Goal: Task Accomplishment & Management: Use online tool/utility

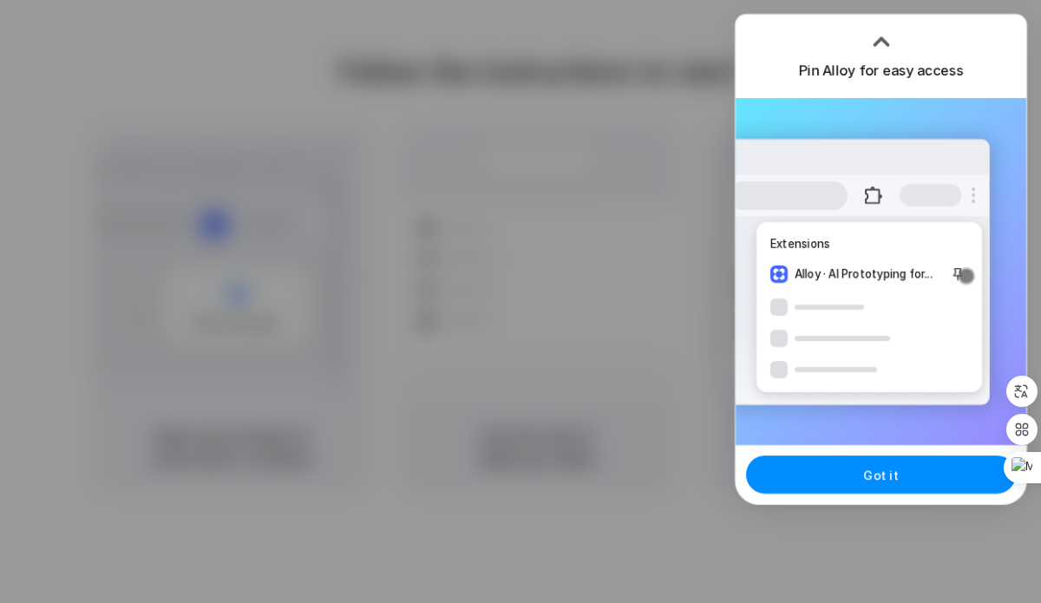
click at [881, 29] on div at bounding box center [881, 42] width 26 height 26
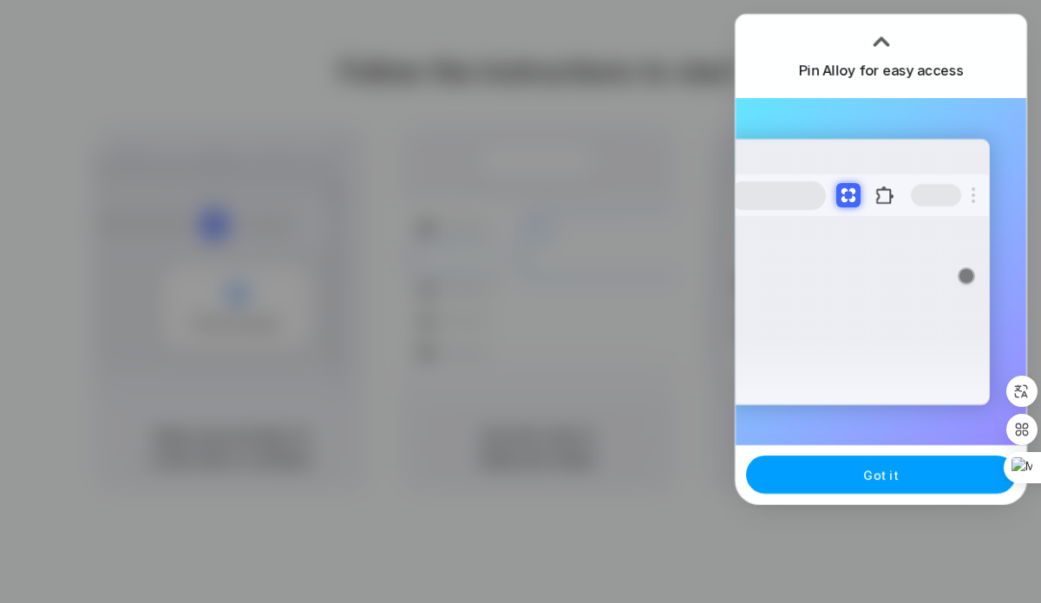
click at [874, 459] on button "Got it" at bounding box center [881, 474] width 270 height 38
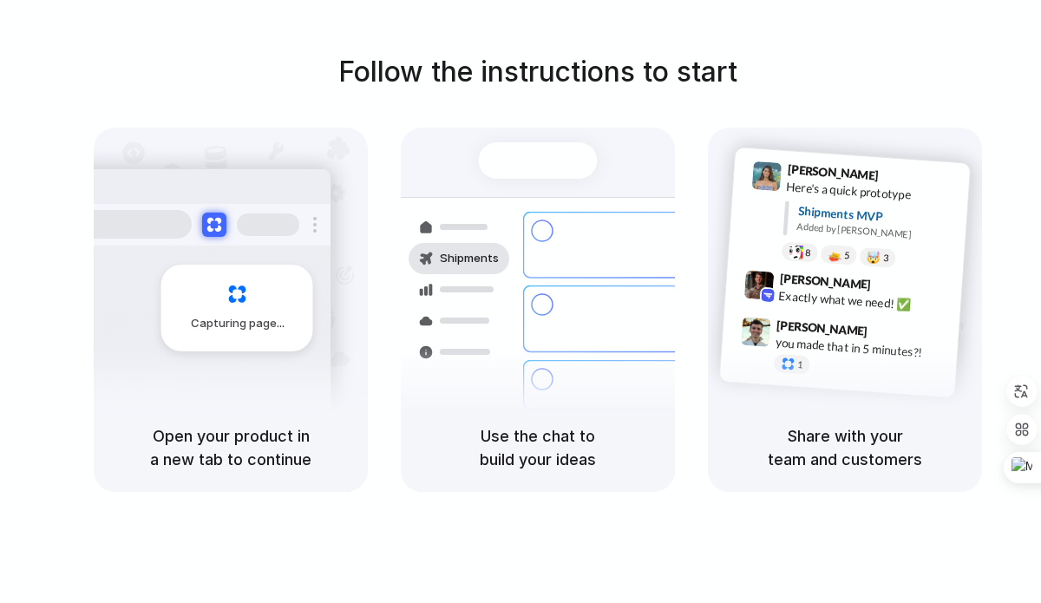
click at [521, 302] on div at bounding box center [521, 302] width 0 height 0
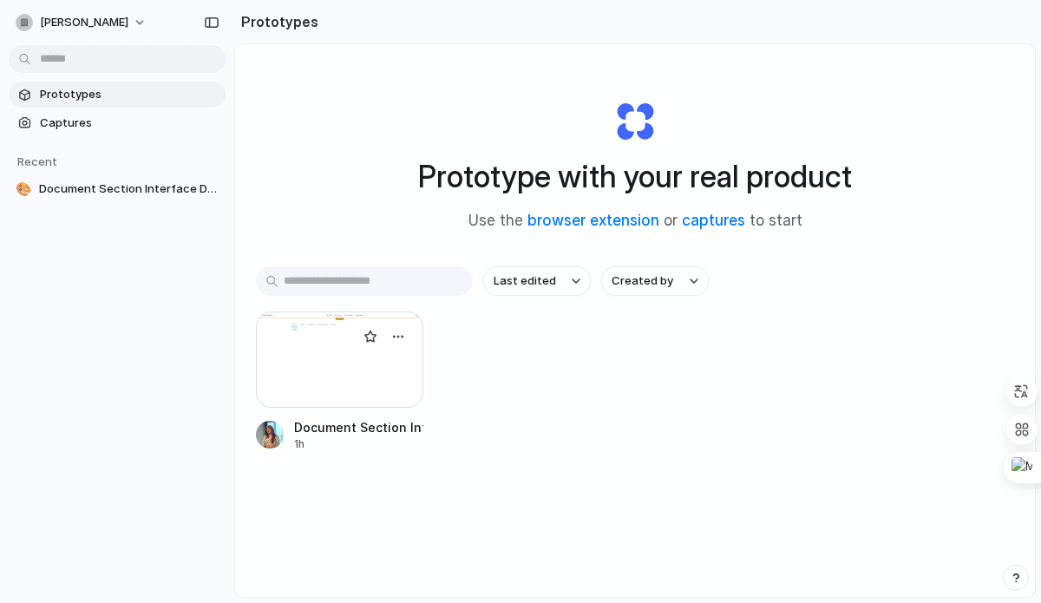
click at [329, 376] on div at bounding box center [339, 359] width 167 height 96
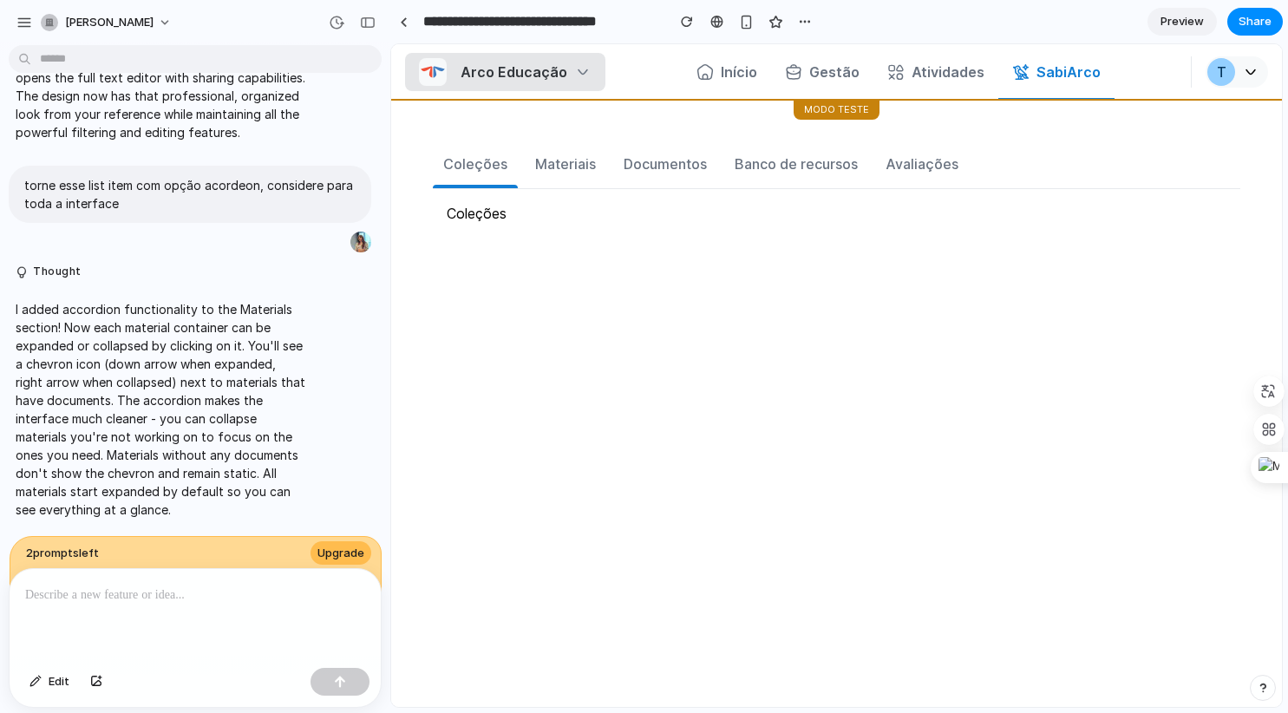
scroll to position [7862, 0]
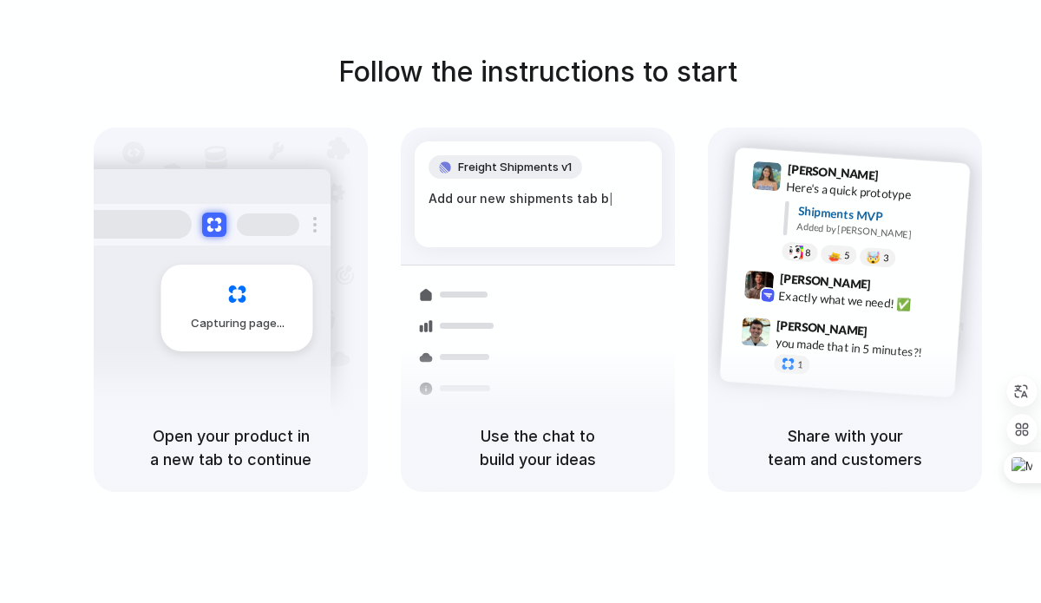
click at [521, 302] on div at bounding box center [521, 302] width 0 height 0
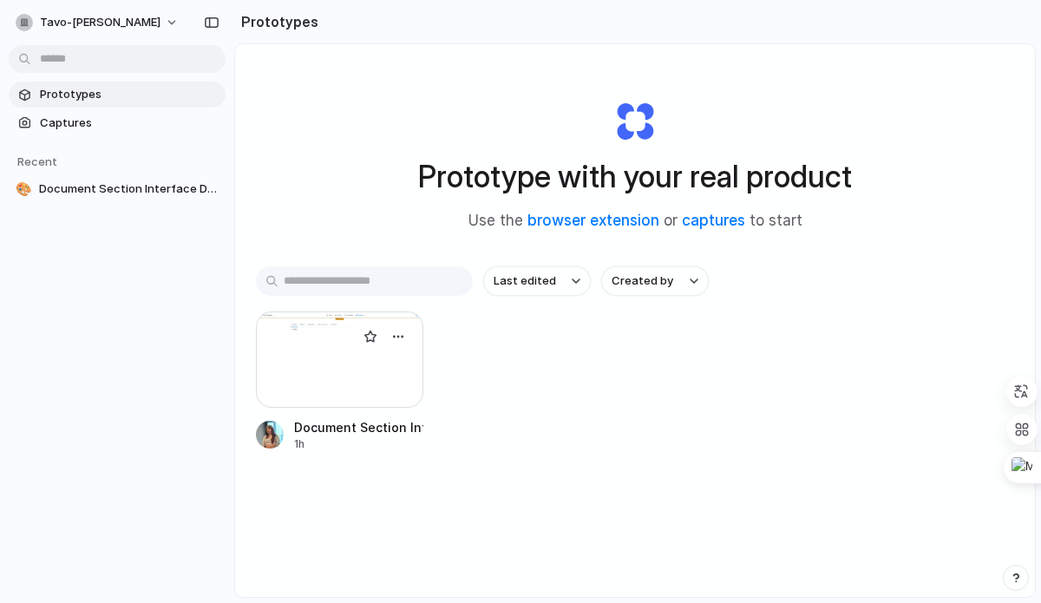
click at [344, 390] on div at bounding box center [339, 359] width 167 height 96
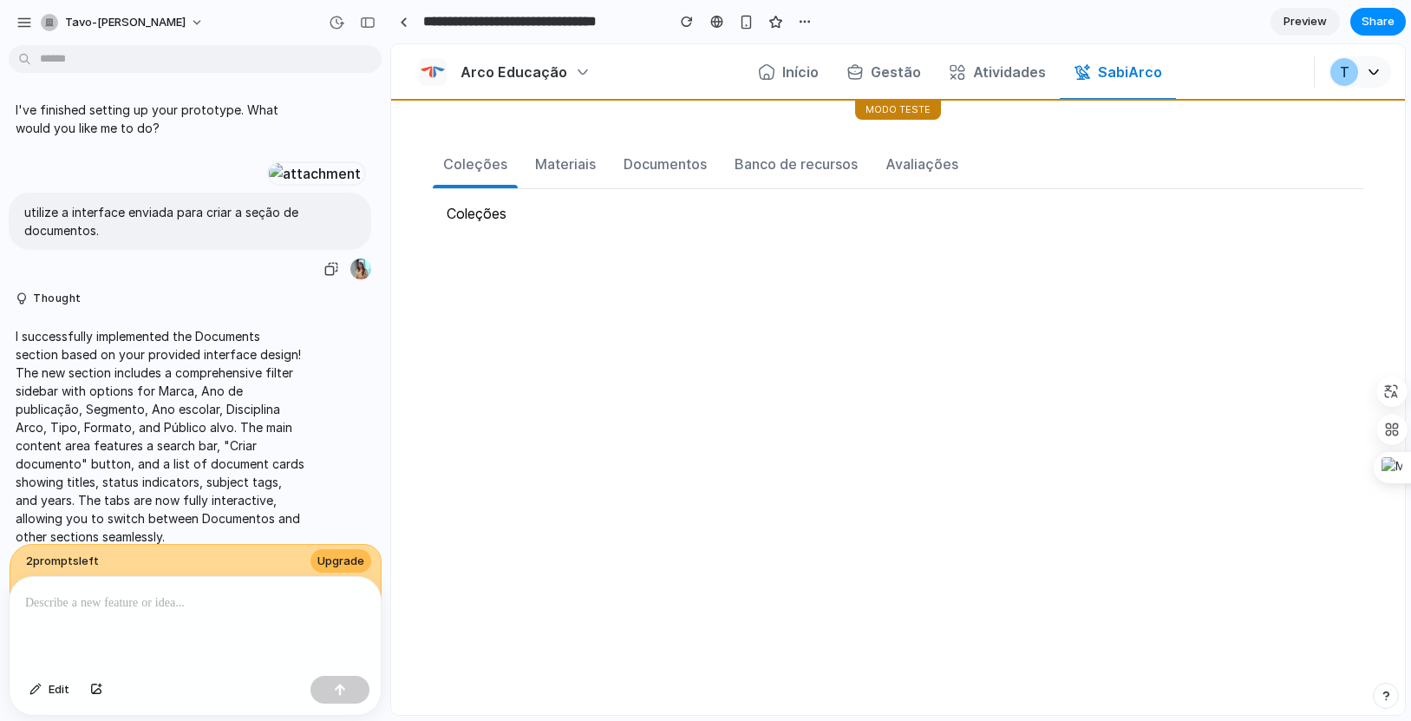
click at [267, 186] on div at bounding box center [314, 173] width 95 height 24
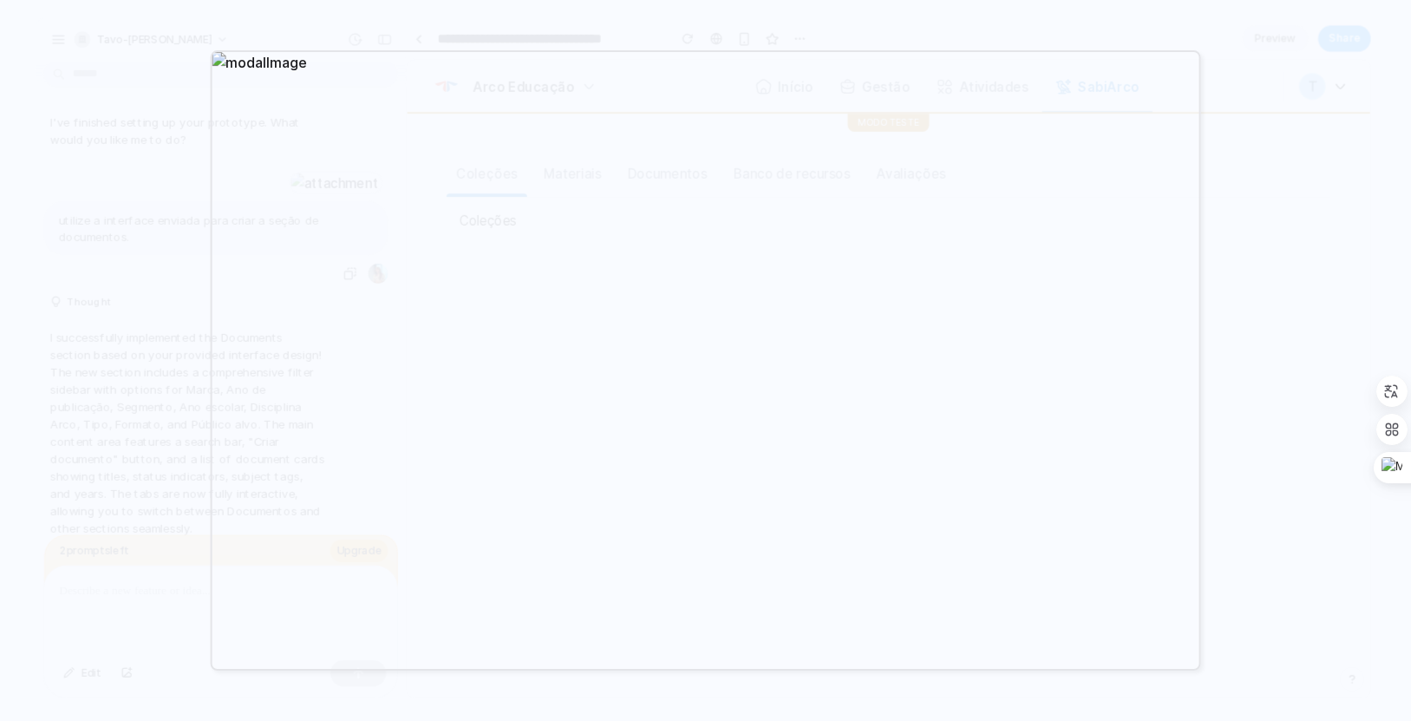
click at [1040, 75] on div at bounding box center [705, 360] width 1411 height 721
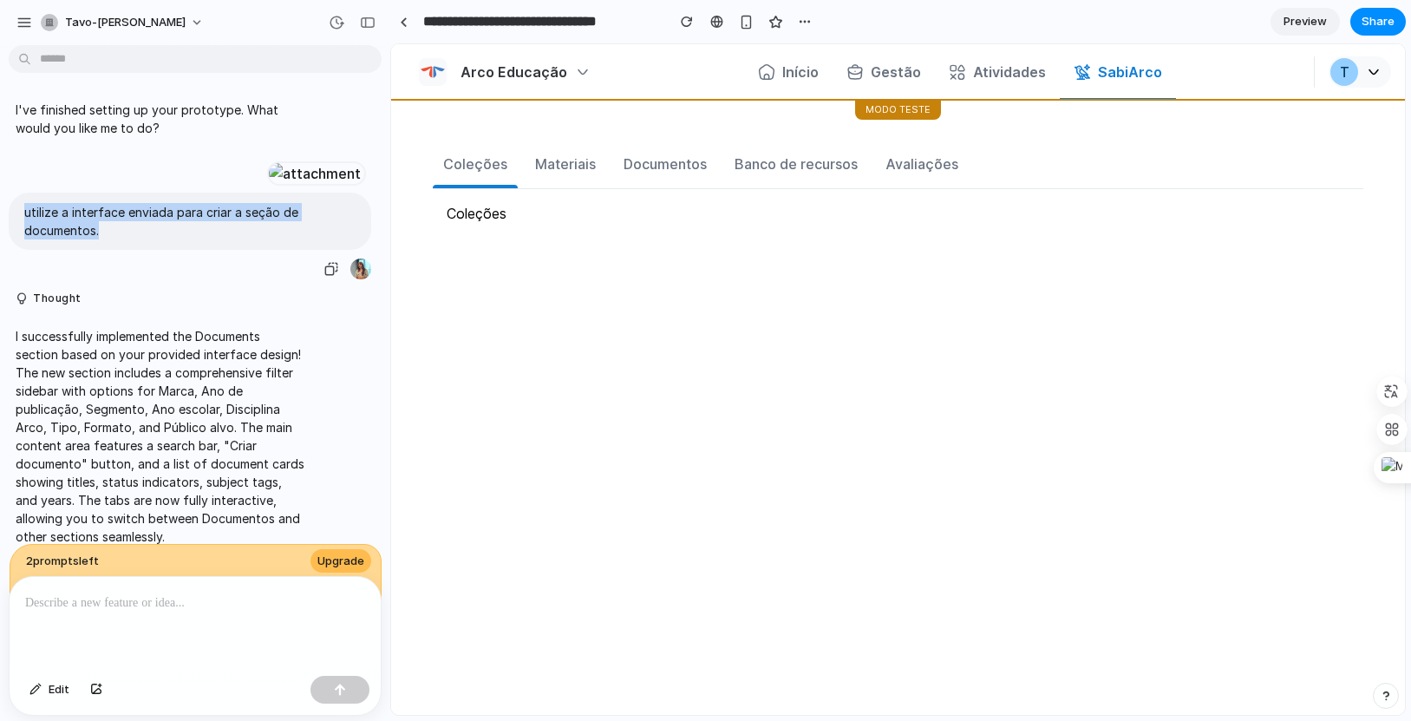
drag, startPoint x: 104, startPoint y: 419, endPoint x: 41, endPoint y: 383, distance: 72.6
click at [41, 250] on div "utilize a interface enviada para criar a seção de documentos." at bounding box center [190, 221] width 363 height 57
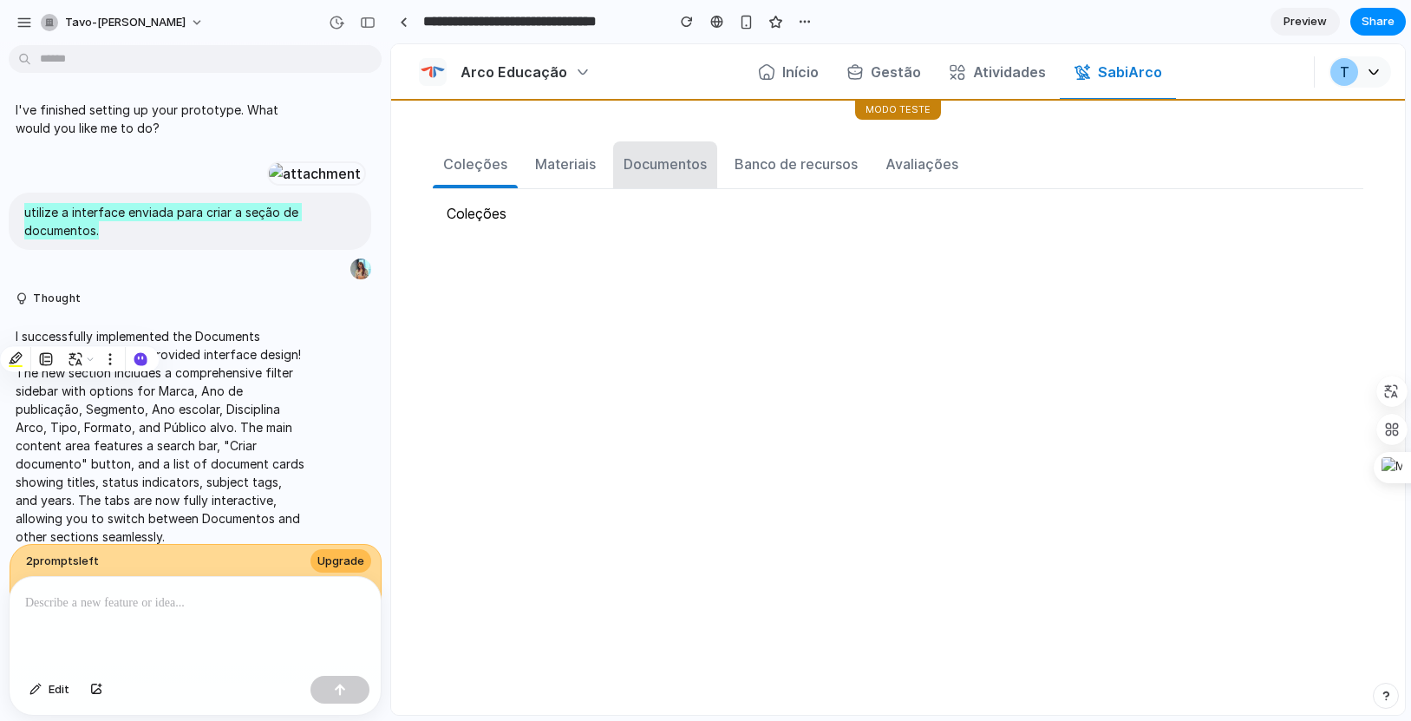
click at [688, 174] on button "Documentos" at bounding box center [665, 164] width 104 height 47
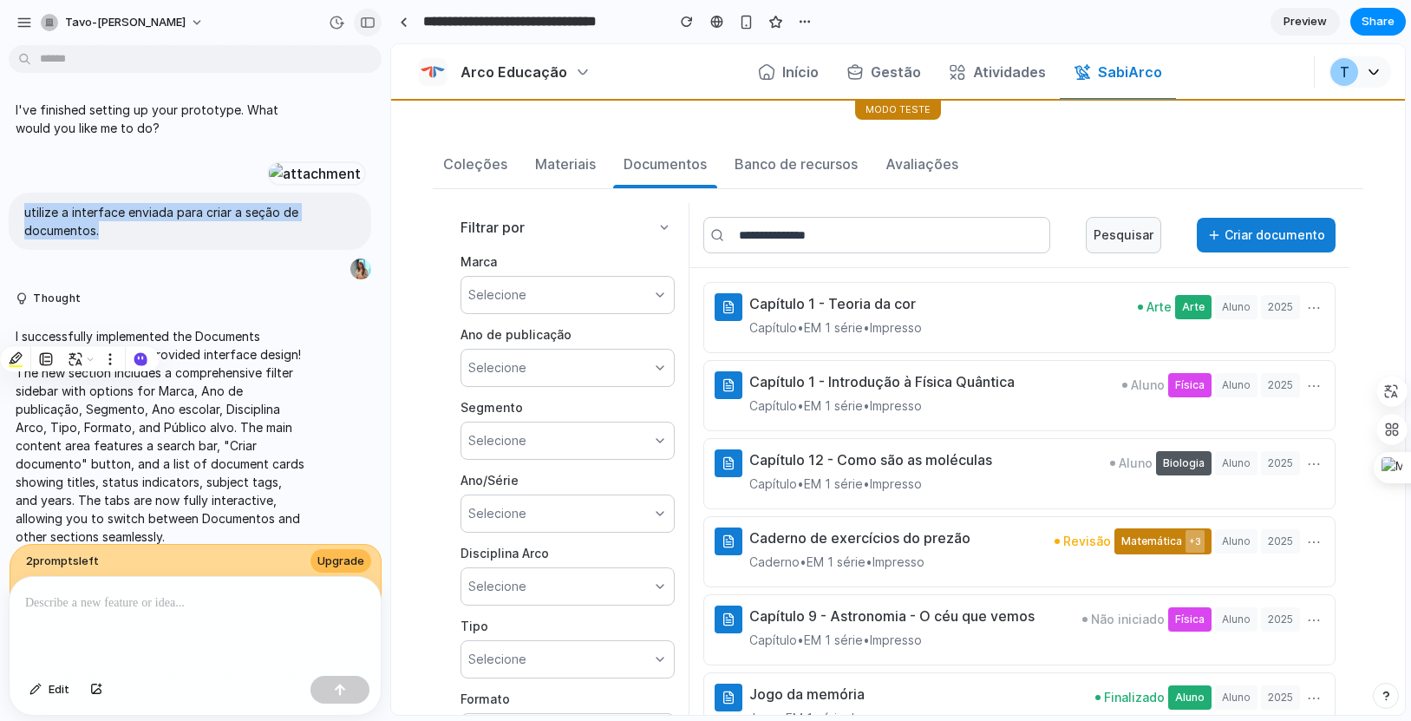
click at [376, 18] on button "button" at bounding box center [368, 23] width 28 height 28
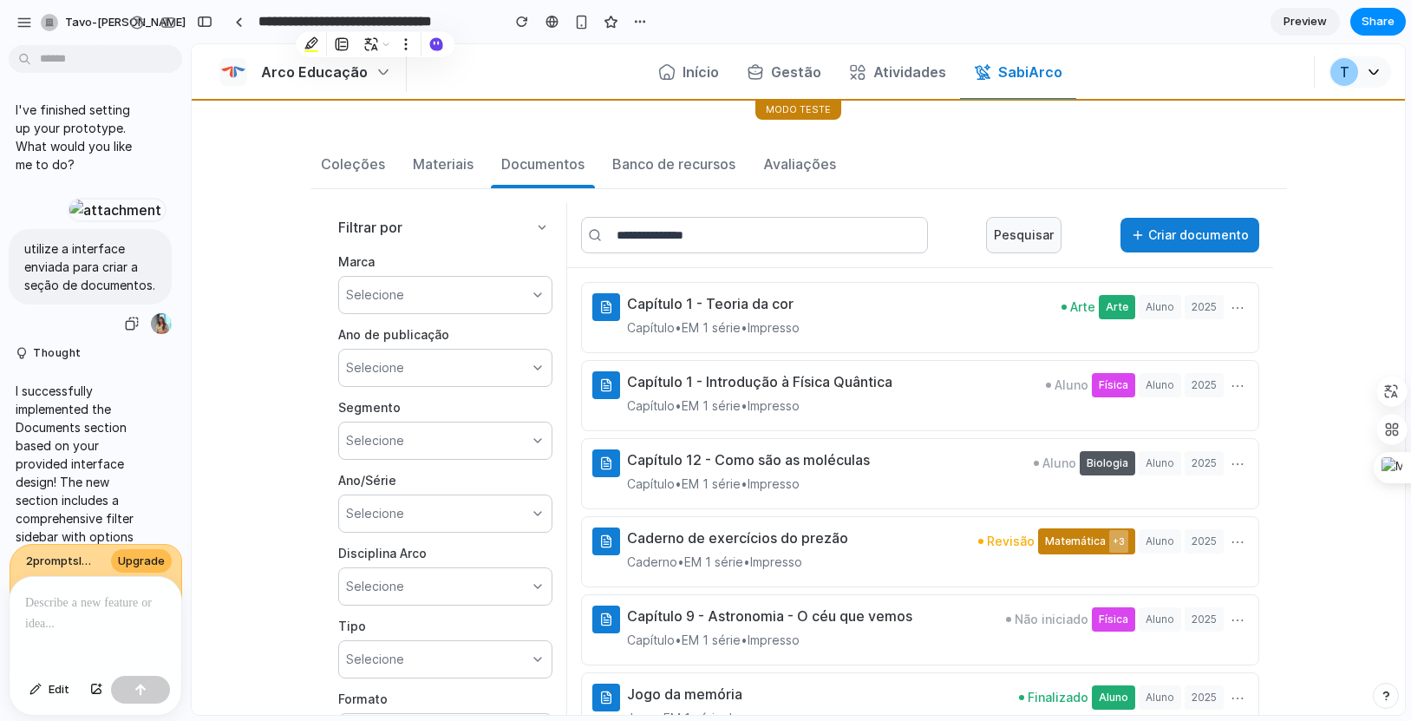
click at [90, 222] on div at bounding box center [115, 210] width 95 height 24
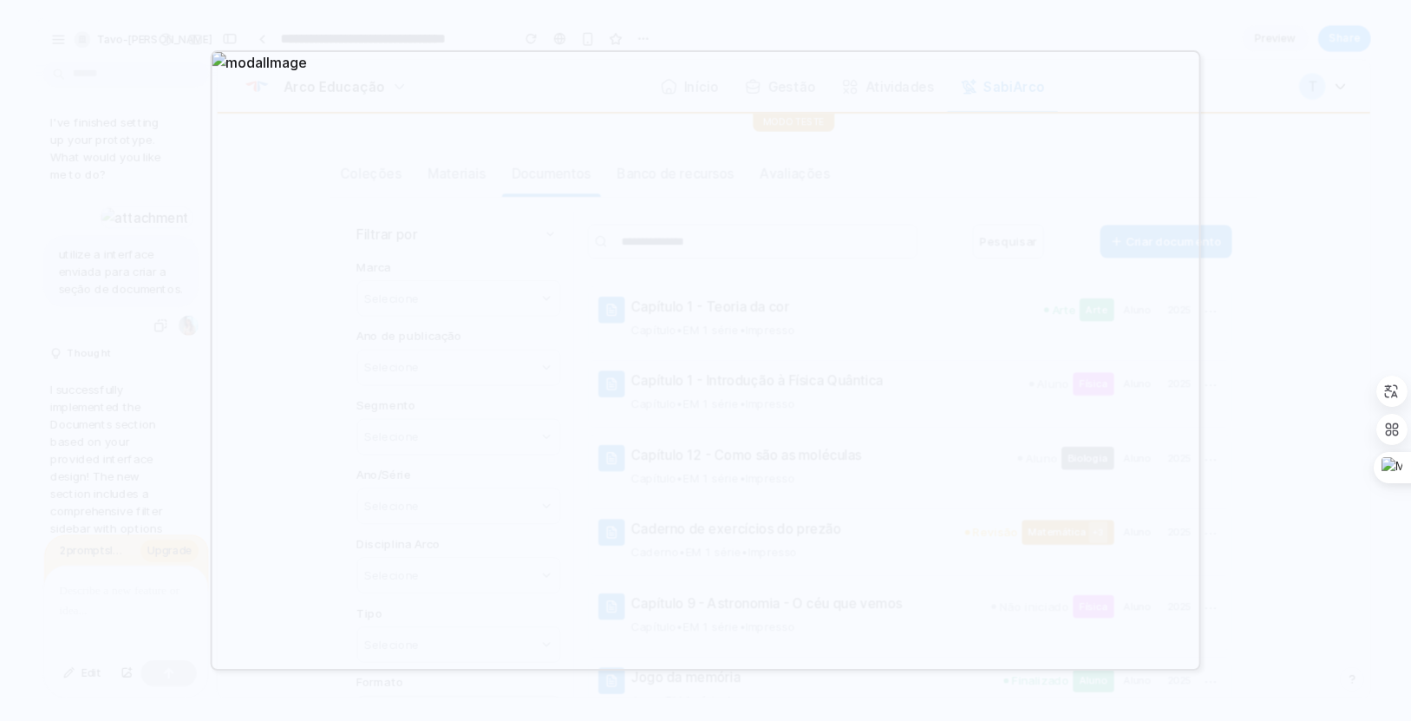
click at [1040, 160] on div at bounding box center [705, 360] width 1411 height 721
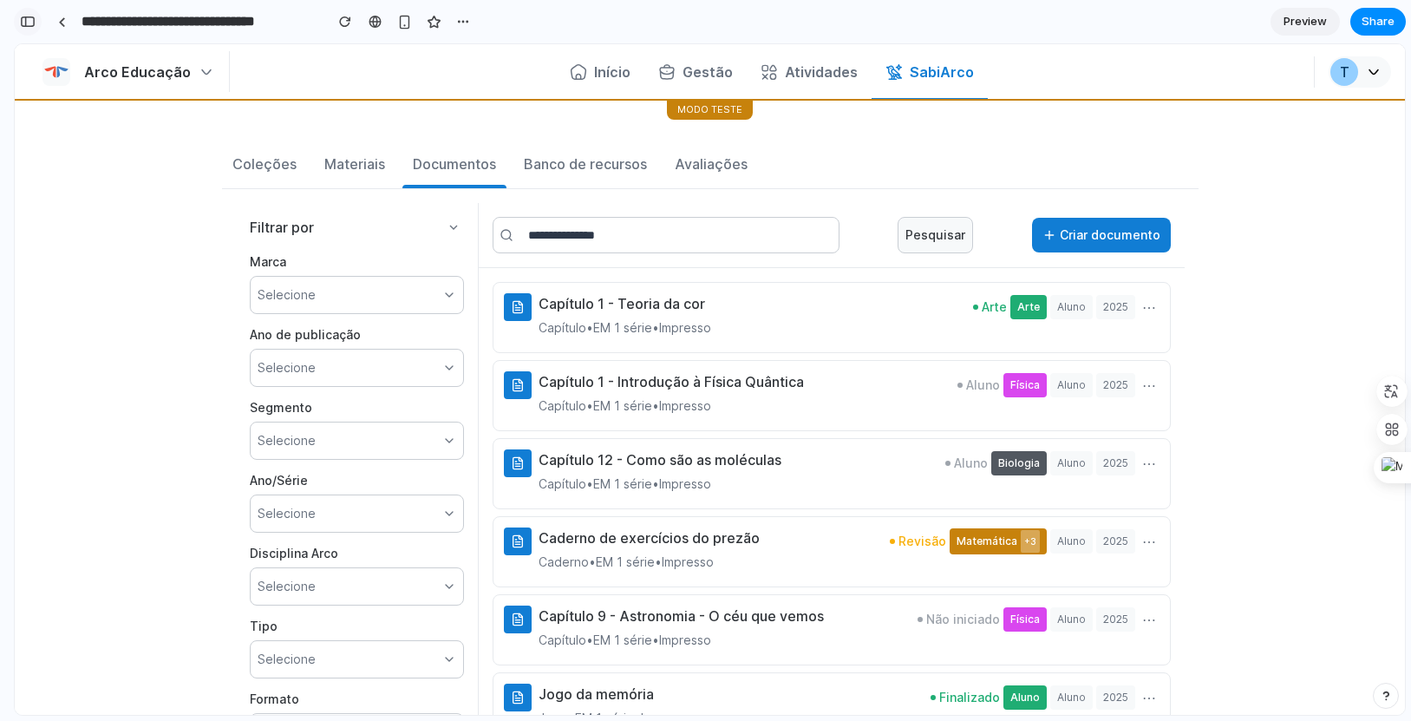
click at [34, 16] on div "button" at bounding box center [28, 22] width 16 height 12
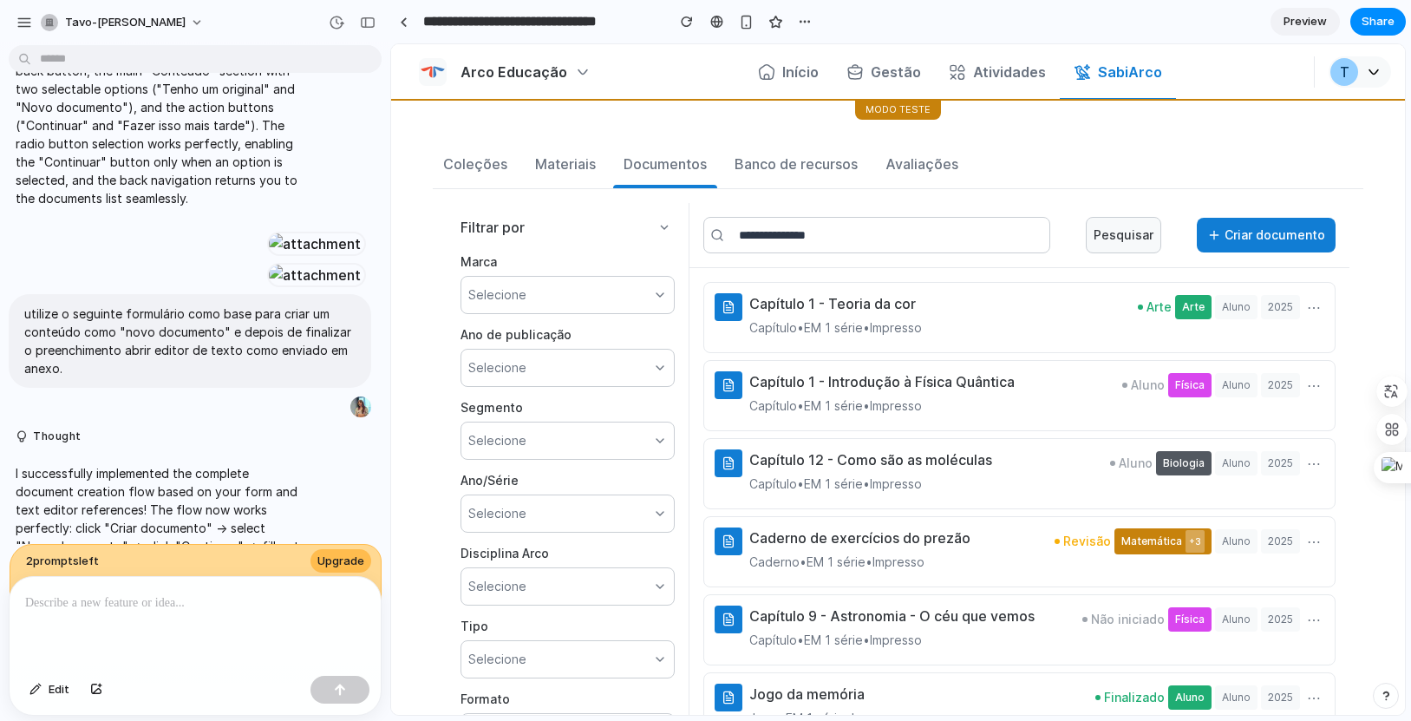
scroll to position [865, 0]
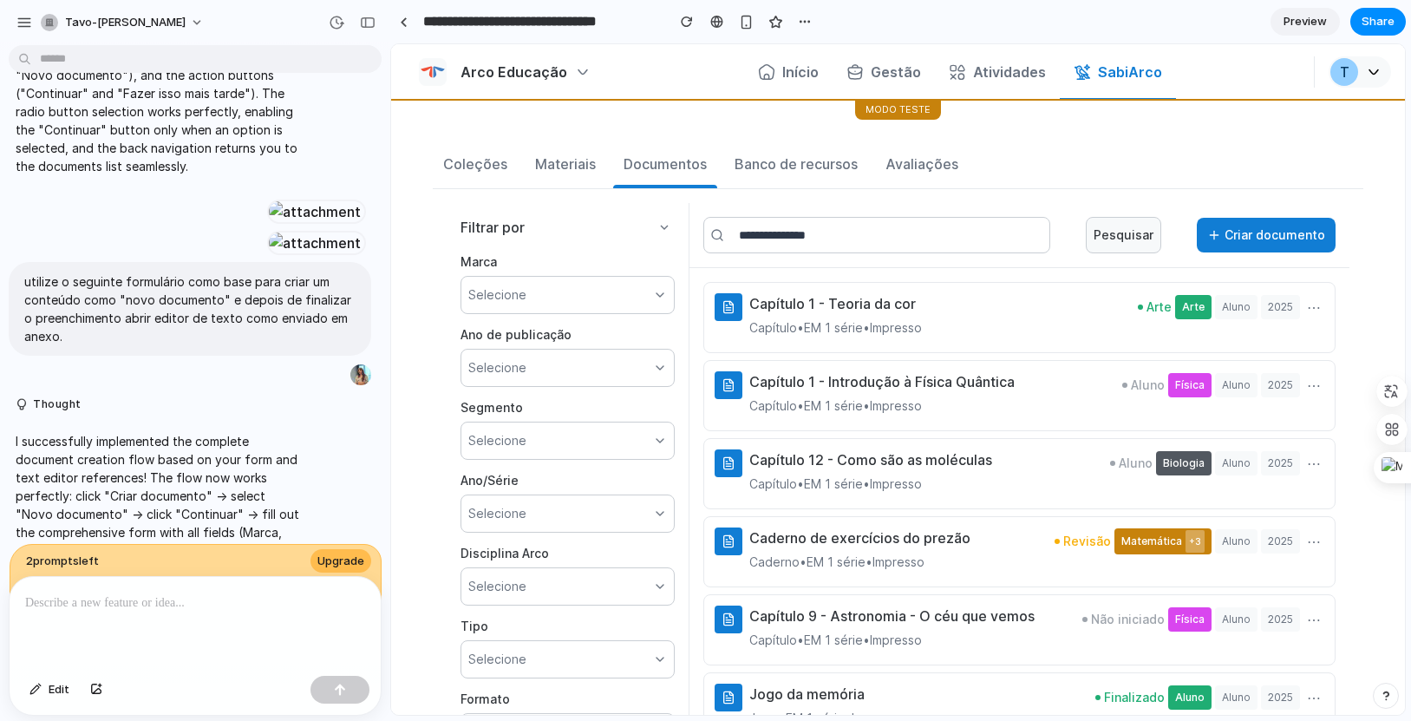
drag, startPoint x: 142, startPoint y: 333, endPoint x: 332, endPoint y: 343, distance: 190.2
drag, startPoint x: 19, startPoint y: 351, endPoint x: 133, endPoint y: 378, distance: 116.8
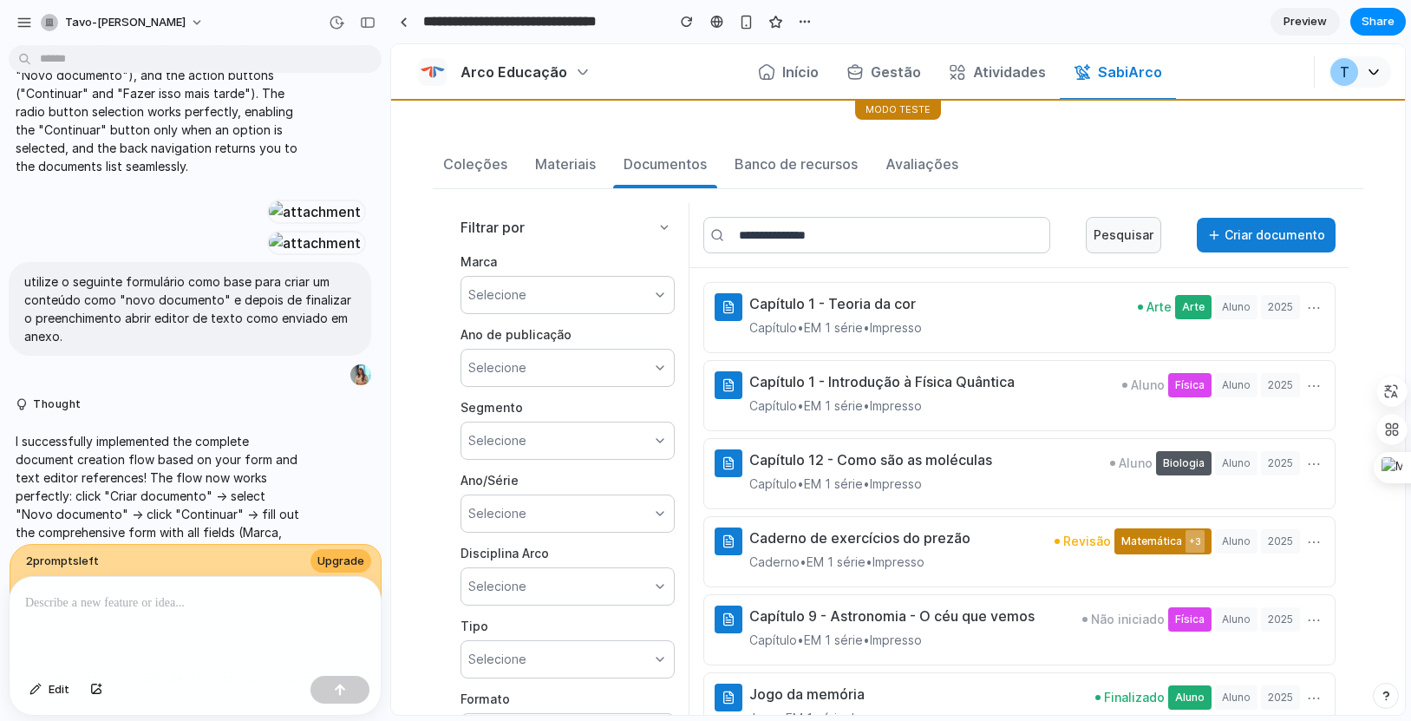
drag, startPoint x: 132, startPoint y: 358, endPoint x: 313, endPoint y: 381, distance: 182.7
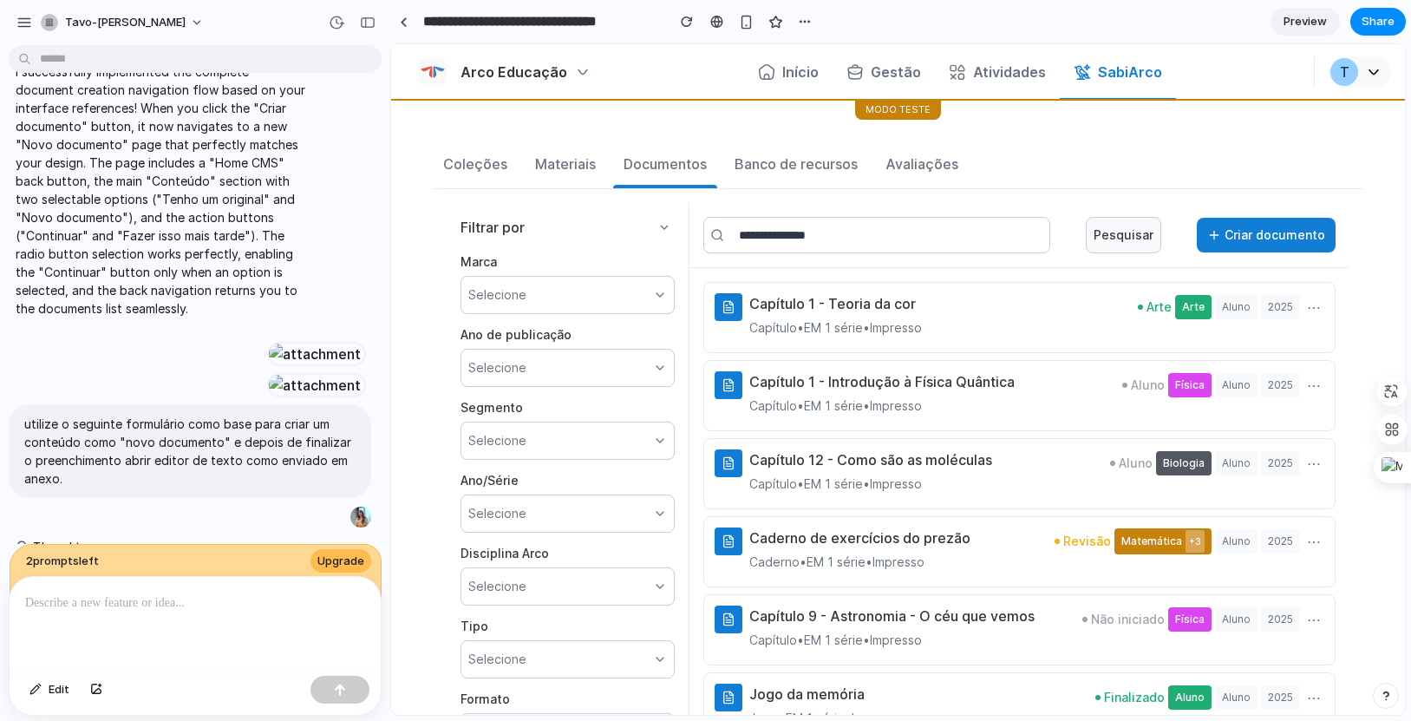
scroll to position [715, 0]
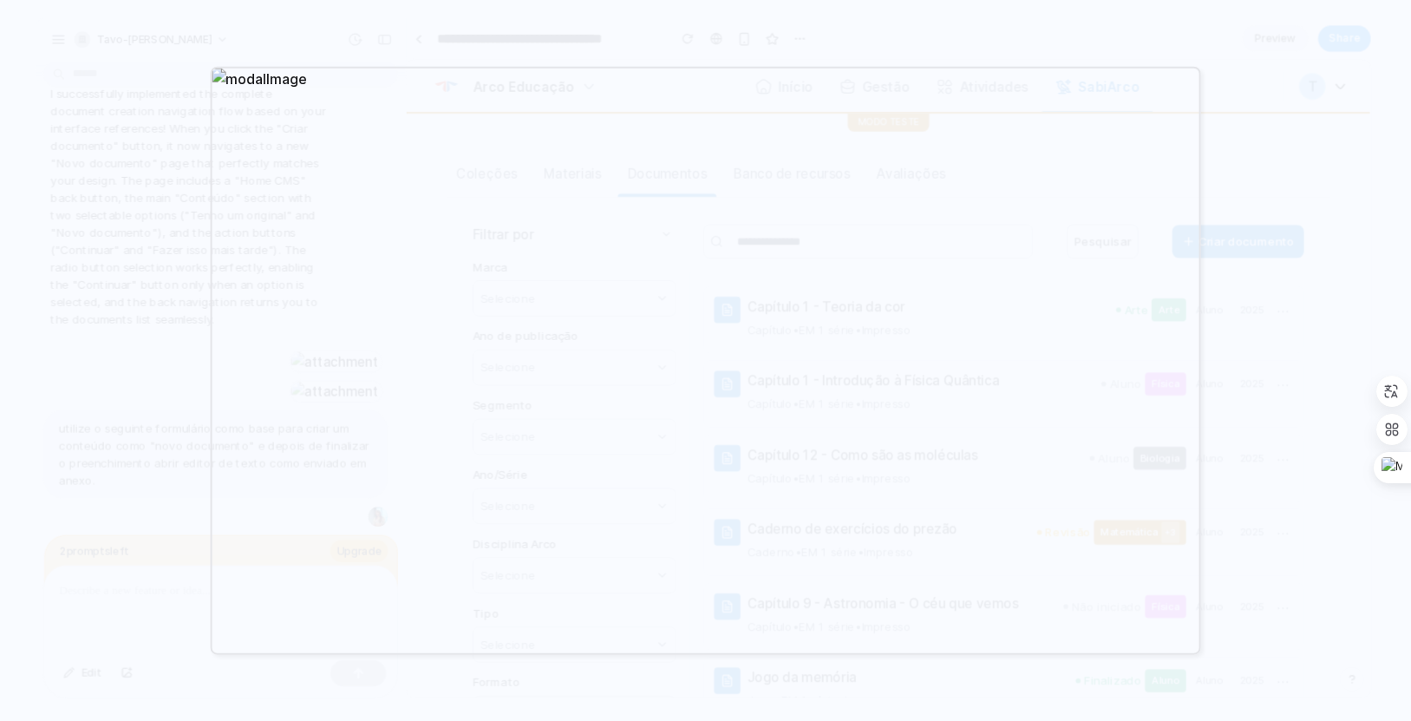
click at [161, 360] on div at bounding box center [705, 360] width 1411 height 721
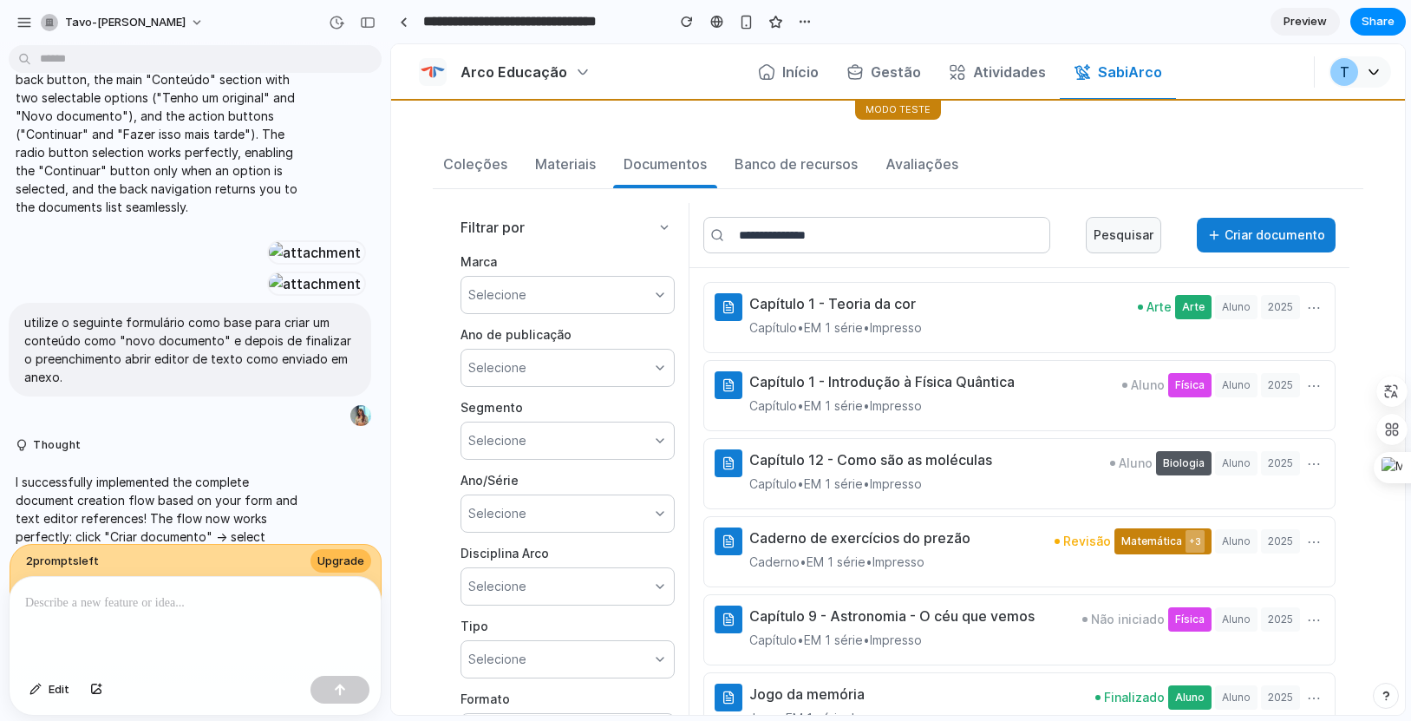
scroll to position [946, 0]
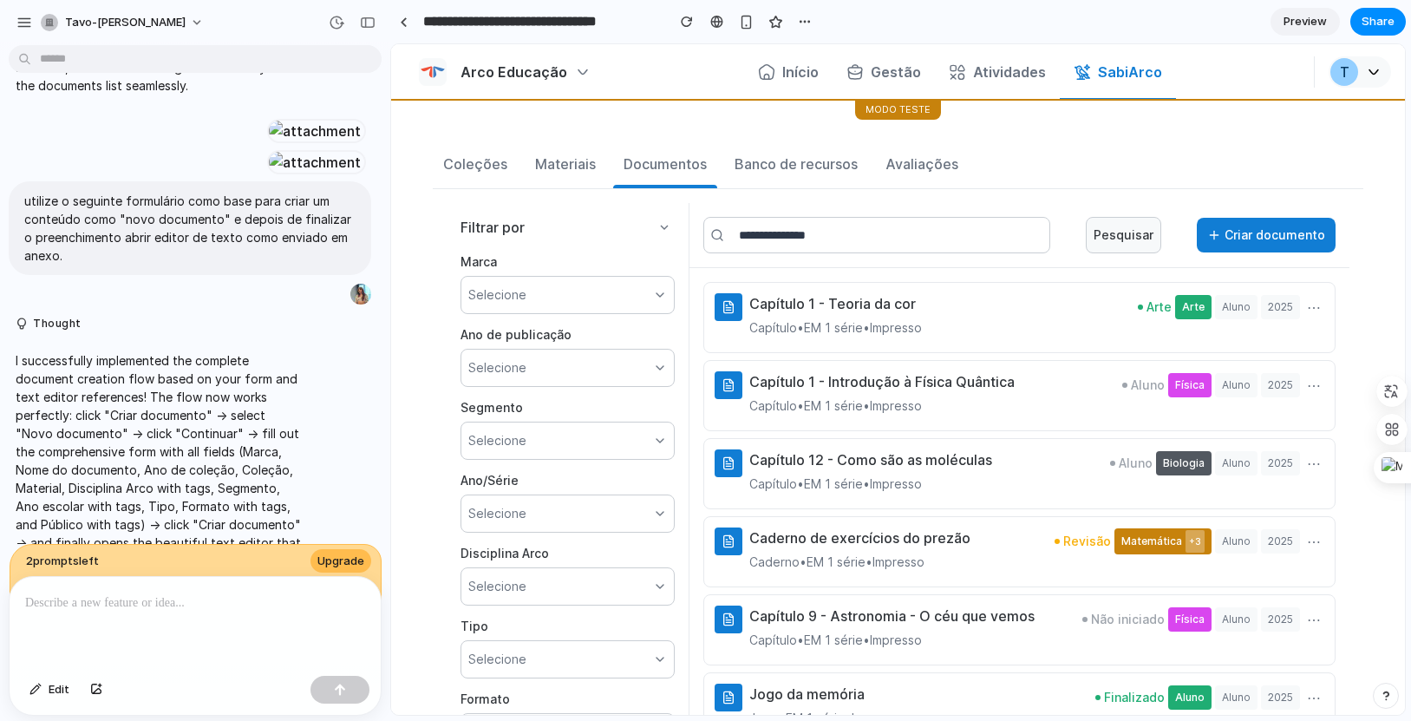
click at [1040, 238] on button "Criar documento" at bounding box center [1266, 235] width 139 height 35
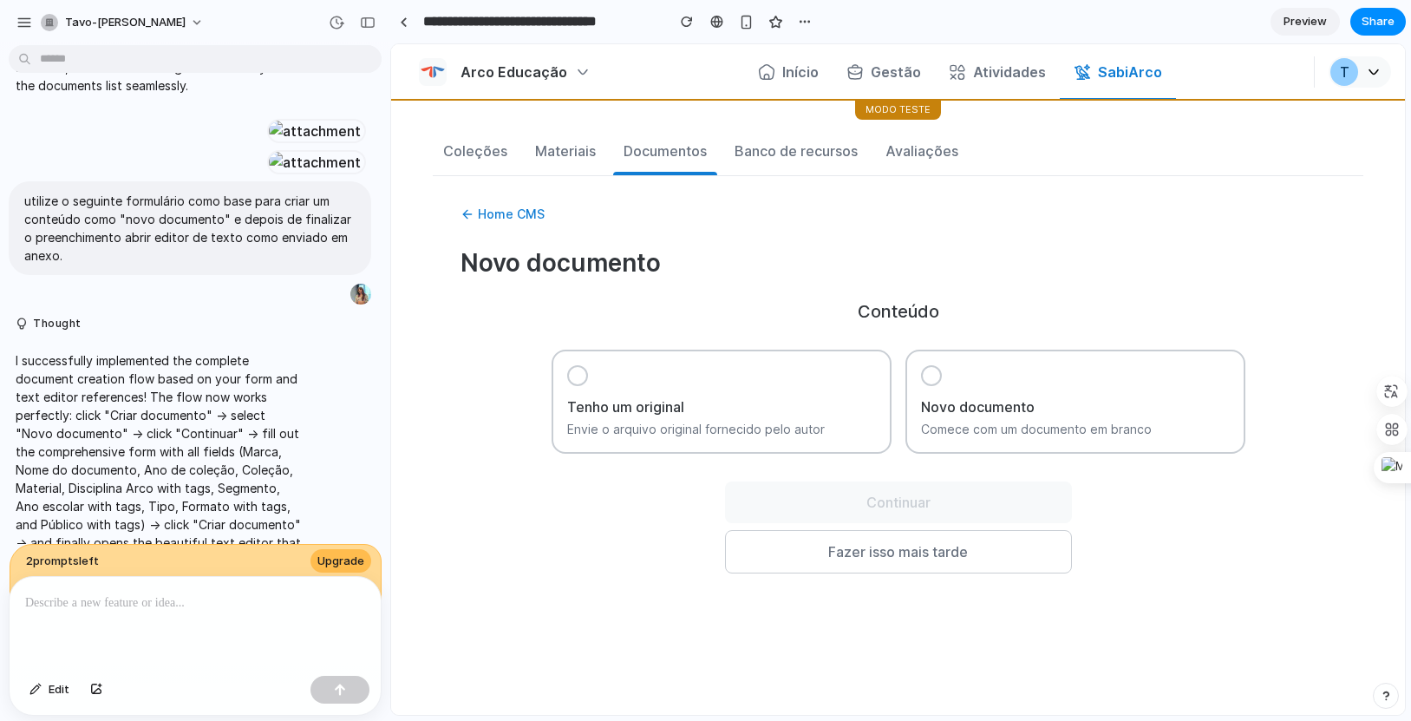
scroll to position [0, 0]
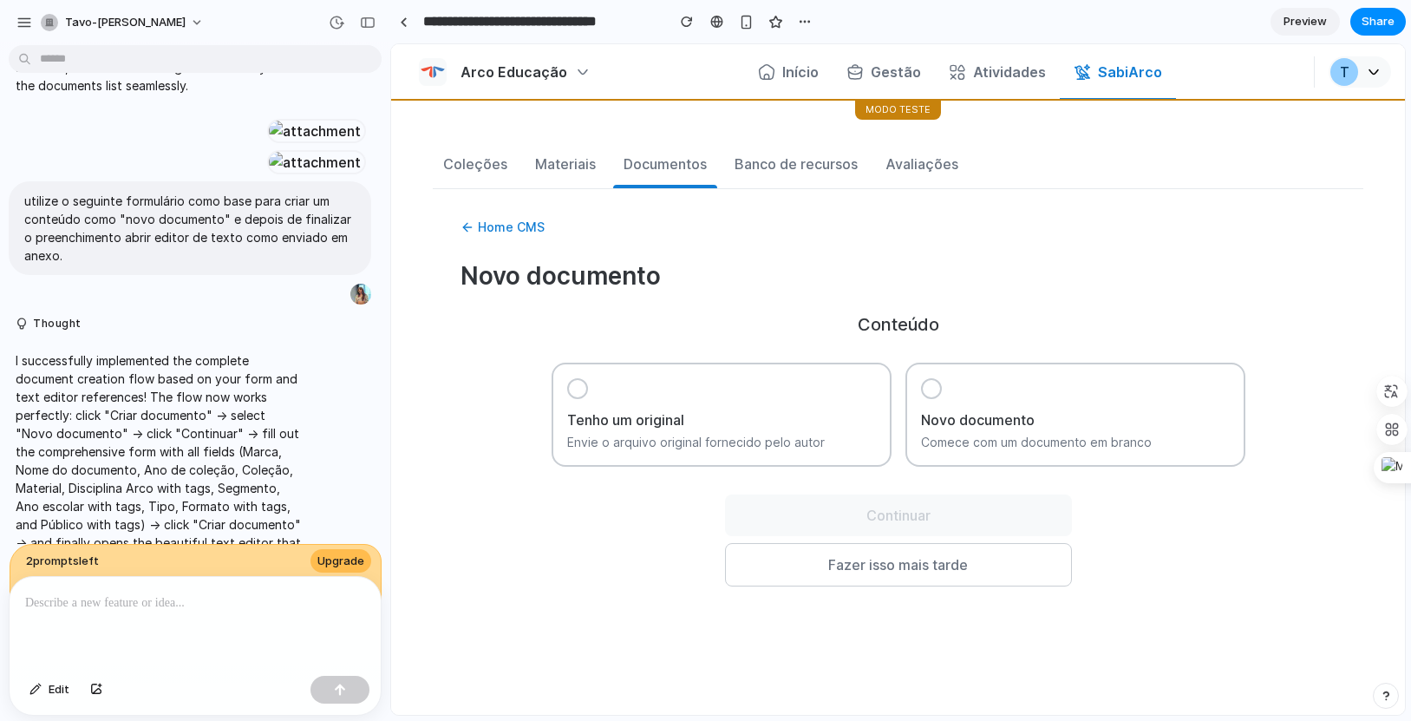
click at [667, 436] on p "Envie o arquivo original fornecido pelo autor" at bounding box center [721, 442] width 309 height 17
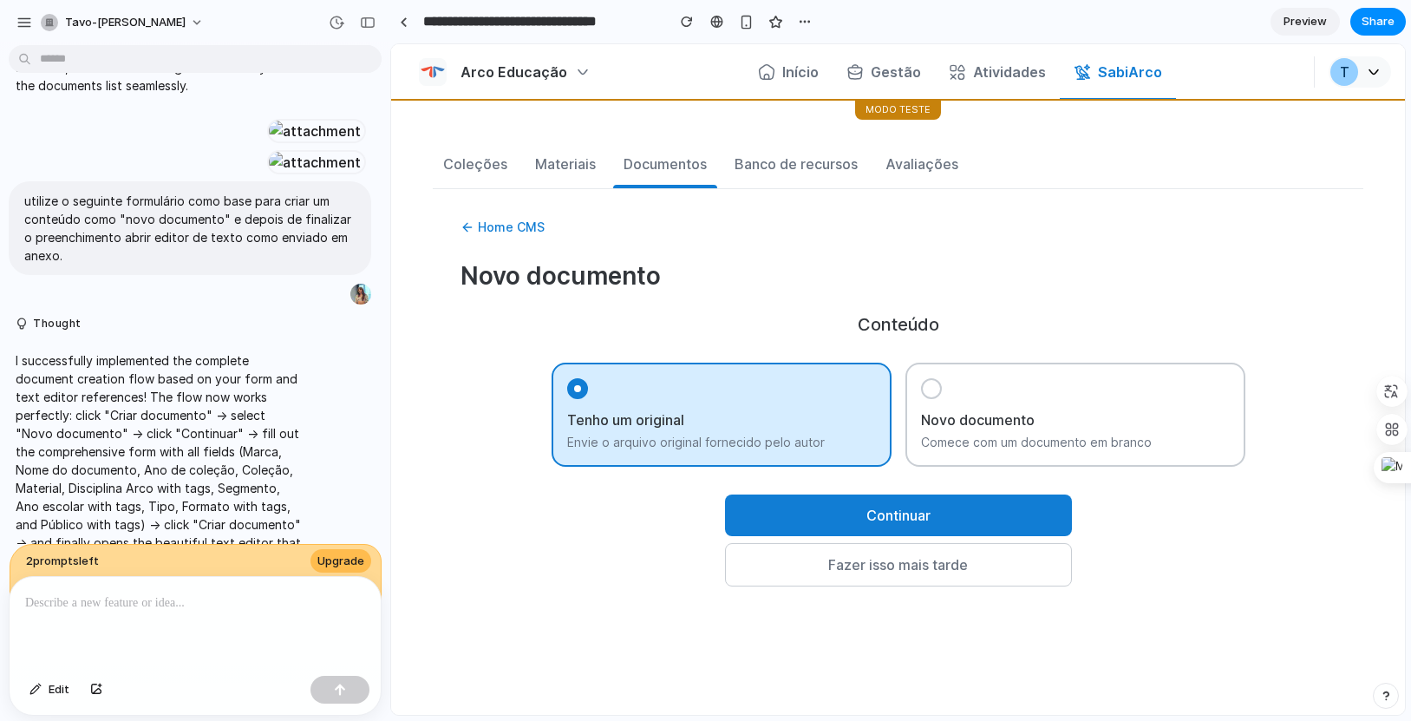
click at [959, 507] on button "Continuar" at bounding box center [898, 515] width 347 height 42
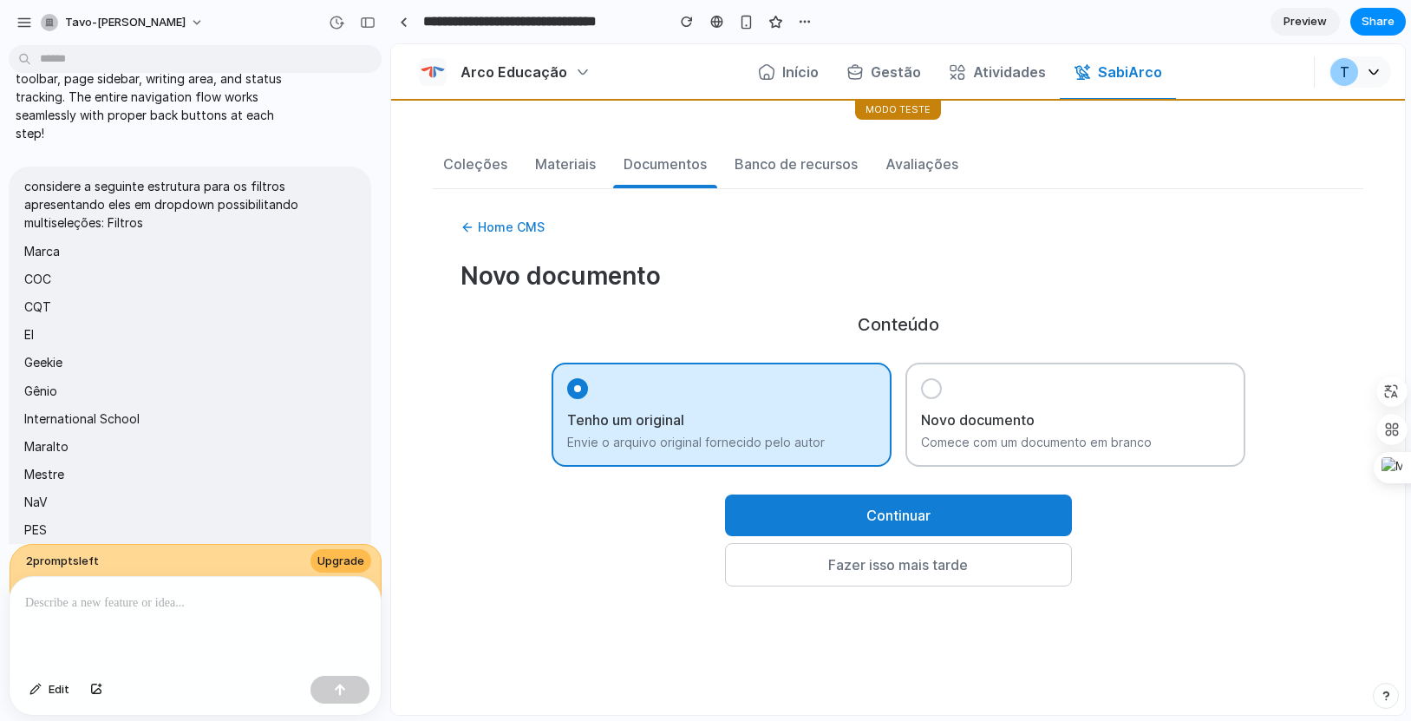
scroll to position [1834, 0]
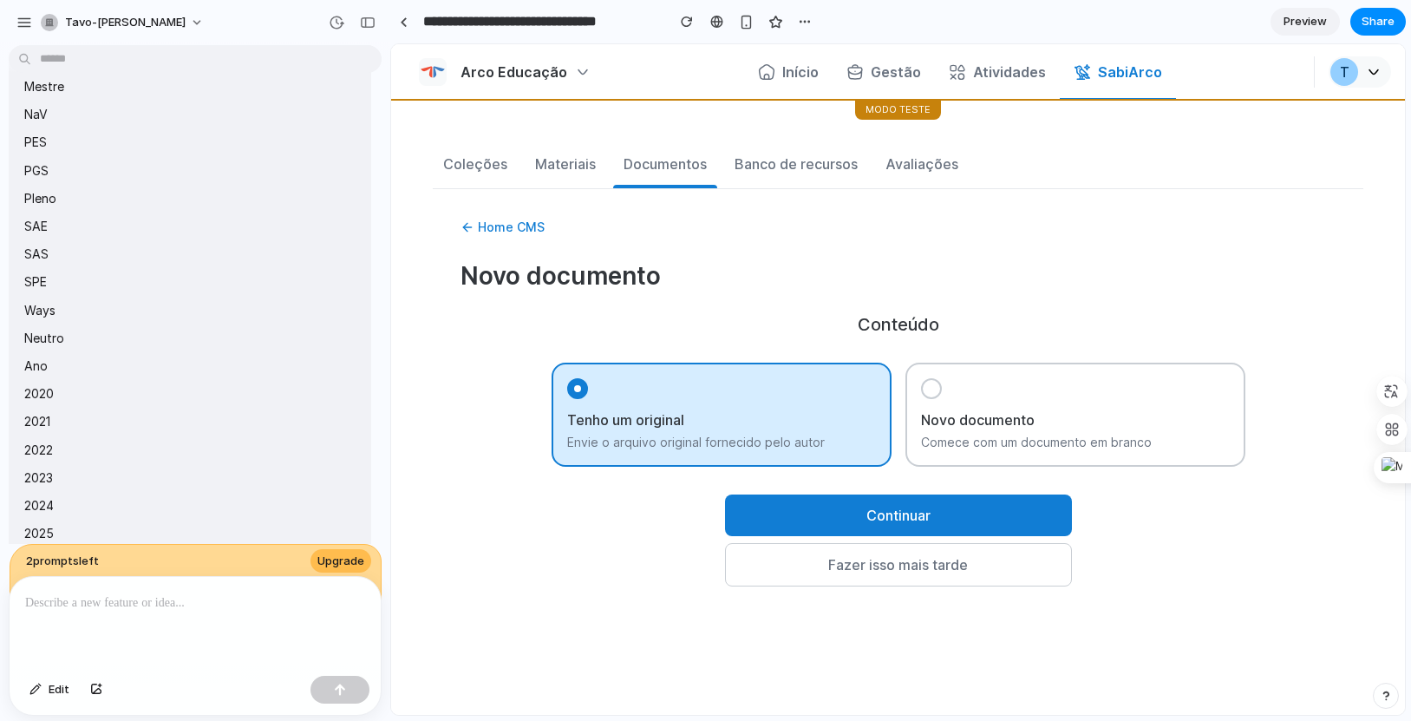
drag, startPoint x: 131, startPoint y: 298, endPoint x: 59, endPoint y: 222, distance: 104.9
drag, startPoint x: 236, startPoint y: 253, endPoint x: 266, endPoint y: 310, distance: 64.0
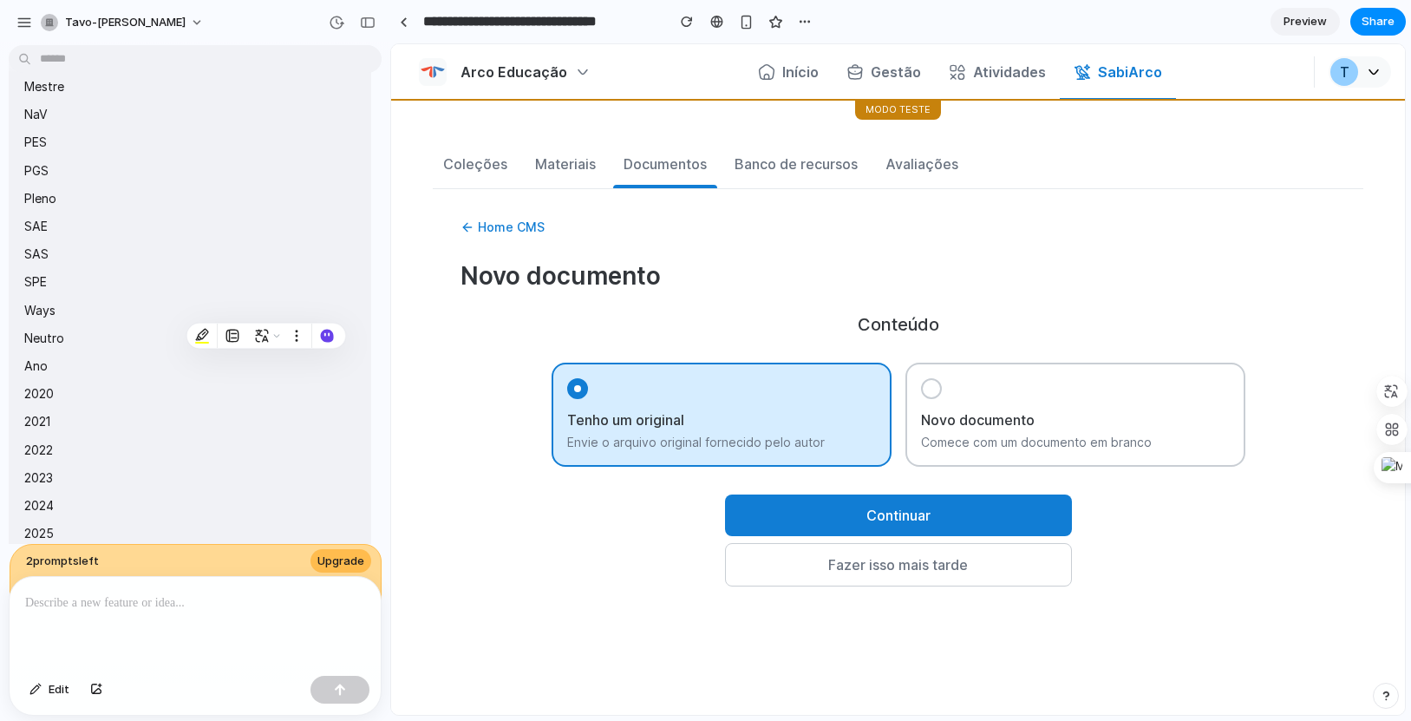
click at [969, 432] on div "Novo documento Comece com um documento em branco" at bounding box center [1076, 415] width 340 height 104
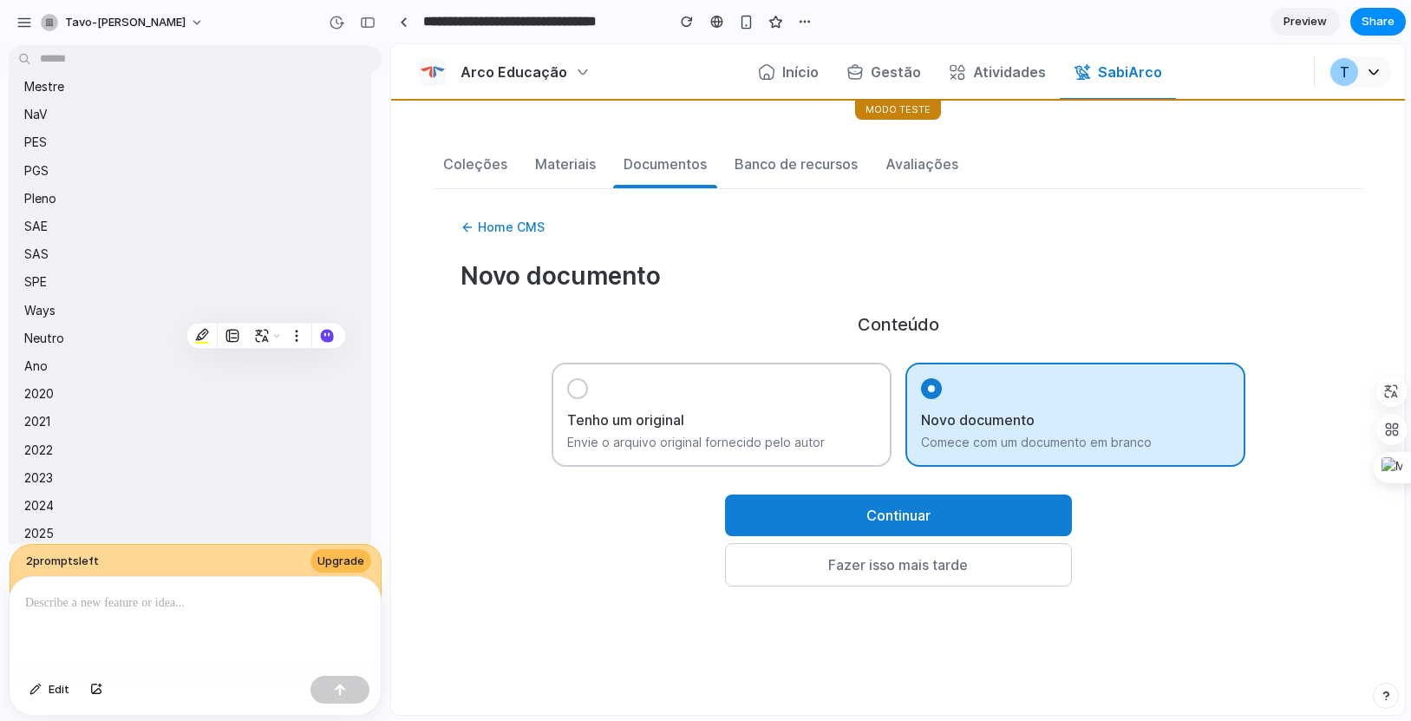
click at [927, 526] on button "Continuar" at bounding box center [898, 515] width 347 height 42
select select "****"
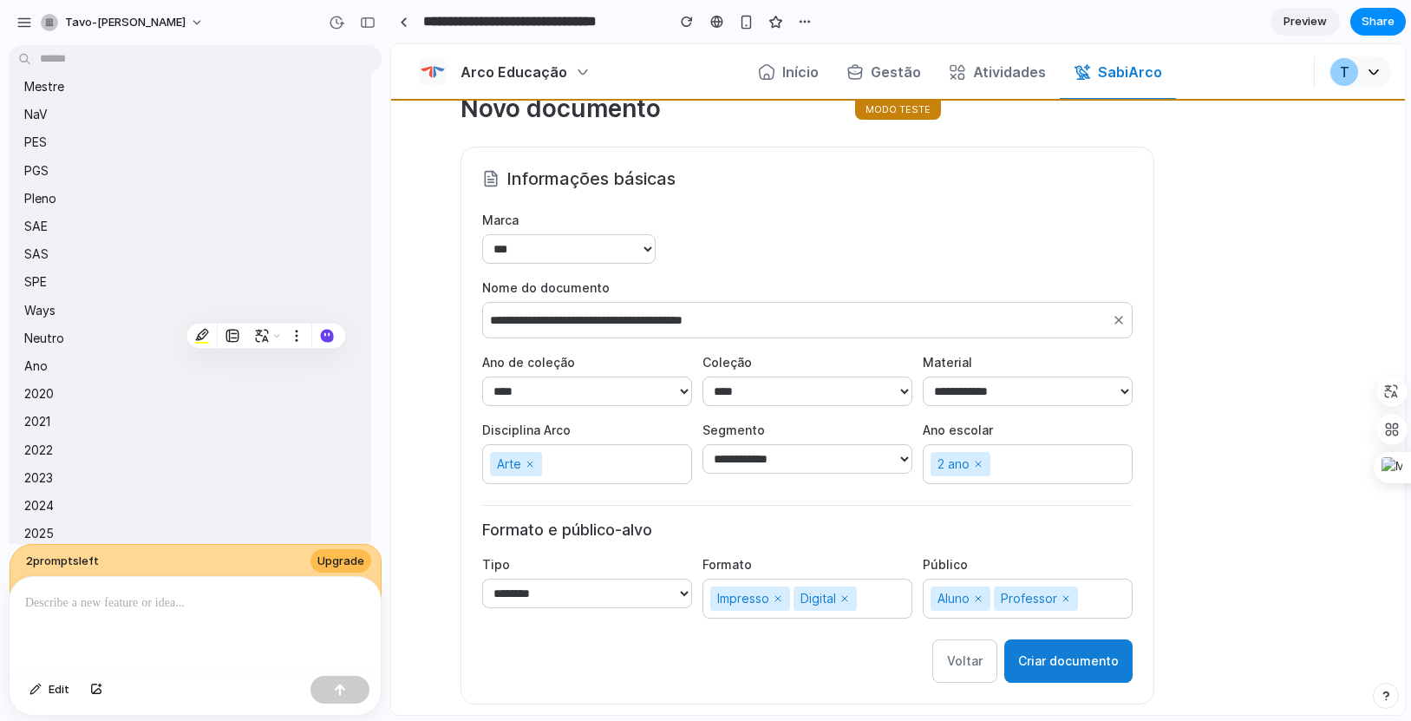
scroll to position [170, 0]
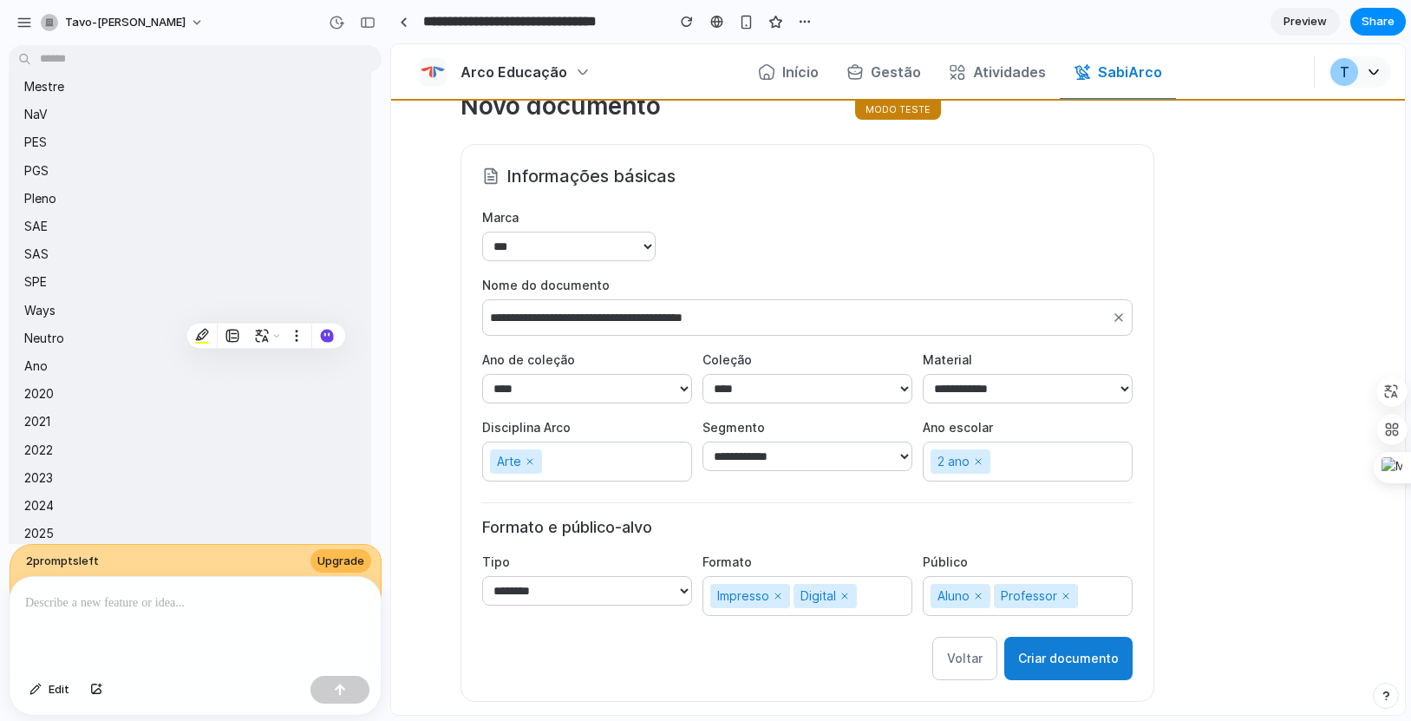
click at [1040, 602] on span "Professor" at bounding box center [1036, 596] width 84 height 24
click at [1006, 453] on div "2 ano" at bounding box center [1028, 462] width 210 height 40
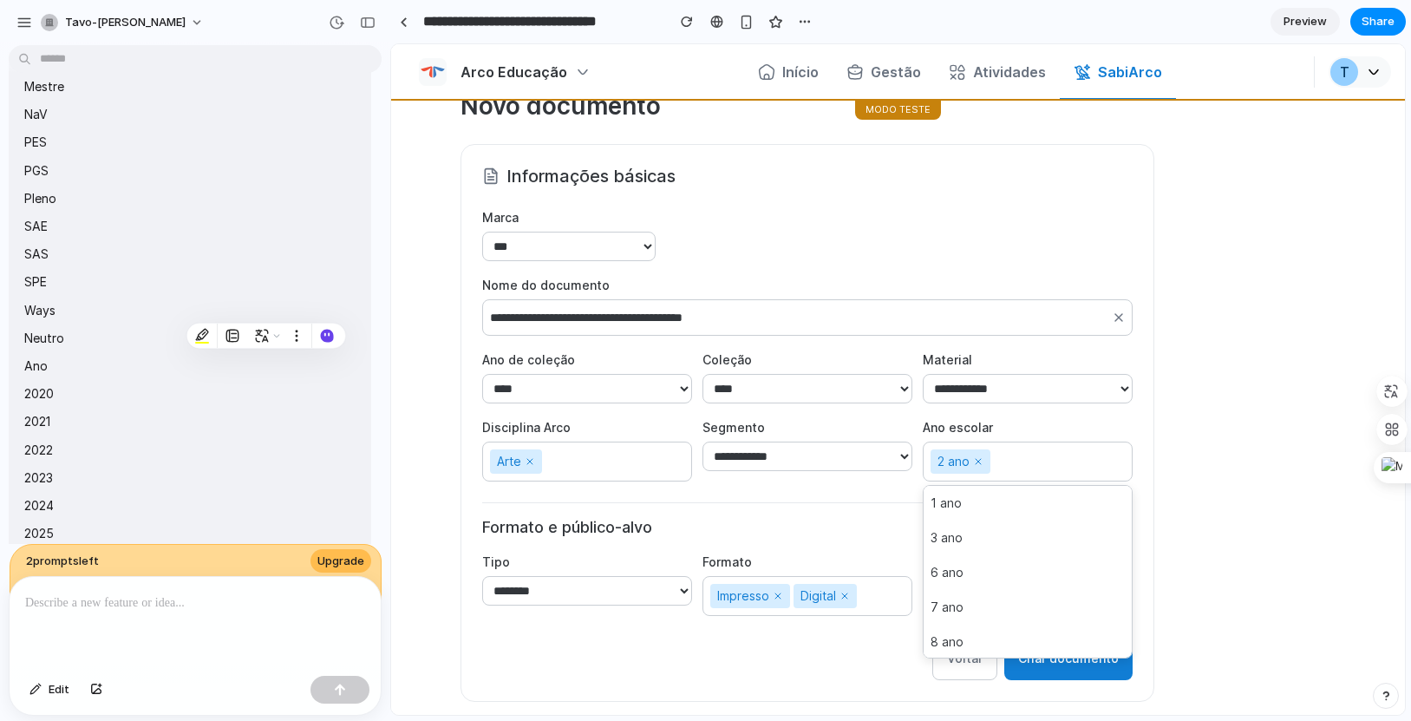
click at [1006, 453] on div "2 ano" at bounding box center [1028, 462] width 210 height 40
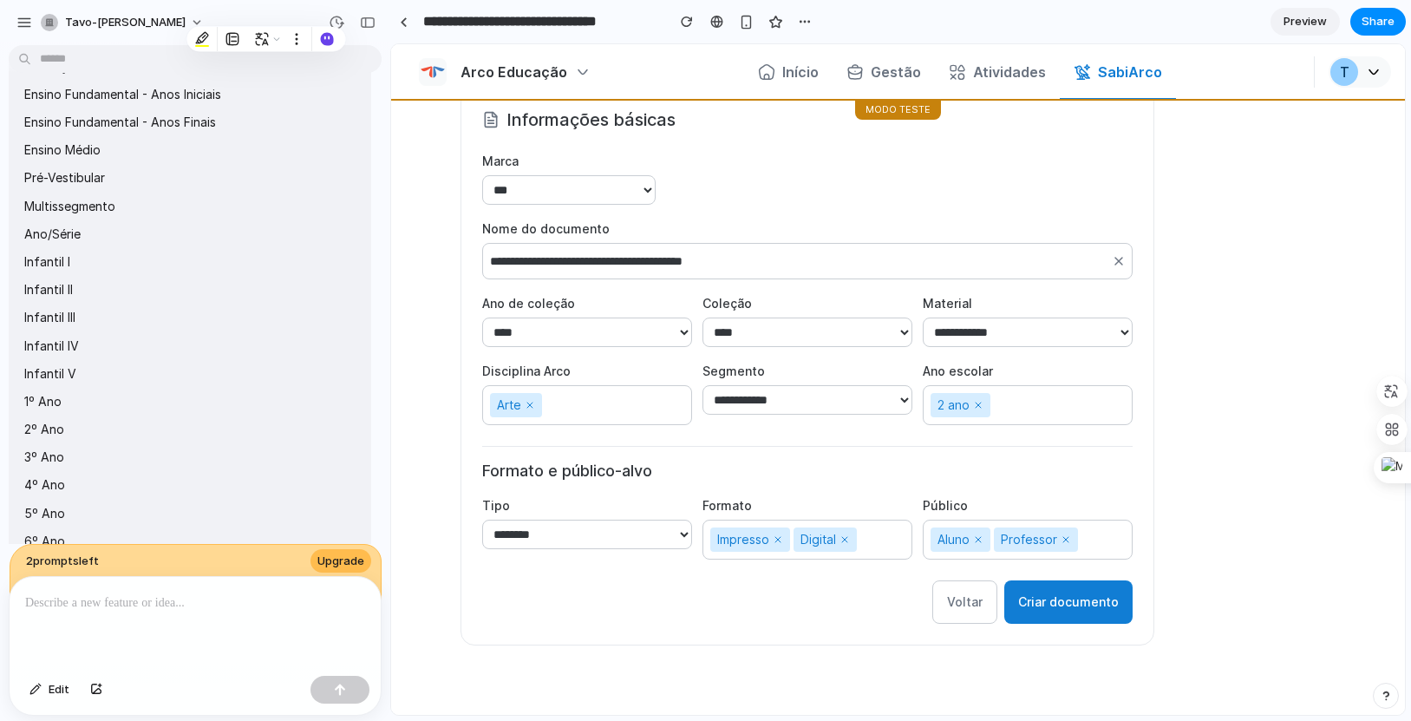
scroll to position [1539, 0]
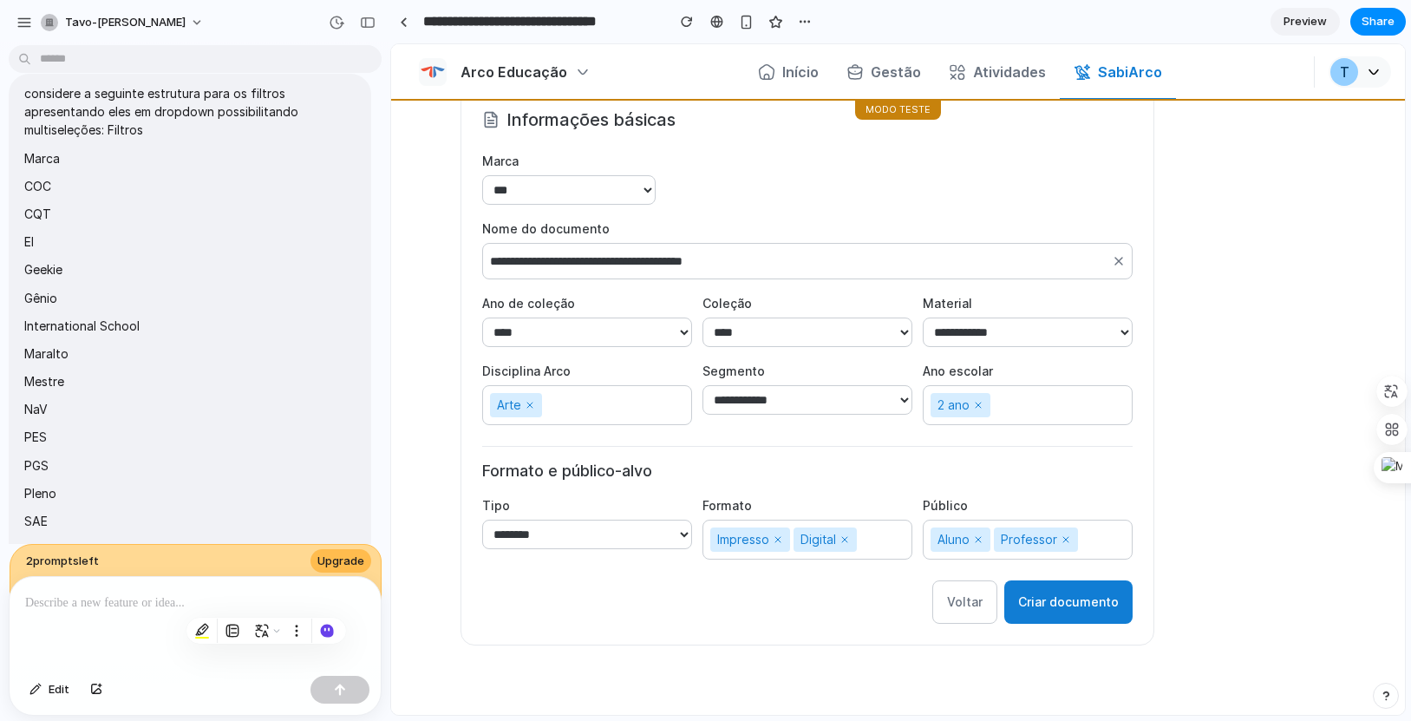
click at [1040, 602] on button "Criar documento" at bounding box center [1069, 601] width 128 height 43
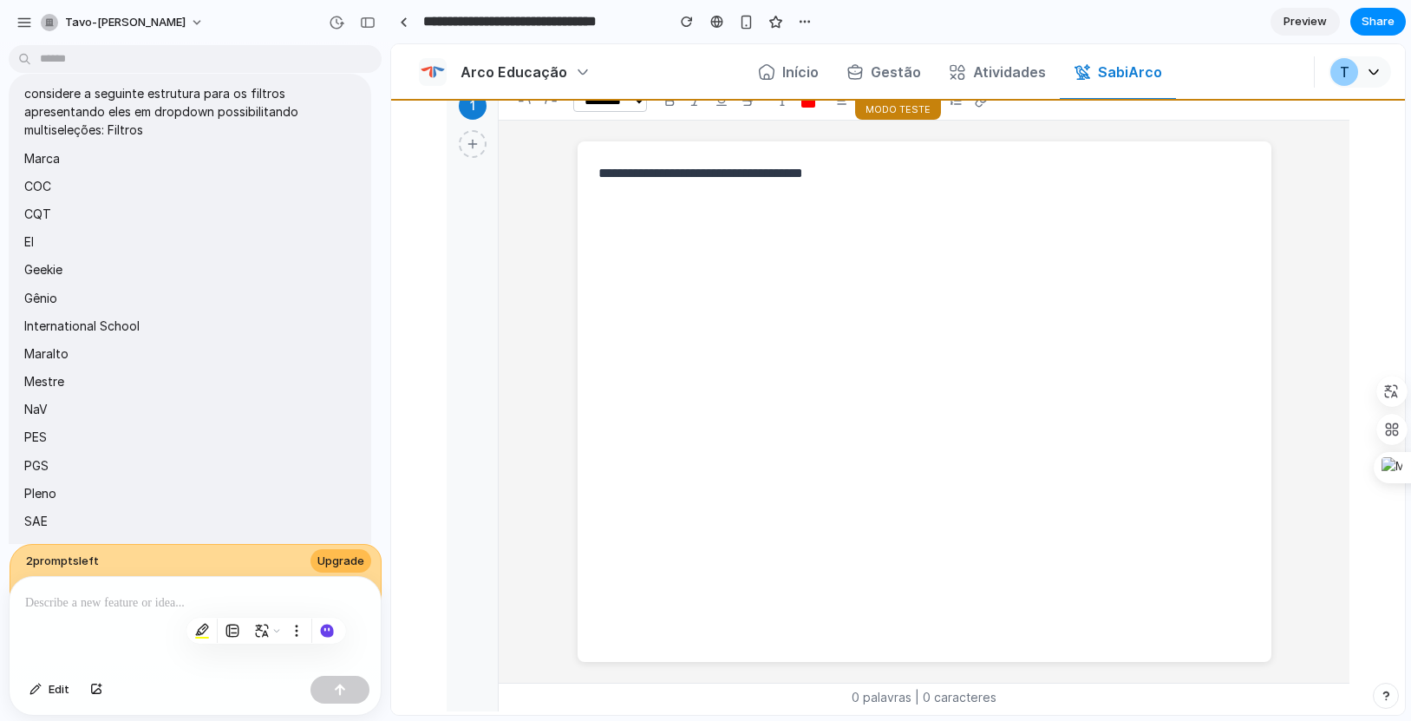
scroll to position [0, 0]
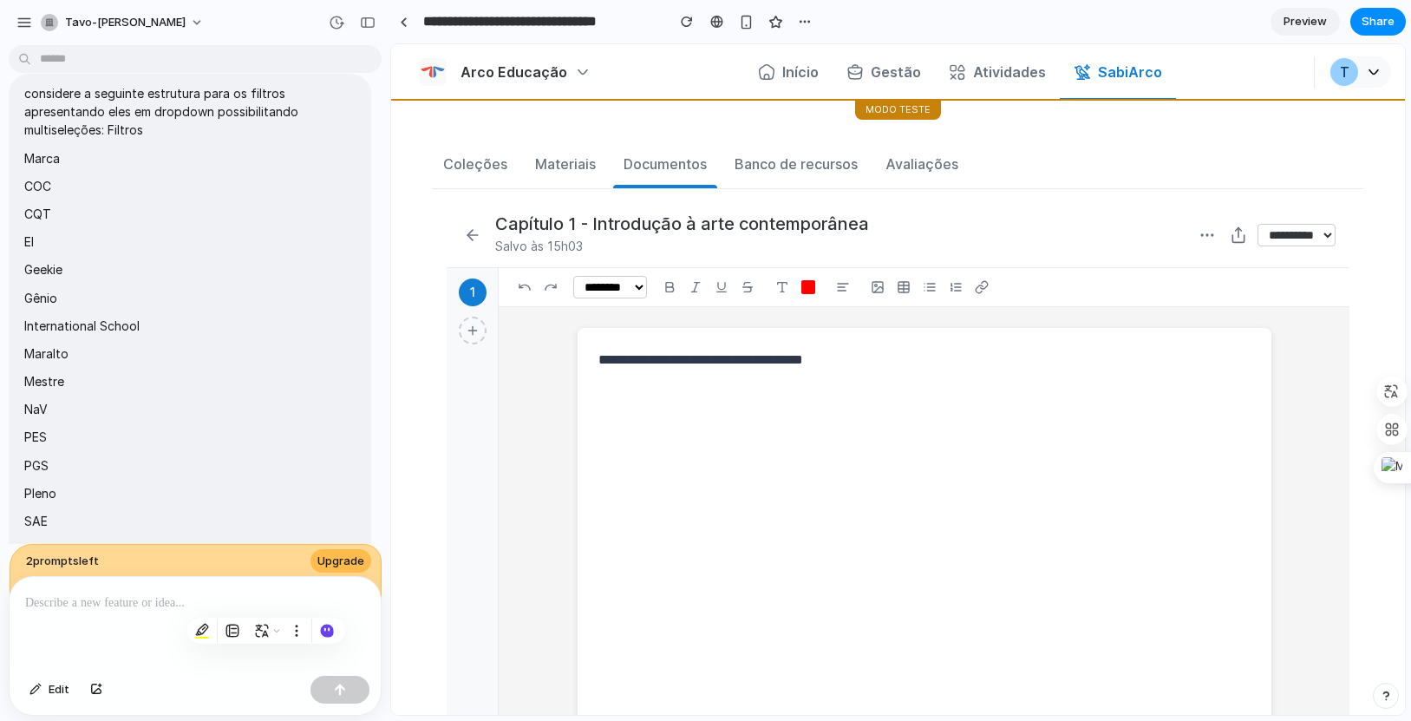
click at [866, 466] on textarea at bounding box center [925, 588] width 652 height 479
type textarea "********"
drag, startPoint x: 918, startPoint y: 390, endPoint x: 400, endPoint y: 287, distance: 528.1
click at [400, 287] on main "**********" at bounding box center [898, 529] width 1014 height 859
click at [1040, 231] on select "**********" at bounding box center [1297, 235] width 78 height 23
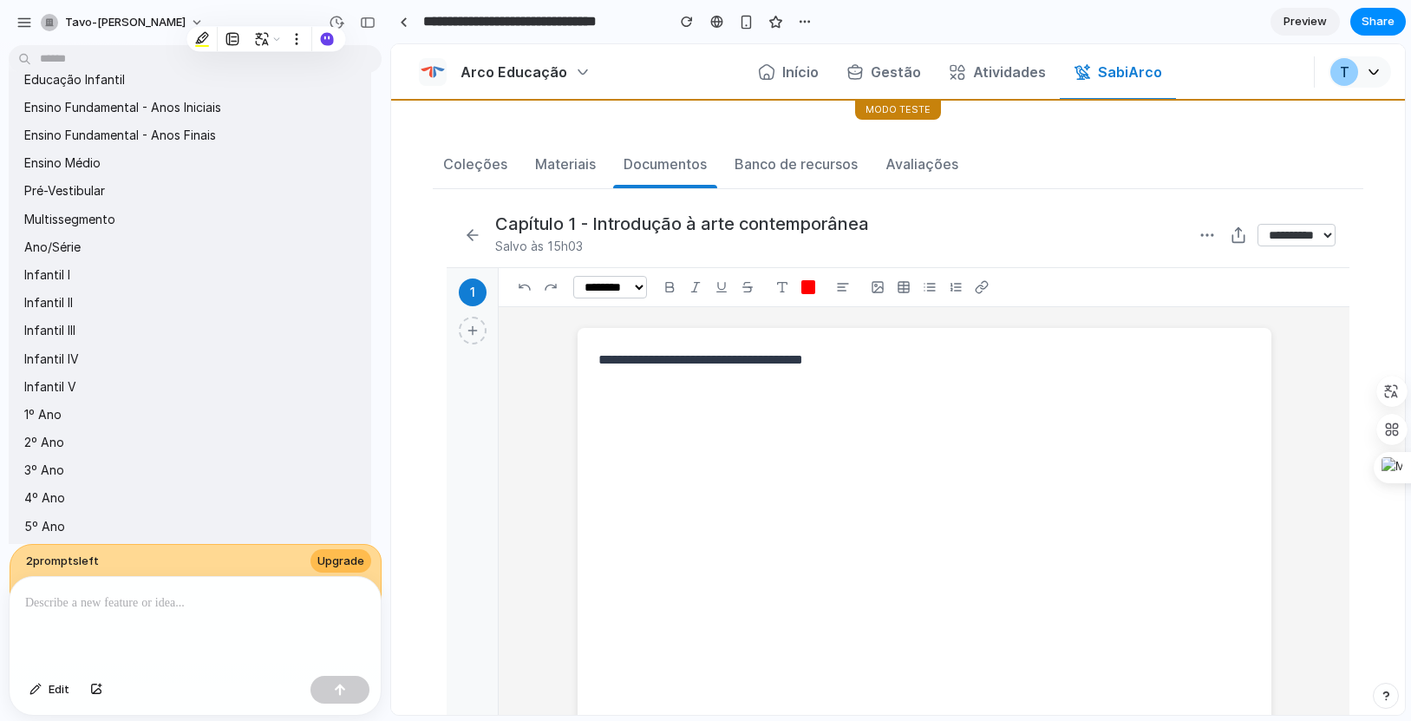
scroll to position [2378, 0]
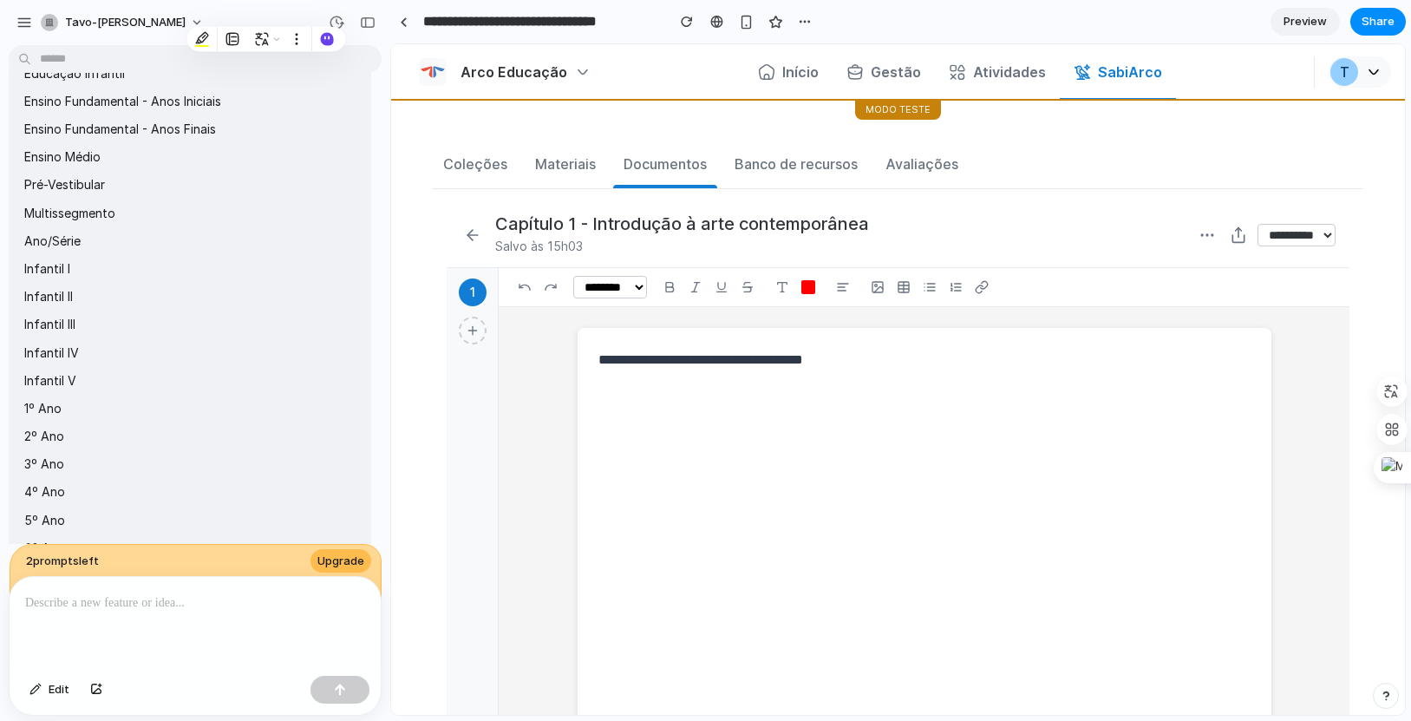
click at [684, 154] on div "Documentos" at bounding box center [665, 164] width 83 height 21
drag, startPoint x: 454, startPoint y: 239, endPoint x: 466, endPoint y: 237, distance: 12.3
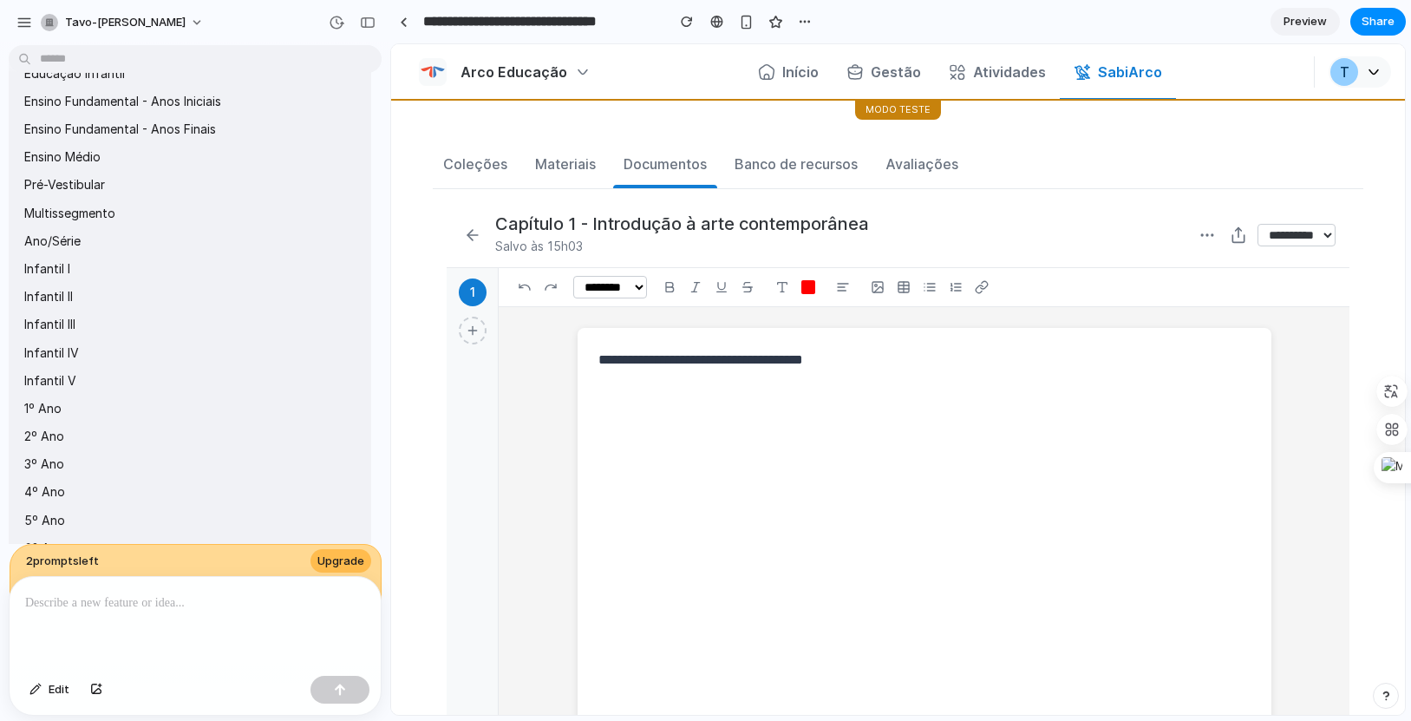
click at [455, 239] on div "**********" at bounding box center [898, 235] width 903 height 65
click at [466, 237] on icon at bounding box center [472, 234] width 17 height 17
select select "****"
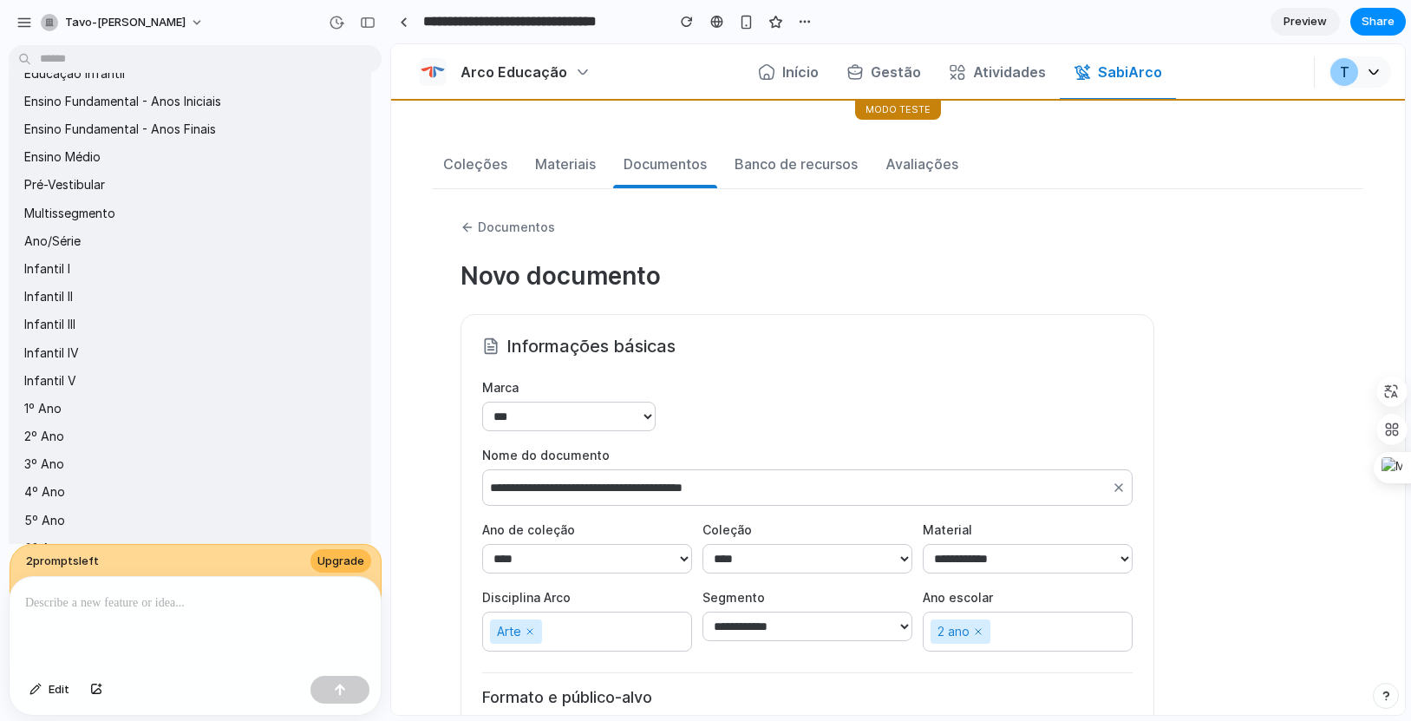
click at [468, 236] on div "Documentos" at bounding box center [898, 227] width 875 height 21
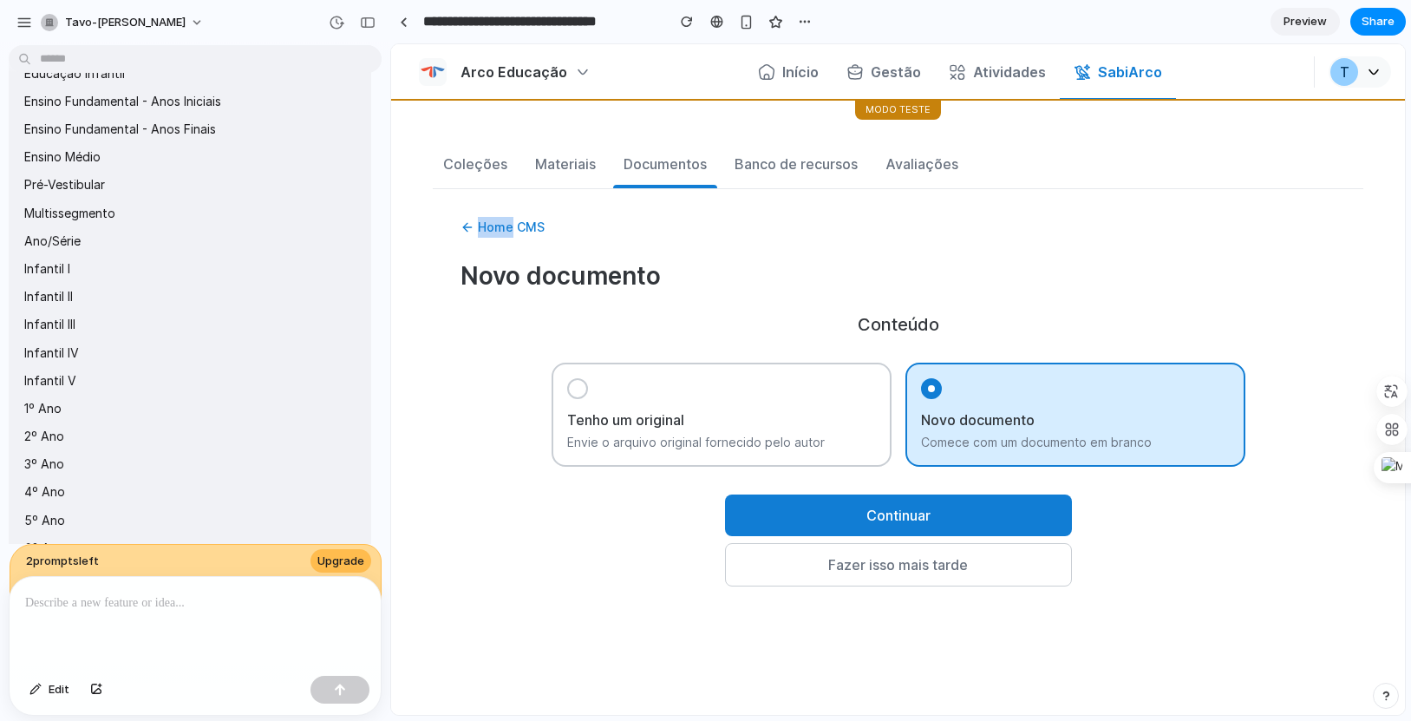
click at [468, 236] on div "Home CMS" at bounding box center [898, 227] width 875 height 21
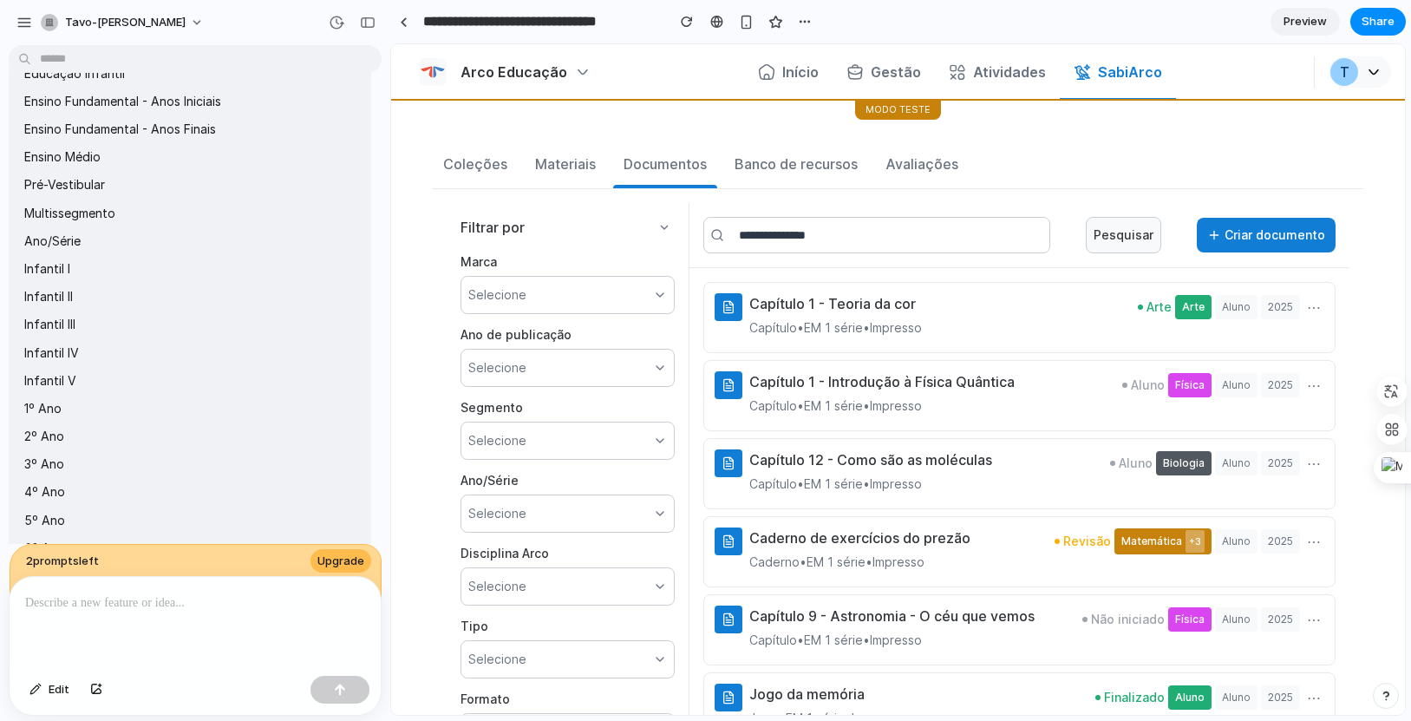
click at [579, 325] on label "Ano de publicação" at bounding box center [568, 334] width 214 height 21
click at [663, 226] on icon at bounding box center [665, 227] width 14 height 14
click at [625, 305] on div "Selecione" at bounding box center [568, 295] width 214 height 38
click at [630, 292] on div "Selecione" at bounding box center [568, 295] width 214 height 38
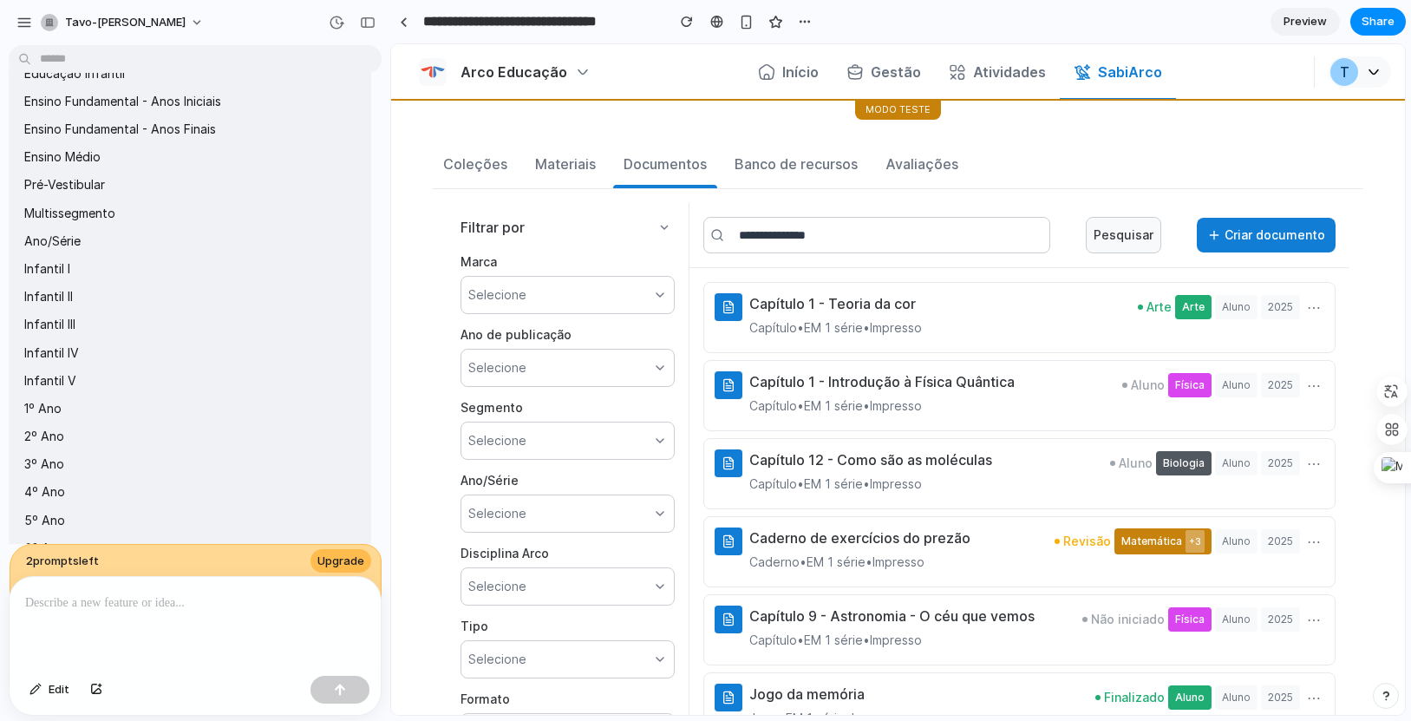
click at [632, 363] on div "Selecione" at bounding box center [568, 368] width 214 height 38
drag, startPoint x: 49, startPoint y: 204, endPoint x: 157, endPoint y: 375, distance: 201.9
click at [157, 375] on span "considere a seguinte estrutura para os filtros apresentando eles em dropdown po…" at bounding box center [189, 459] width 331 height 2428
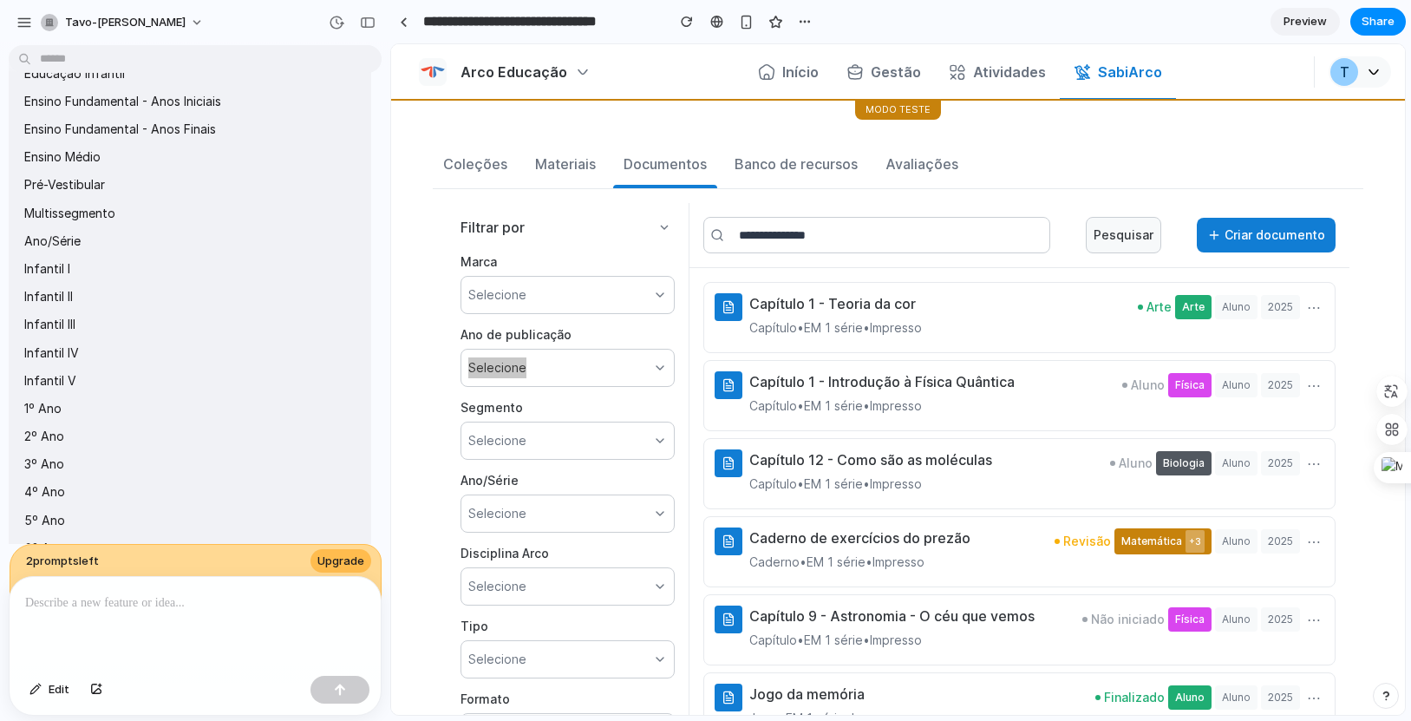
drag, startPoint x: 141, startPoint y: 221, endPoint x: 311, endPoint y: 238, distance: 170.8
drag, startPoint x: 32, startPoint y: 235, endPoint x: 128, endPoint y: 241, distance: 96.5
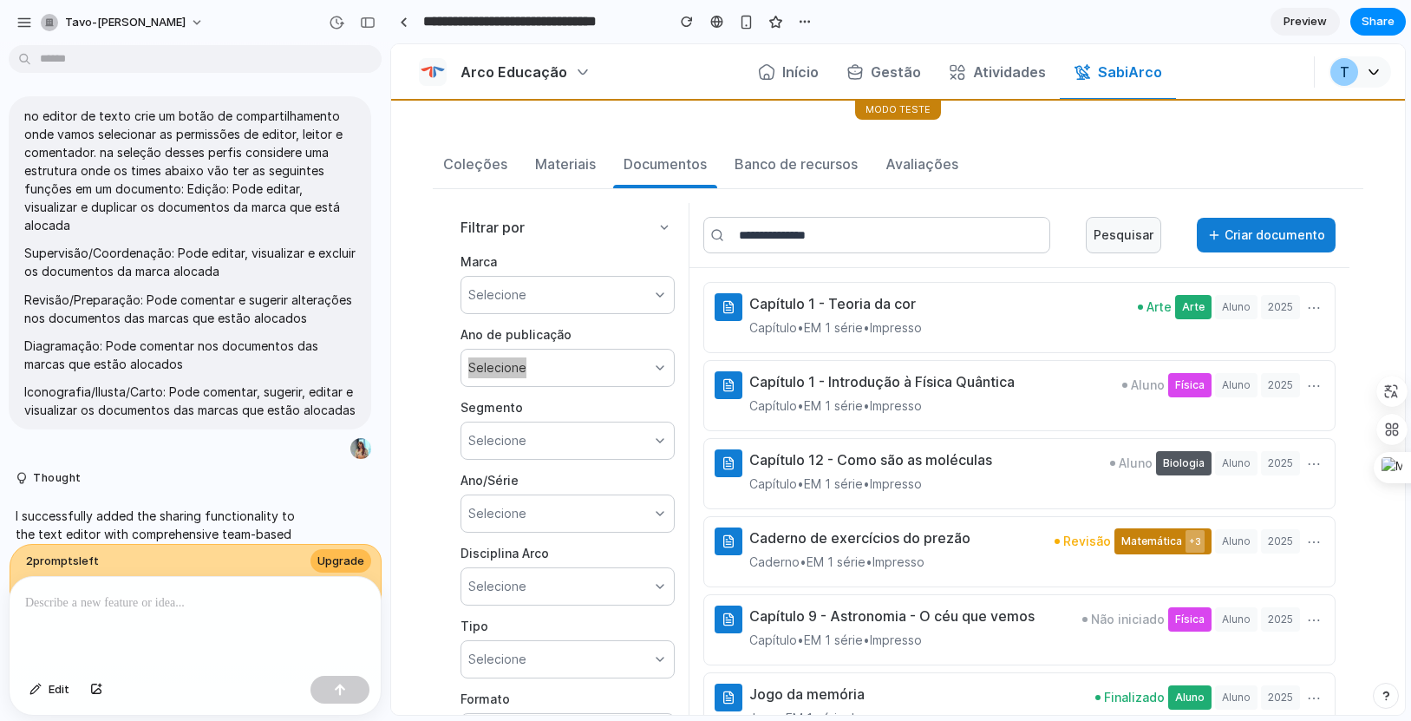
scroll to position [4601, 0]
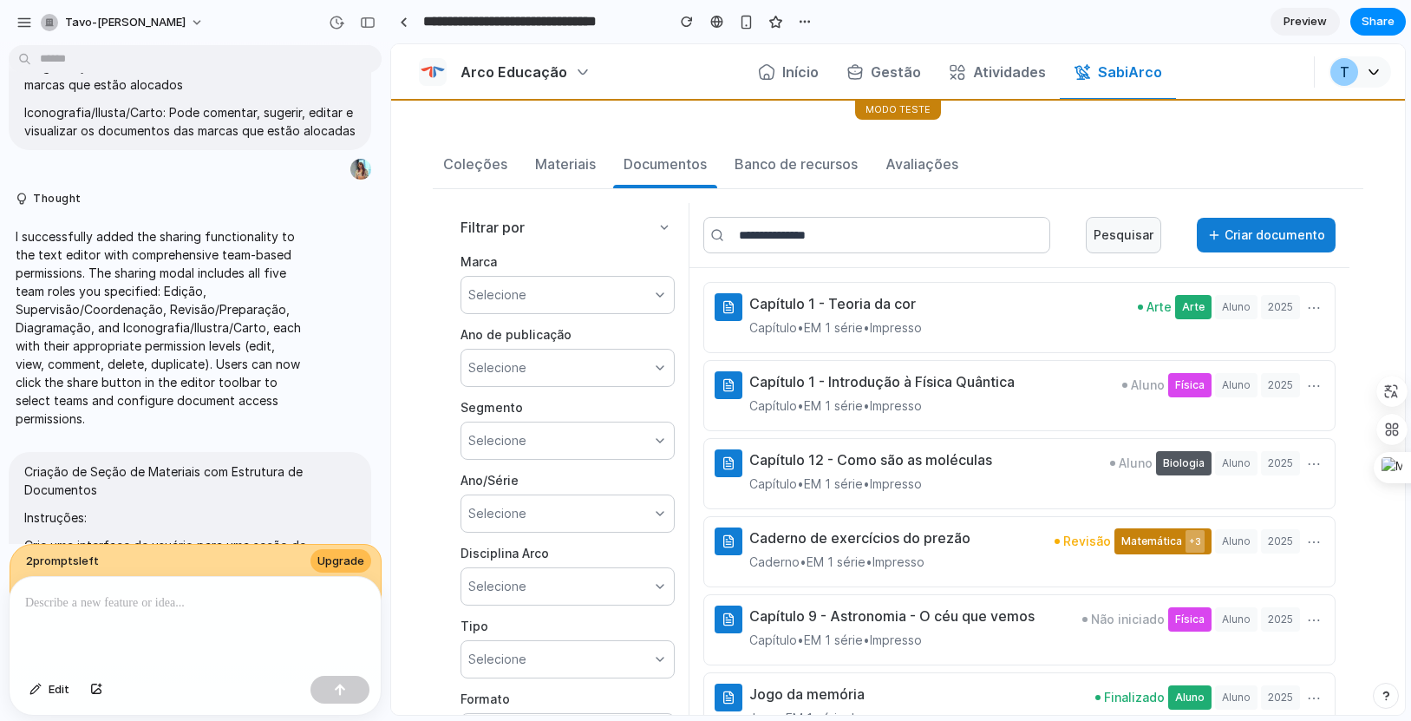
click at [638, 375] on div "Selecione" at bounding box center [568, 368] width 214 height 38
click at [601, 421] on div "2020" at bounding box center [568, 408] width 213 height 35
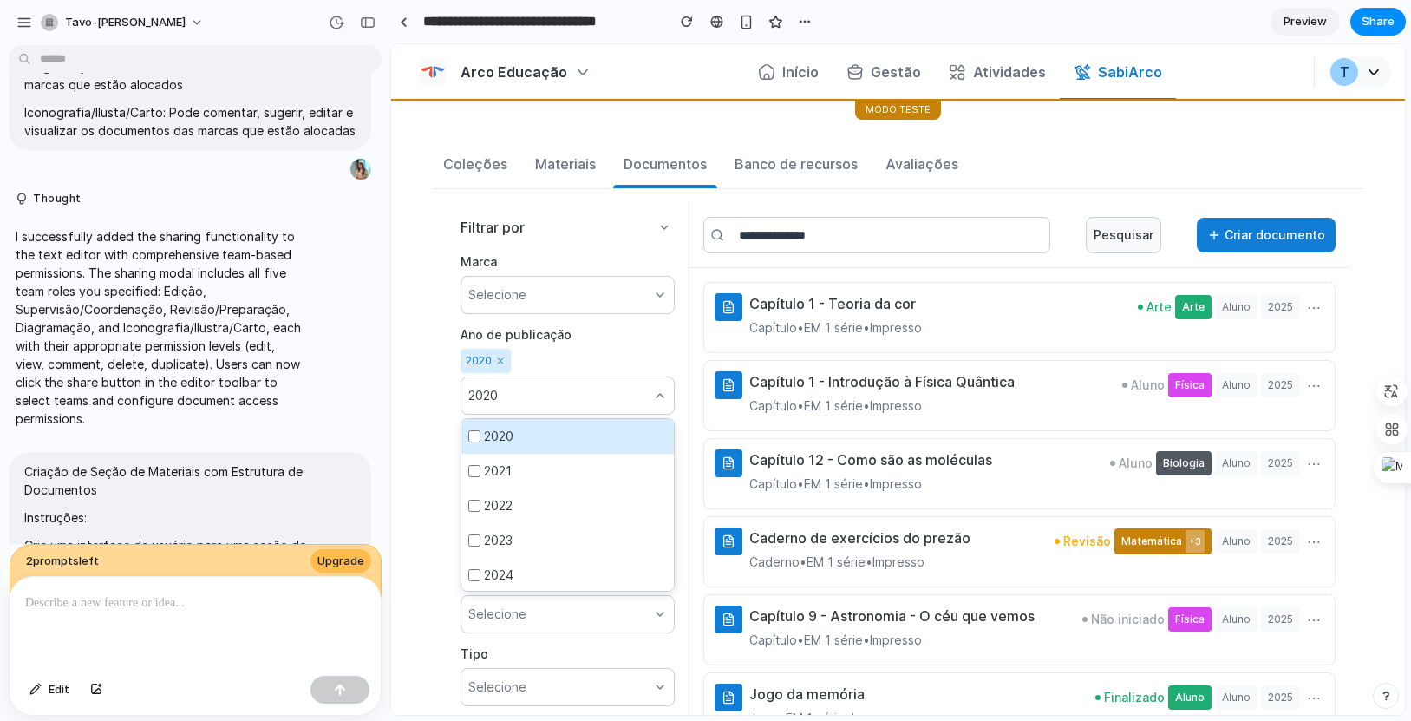
click at [617, 396] on div "2020" at bounding box center [568, 395] width 214 height 38
click at [597, 425] on label "Segmento" at bounding box center [568, 435] width 214 height 21
click at [598, 421] on div "Filtrar por Marca Selecione Ano de publicação 2020 2020 Segmento Selecione Ano/…" at bounding box center [568, 538] width 243 height 671
click at [600, 397] on div "2020" at bounding box center [568, 395] width 214 height 38
click at [570, 521] on div "2022" at bounding box center [568, 505] width 213 height 35
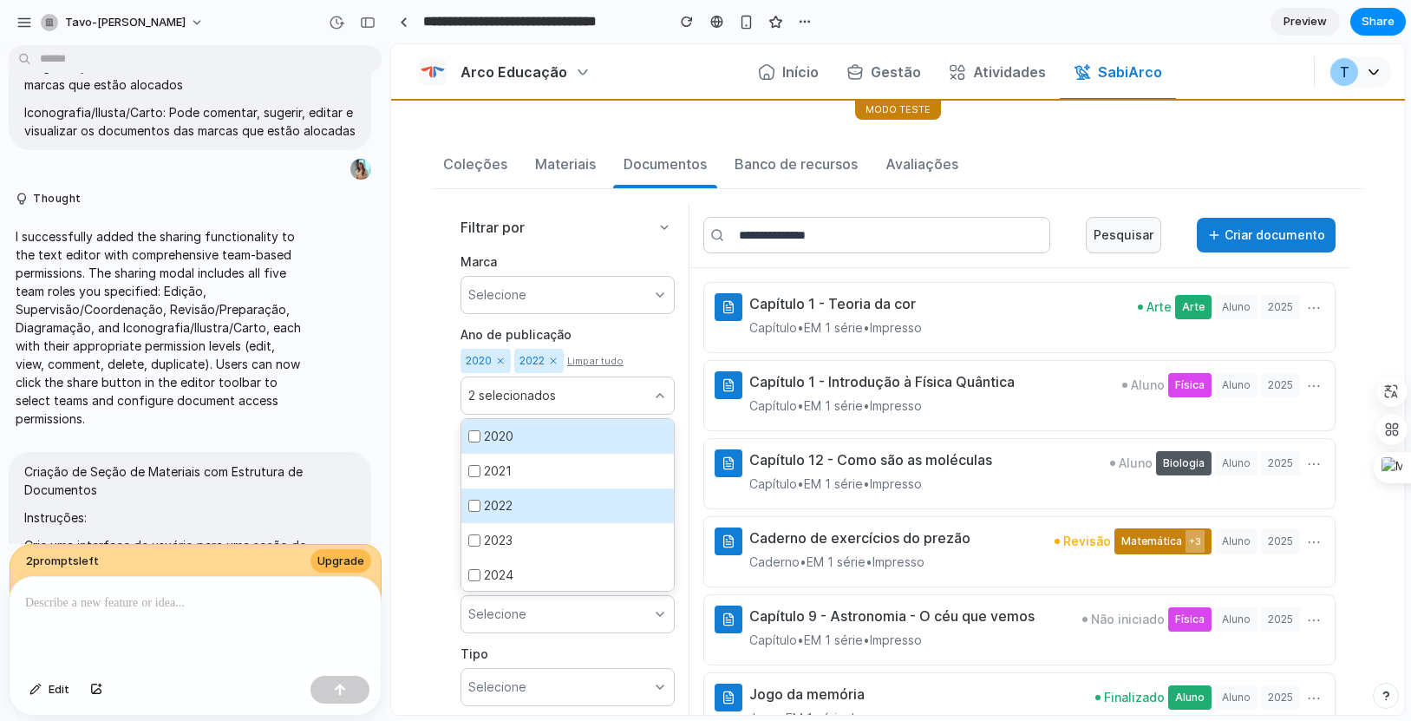
click at [655, 387] on div "2 selecionados" at bounding box center [568, 395] width 214 height 38
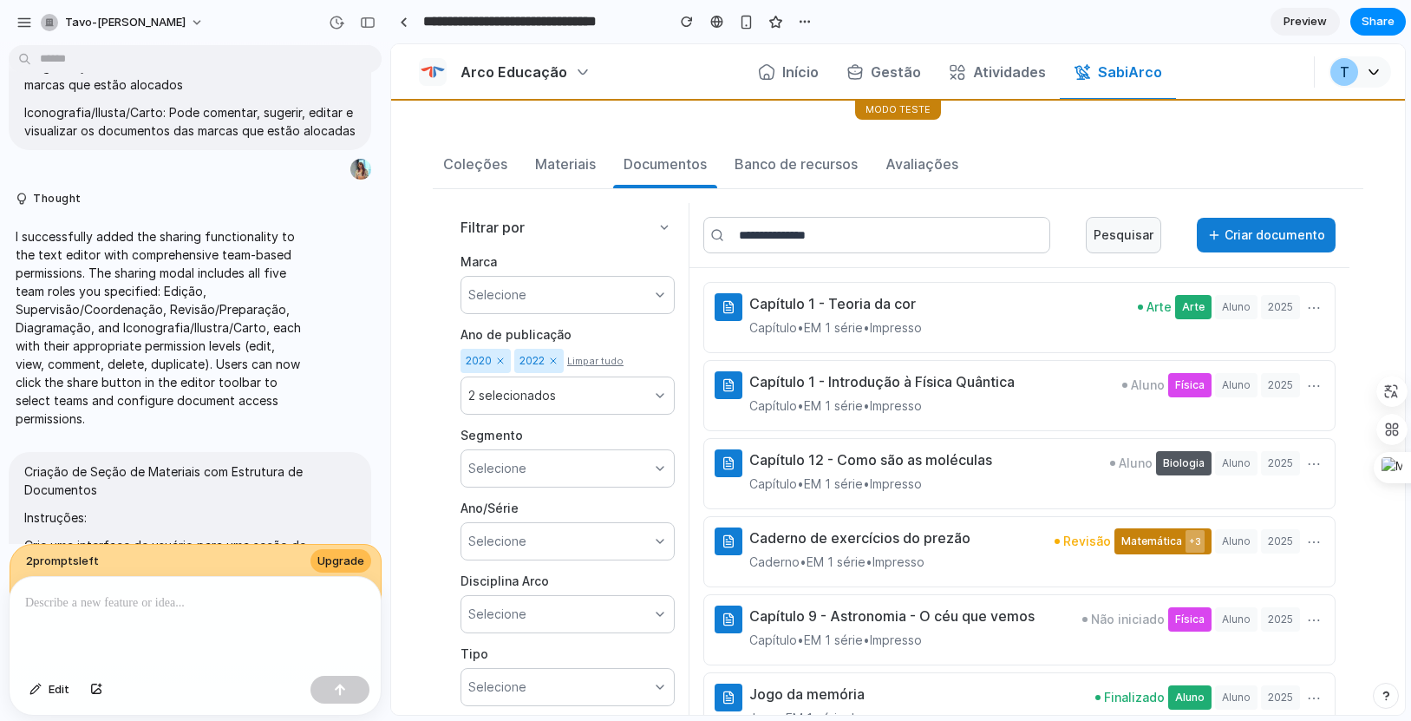
click at [619, 365] on button "Limpar tudo" at bounding box center [595, 361] width 56 height 24
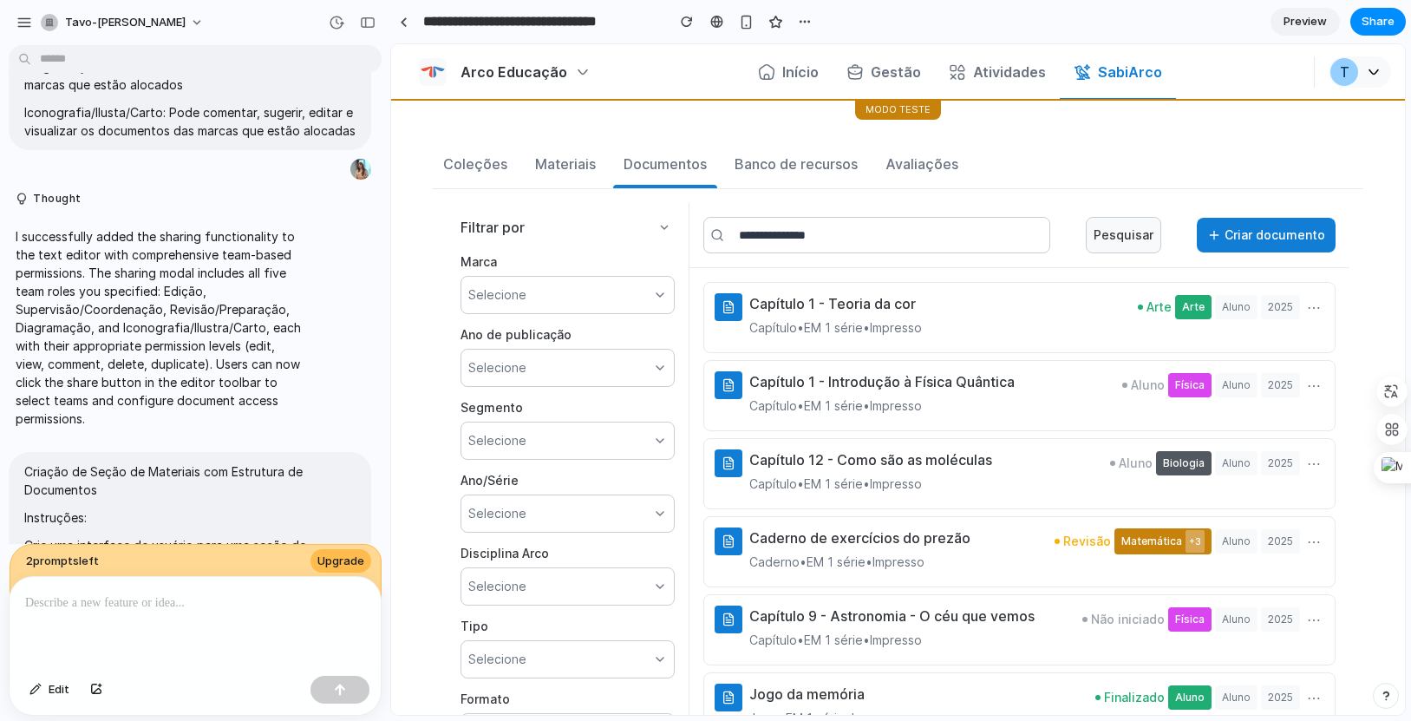
click at [632, 452] on div "Selecione" at bounding box center [568, 441] width 214 height 38
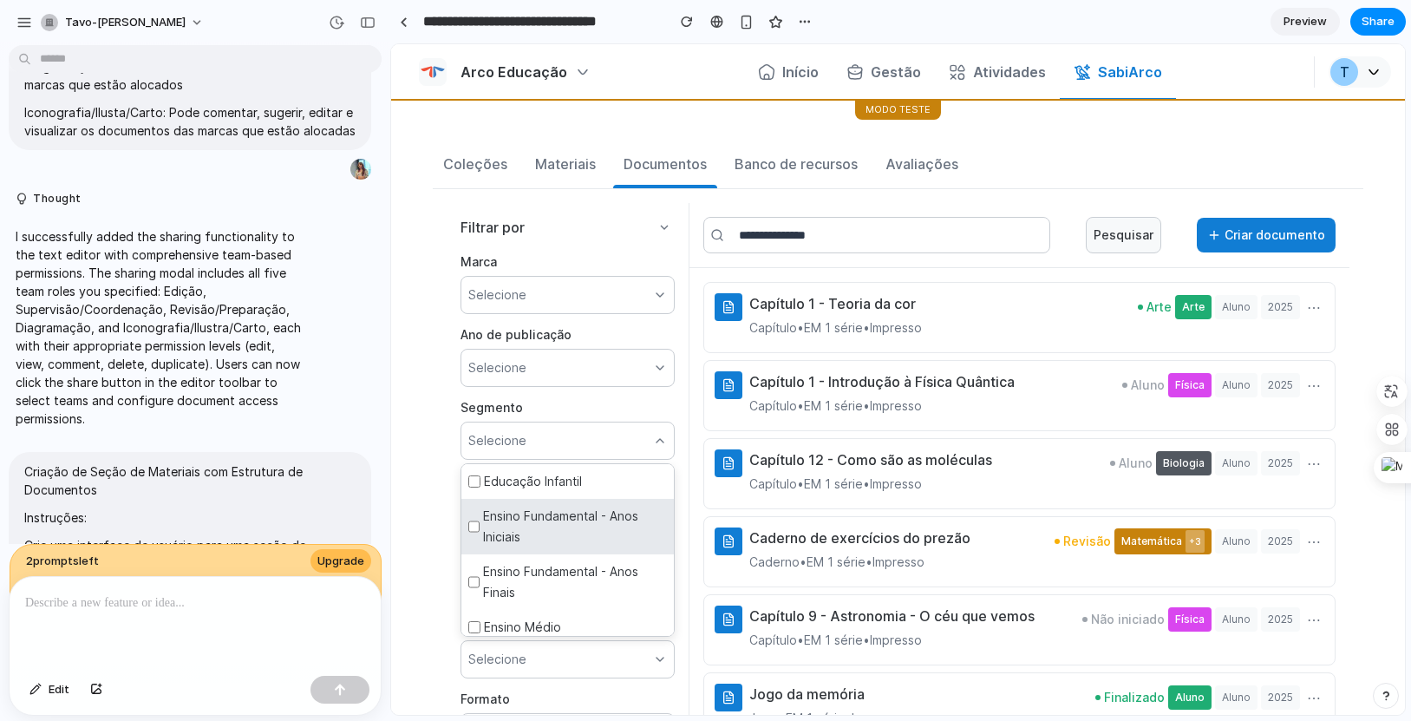
click at [599, 528] on div "Ensino Fundamental - Anos Iniciais" at bounding box center [568, 527] width 213 height 56
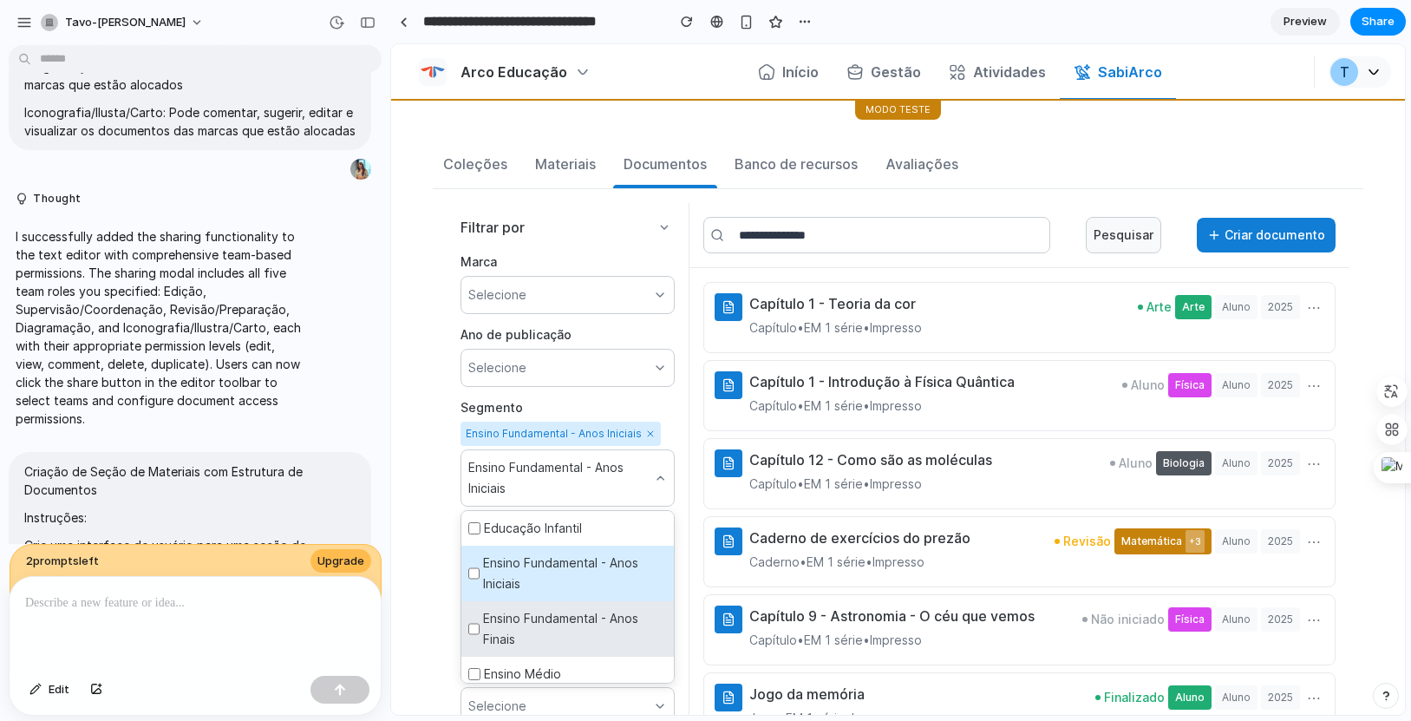
click at [581, 602] on div "Ensino Fundamental - Anos Finais" at bounding box center [568, 629] width 213 height 56
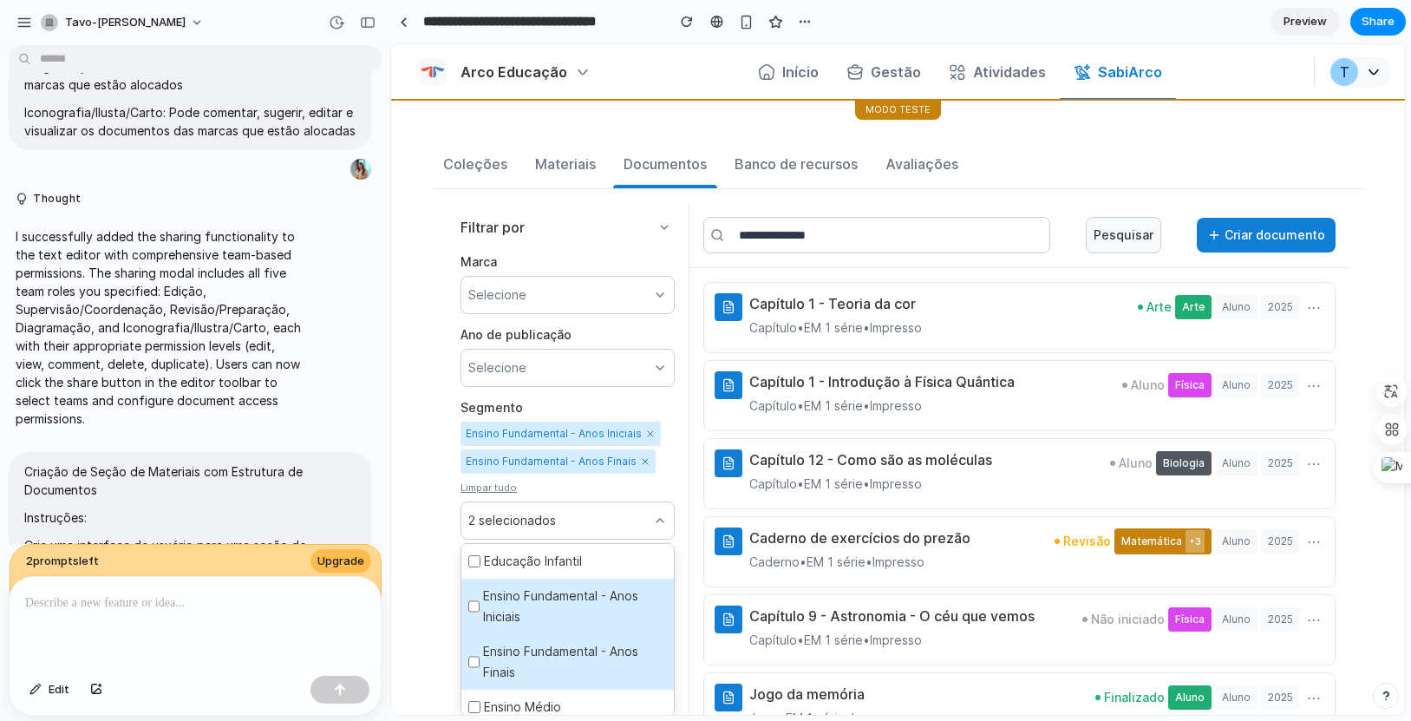
click at [502, 488] on button "Limpar tudo" at bounding box center [489, 487] width 56 height 21
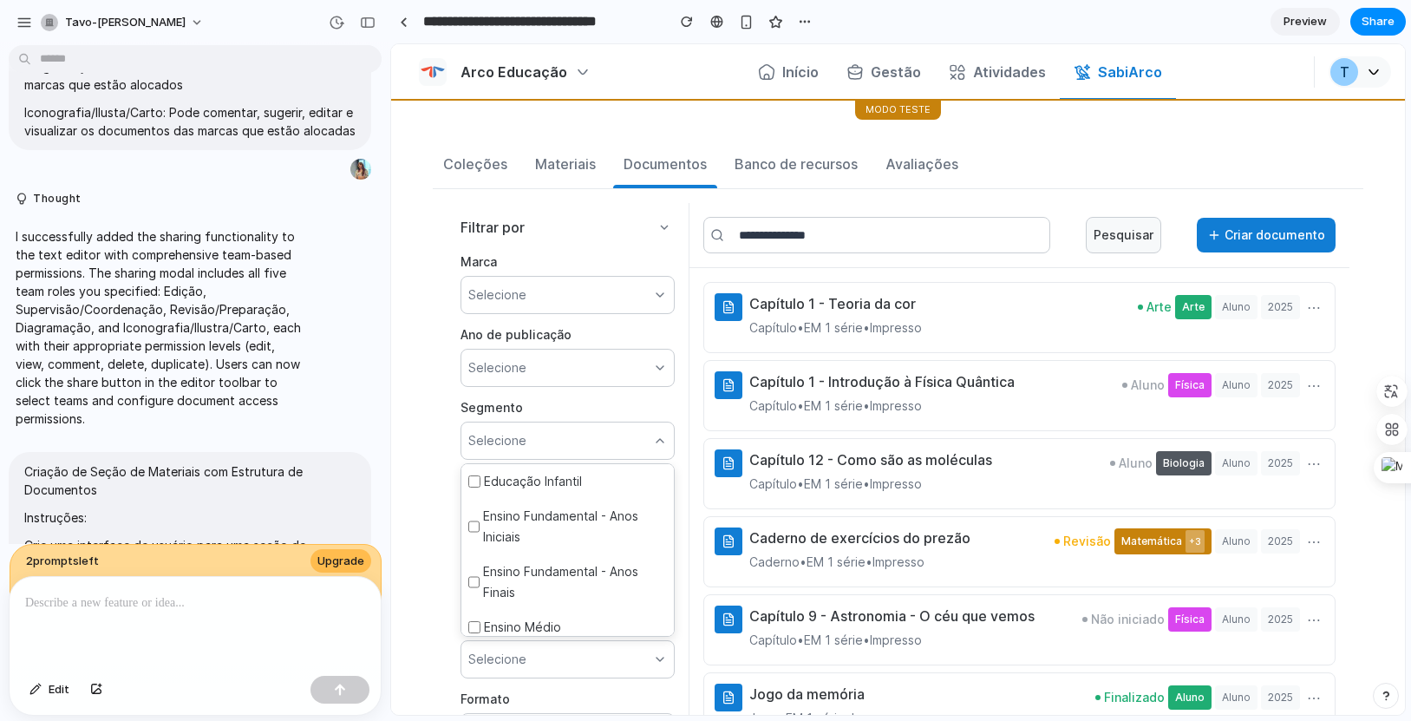
click at [594, 409] on label "Segmento" at bounding box center [568, 407] width 214 height 21
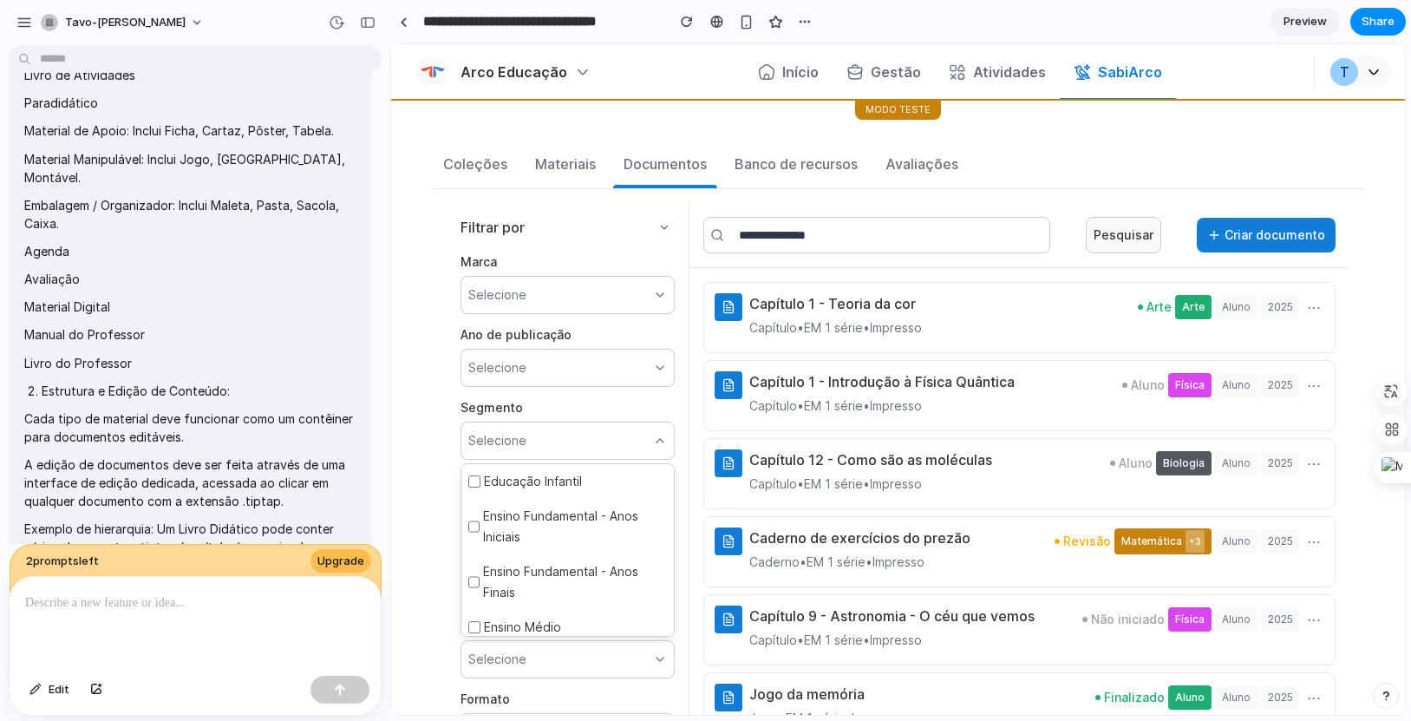
scroll to position [5265, 0]
click at [1040, 250] on button "Criar documento" at bounding box center [1266, 235] width 139 height 35
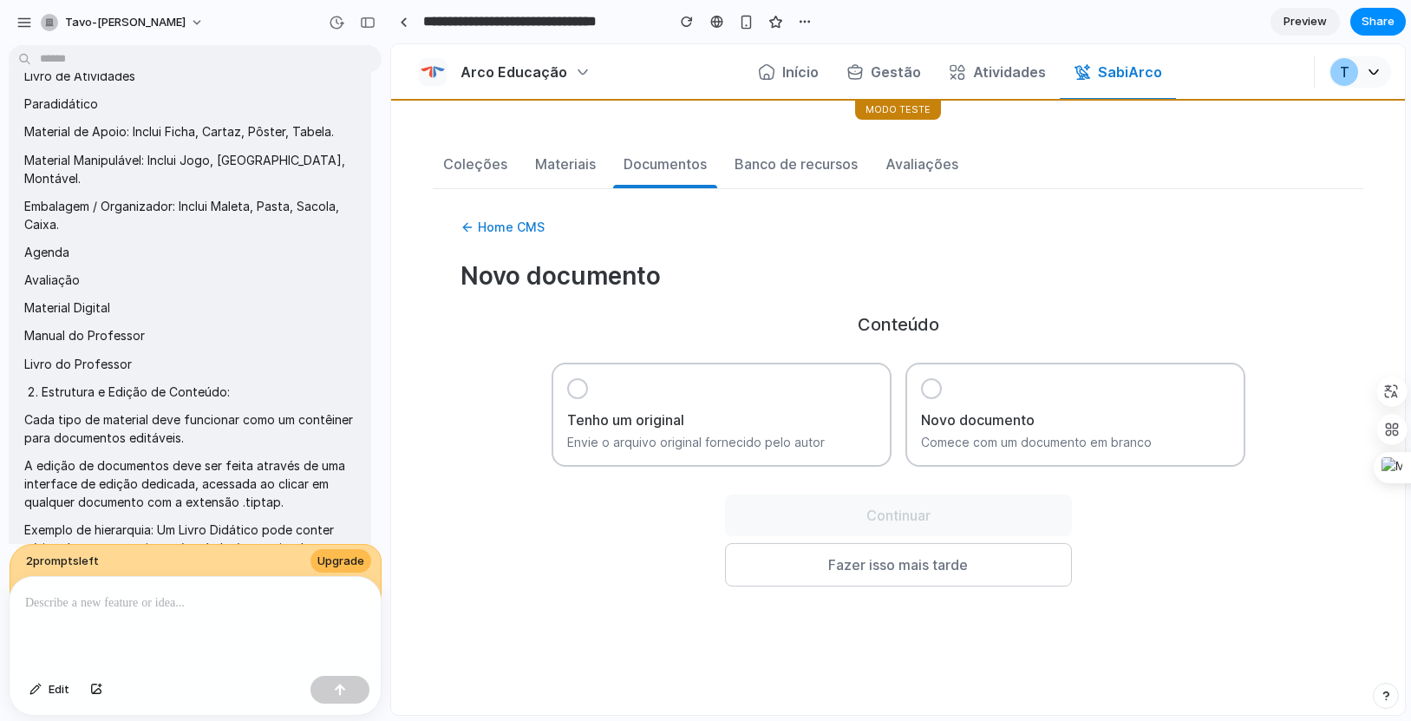
click at [1040, 429] on div "Novo documento Comece com um documento em branco" at bounding box center [1076, 415] width 340 height 104
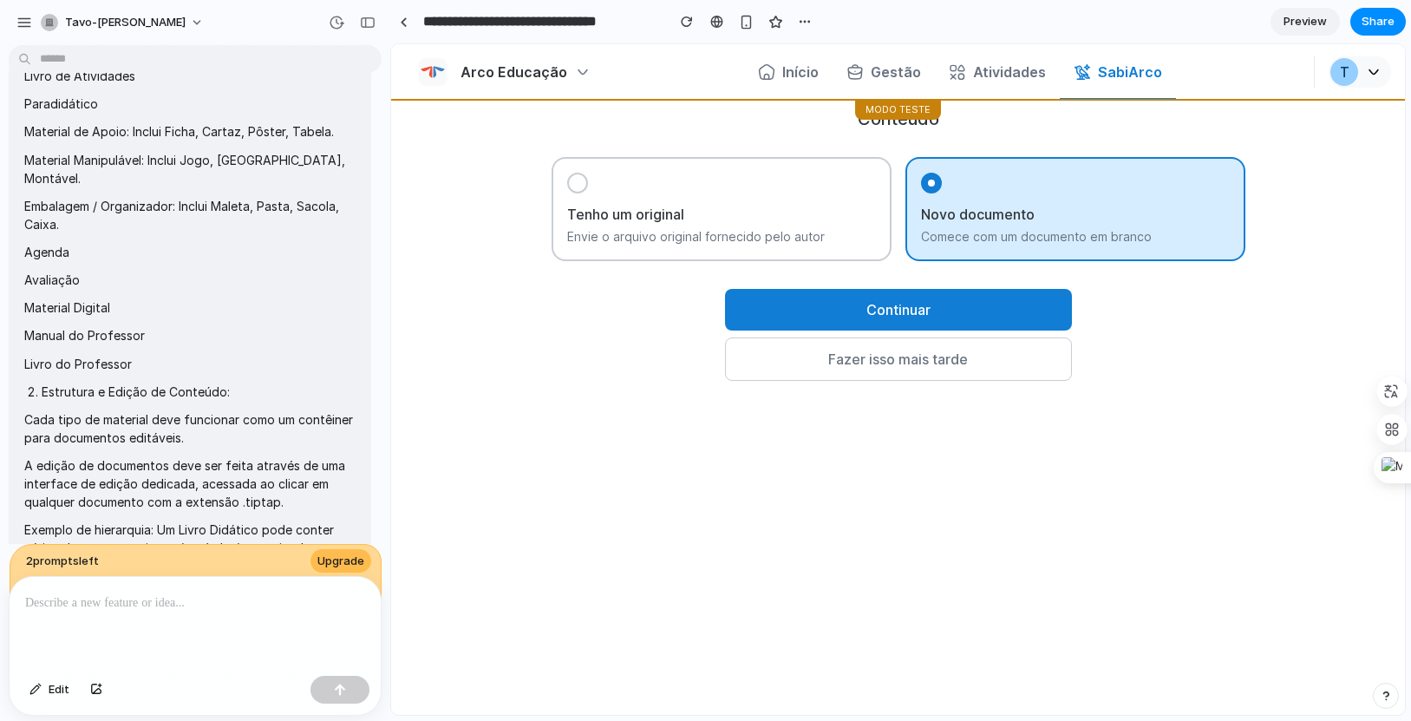
scroll to position [214, 0]
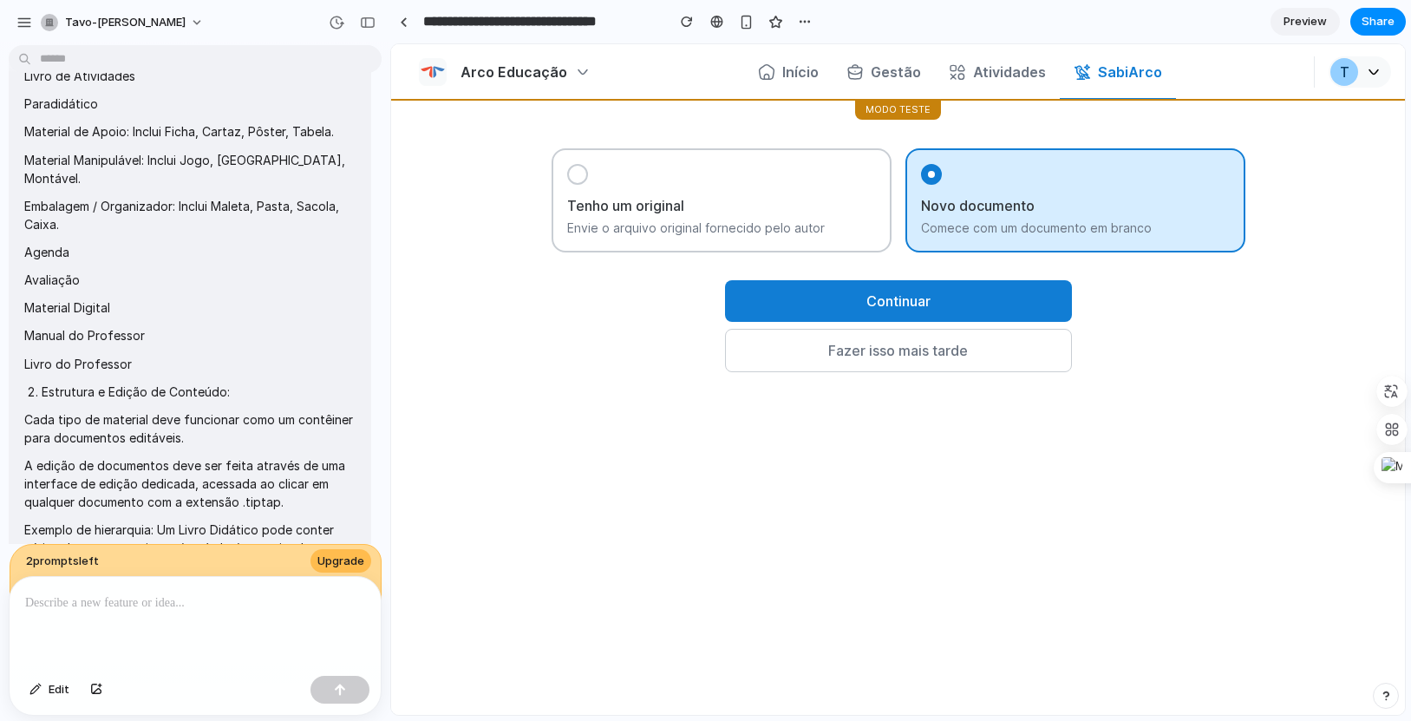
click at [958, 289] on button "Continuar" at bounding box center [898, 301] width 347 height 42
select select "****"
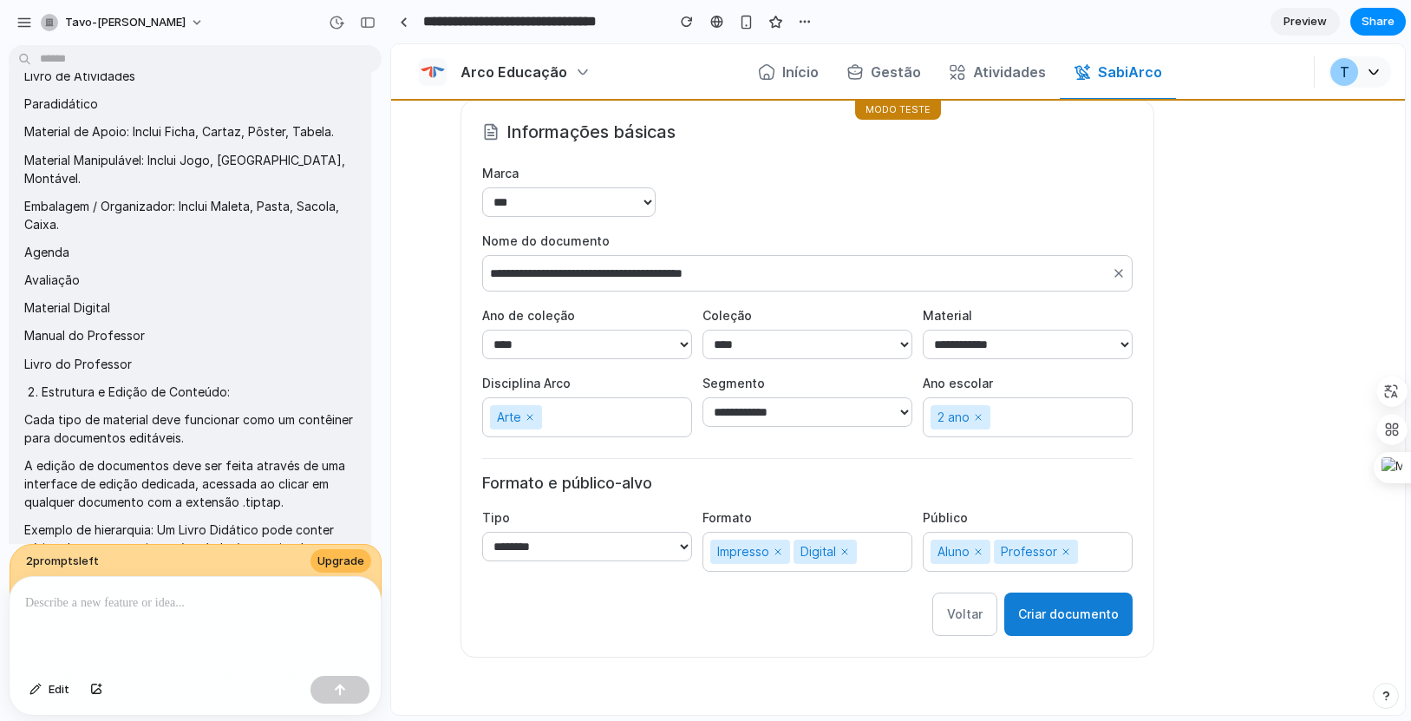
click at [1040, 602] on button "Criar documento" at bounding box center [1069, 614] width 128 height 43
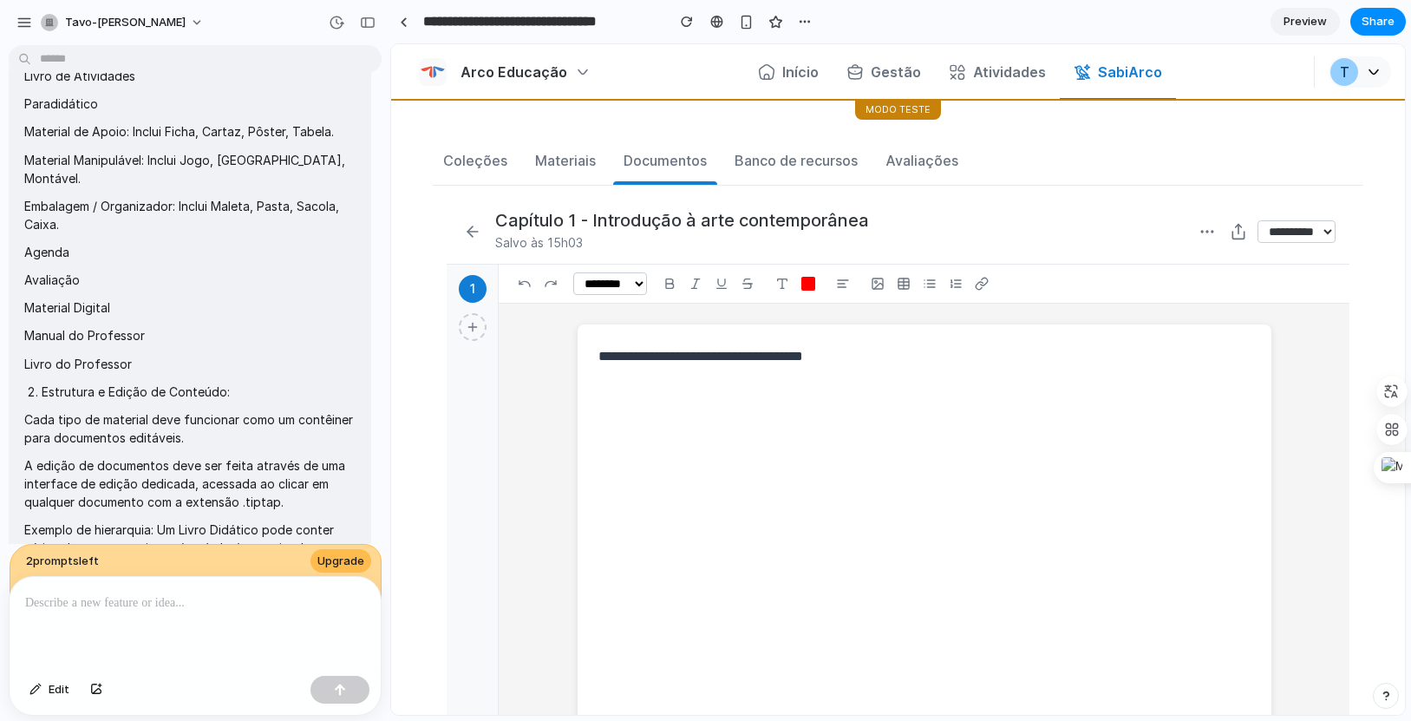
scroll to position [0, 0]
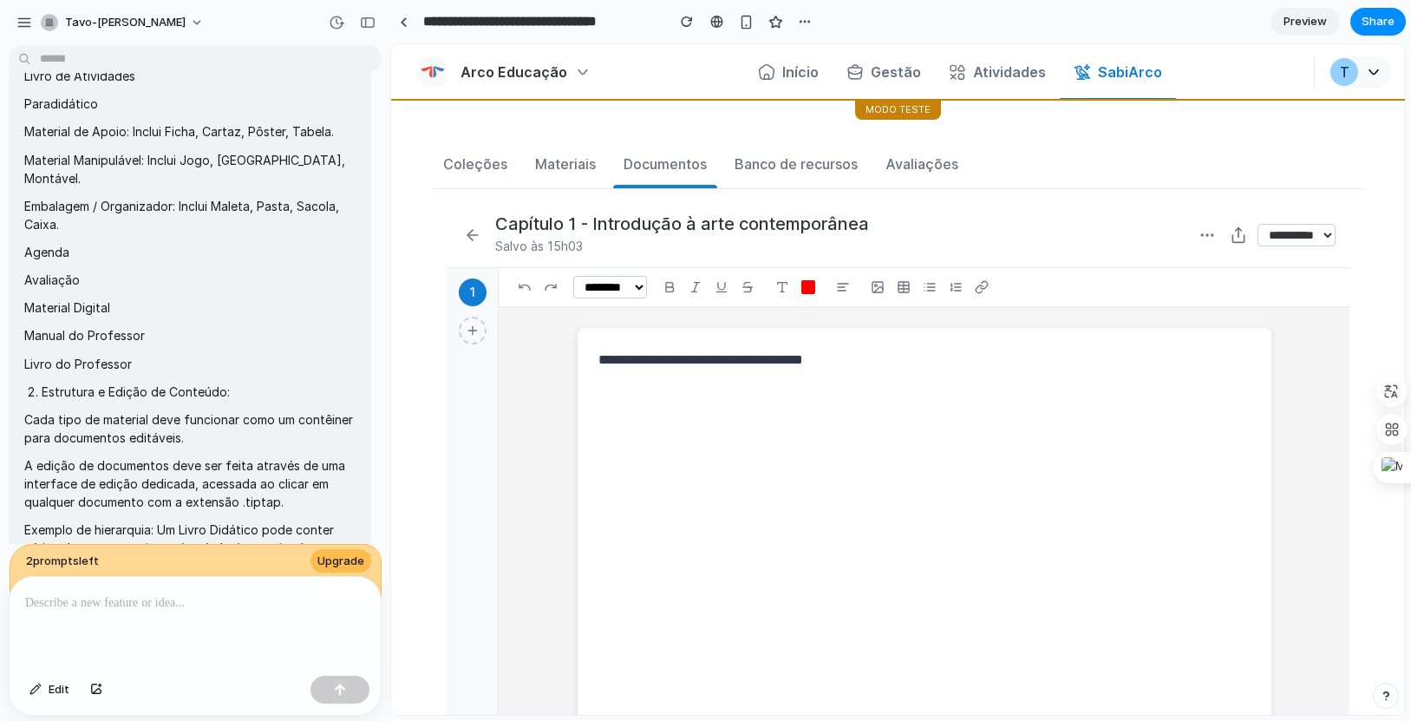
drag, startPoint x: 59, startPoint y: 140, endPoint x: 90, endPoint y: 182, distance: 52.7
drag, startPoint x: 98, startPoint y: 171, endPoint x: 182, endPoint y: 214, distance: 94.7
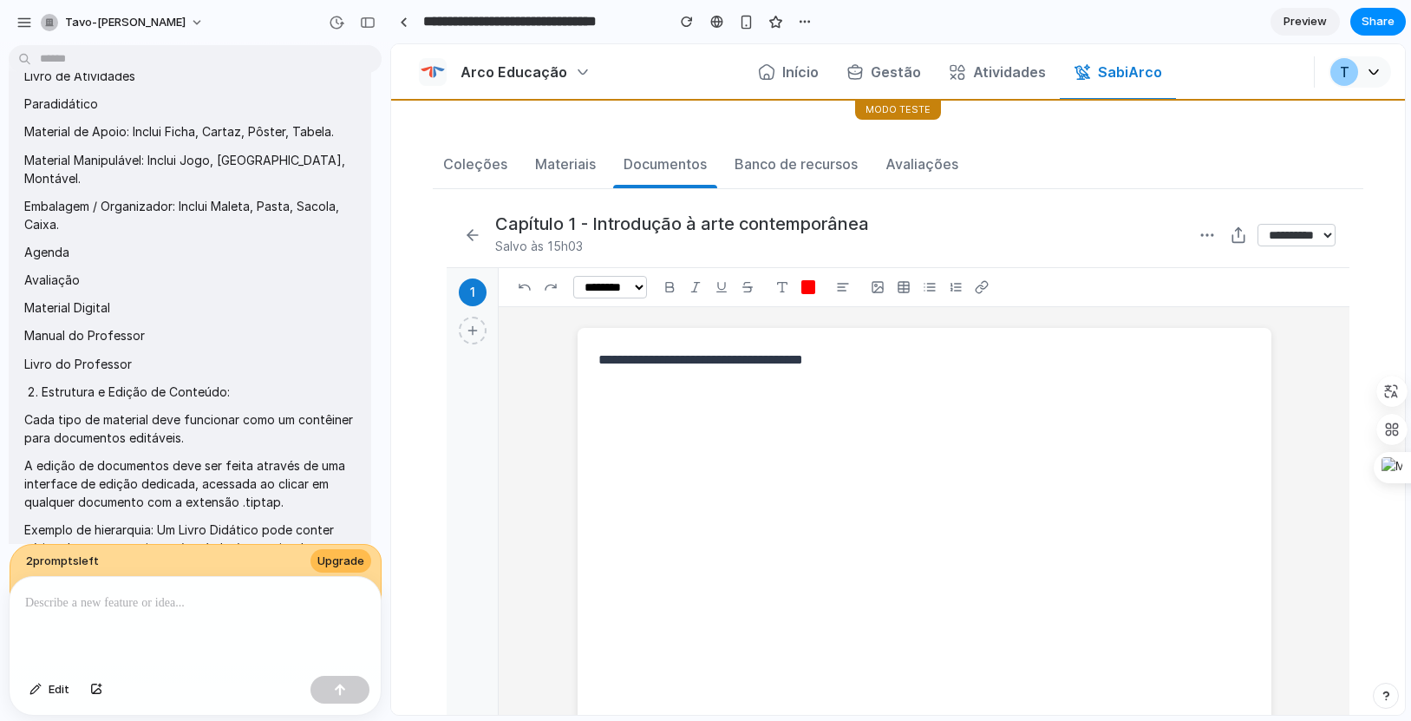
drag, startPoint x: 193, startPoint y: 204, endPoint x: 206, endPoint y: 211, distance: 14.0
drag, startPoint x: 188, startPoint y: 210, endPoint x: 350, endPoint y: 484, distance: 318.1
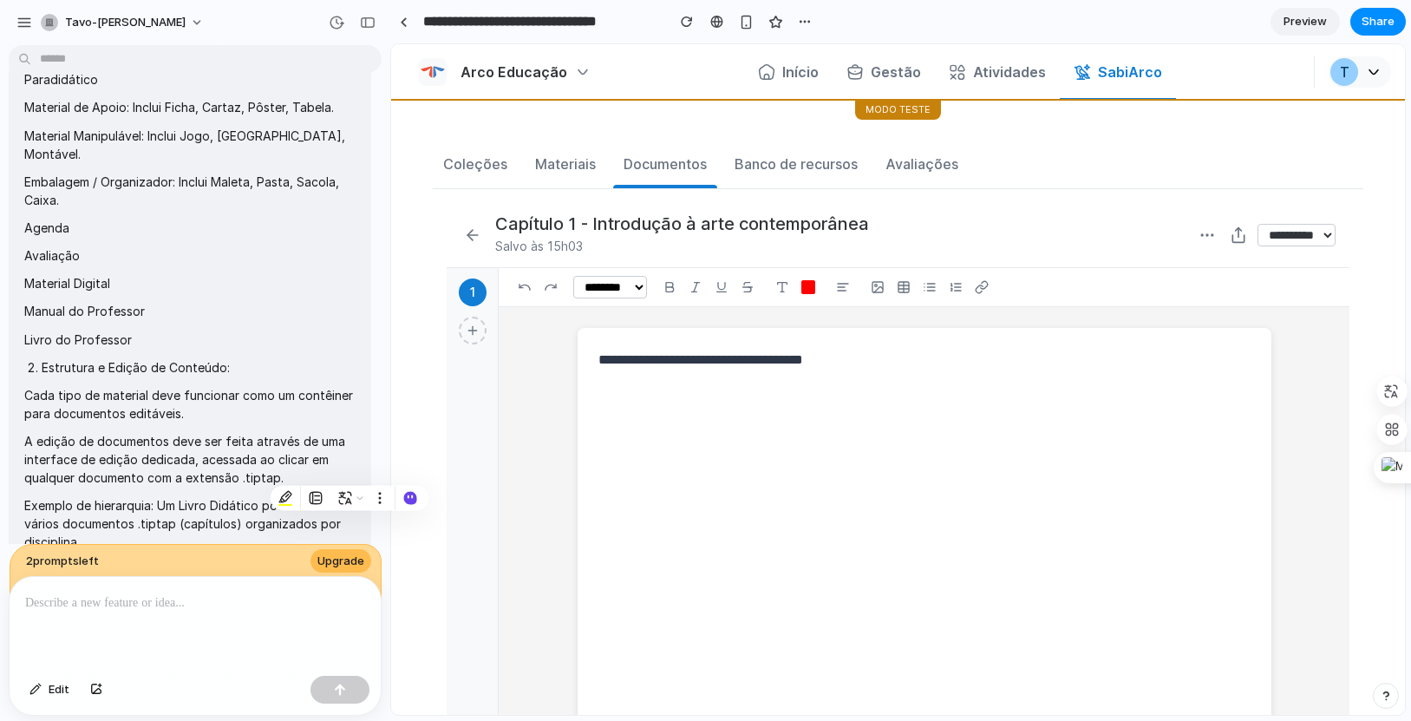
scroll to position [5293, 0]
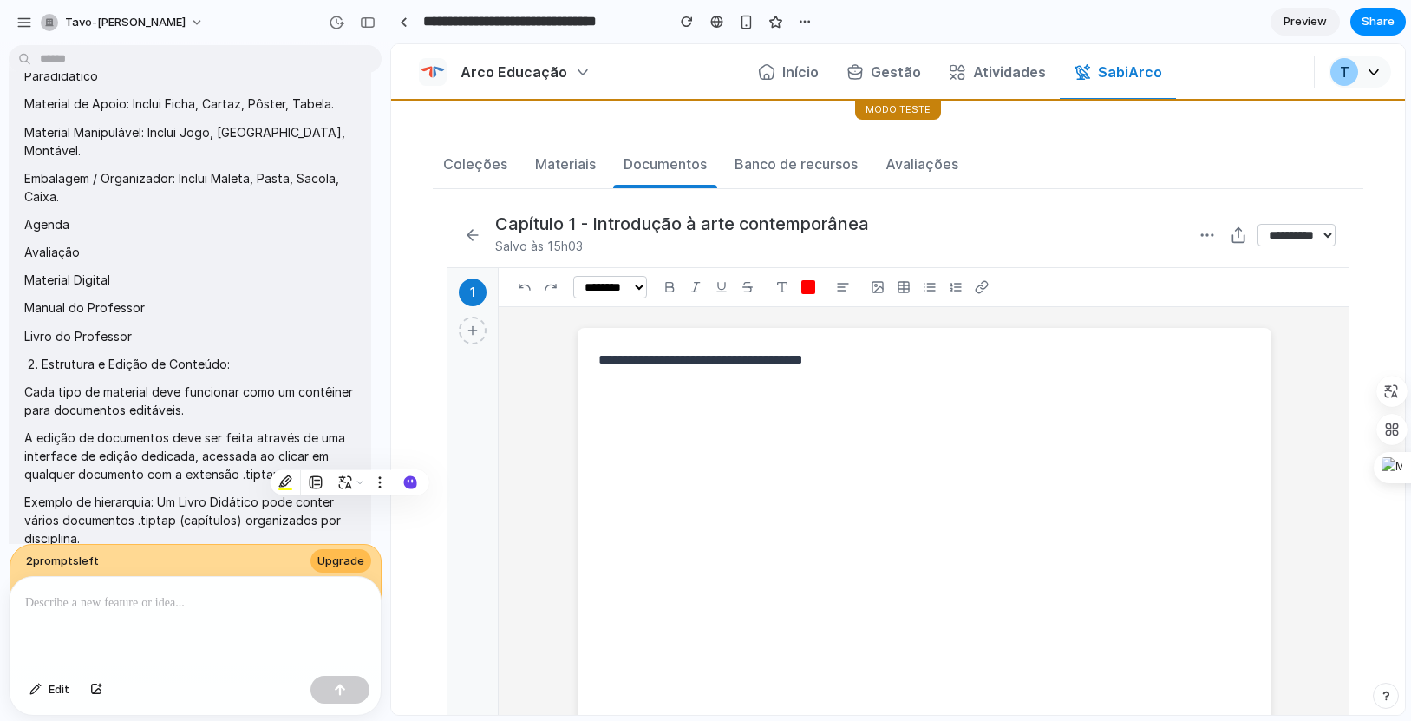
click at [1040, 238] on icon at bounding box center [1238, 234] width 17 height 17
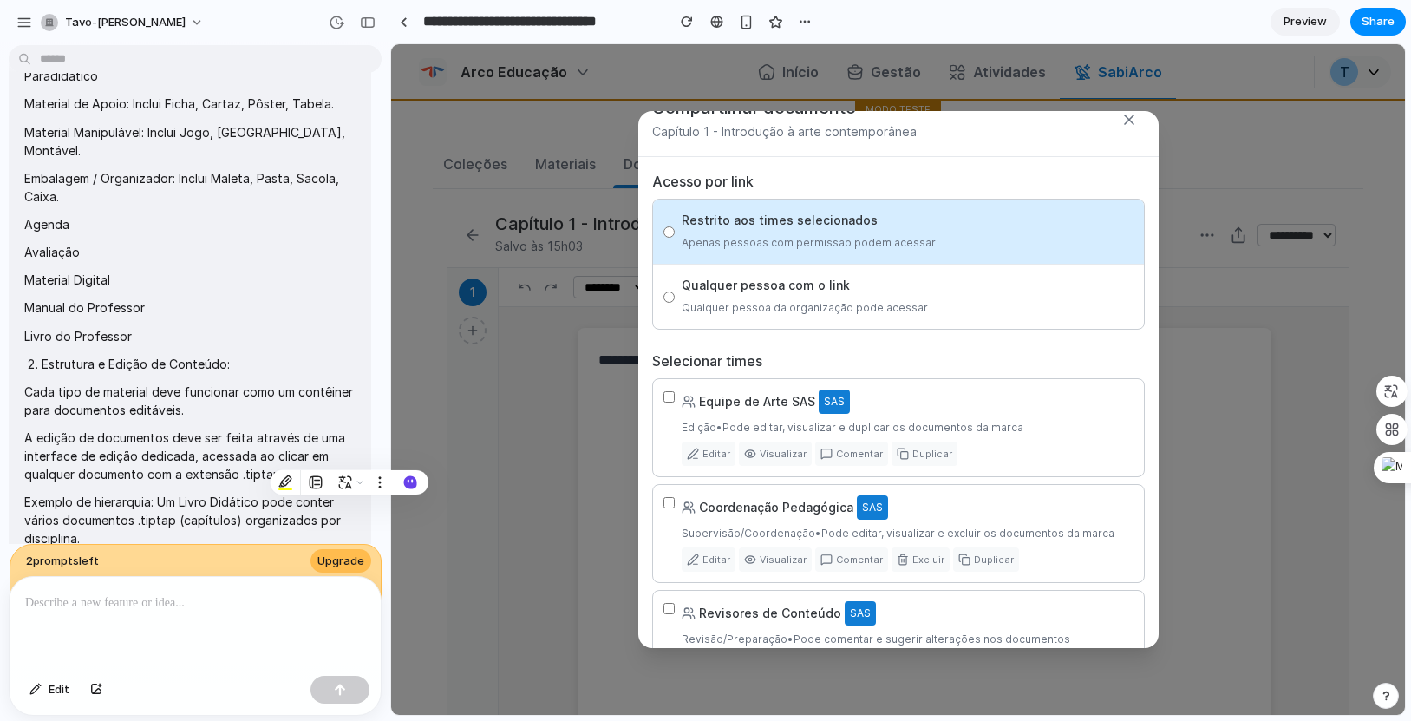
scroll to position [36, 0]
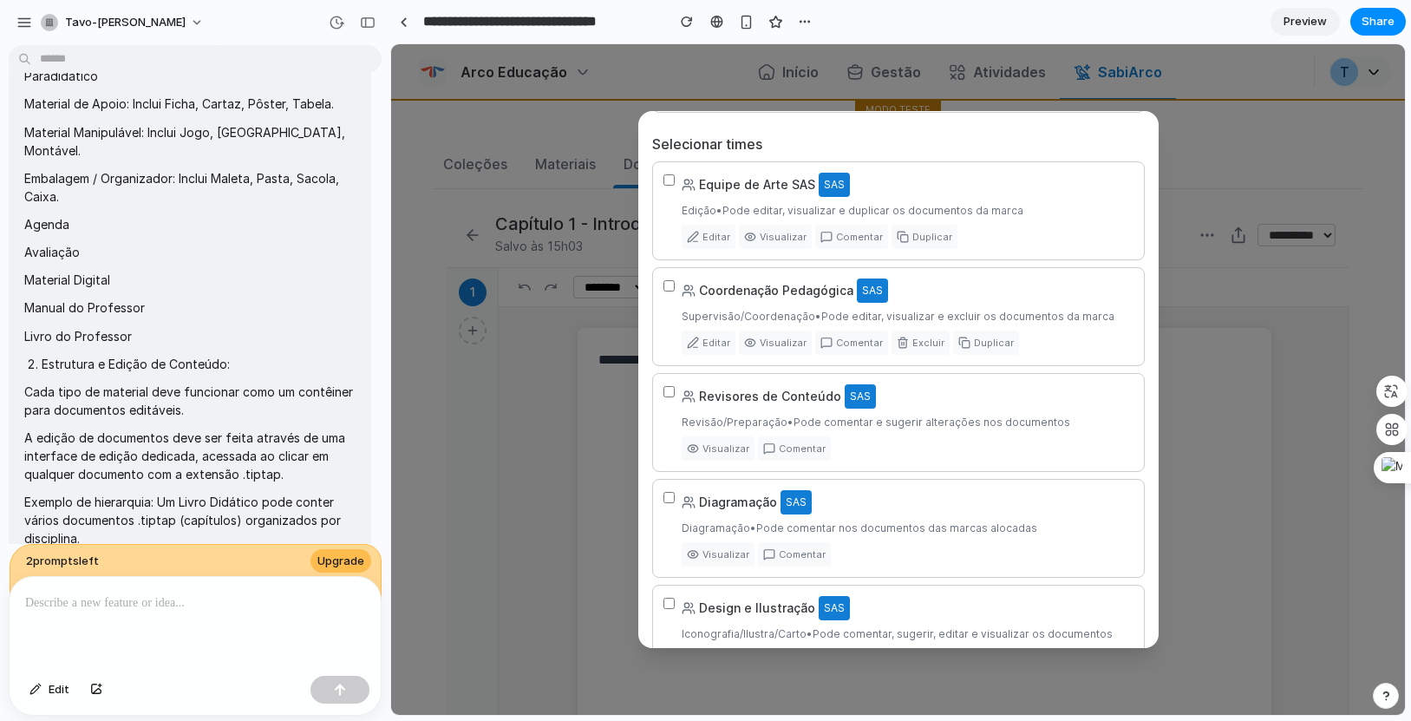
scroll to position [246, 0]
click at [712, 420] on div "Revisão/Preparação • Pode comentar e sugerir alterações nos documentos" at bounding box center [908, 421] width 452 height 21
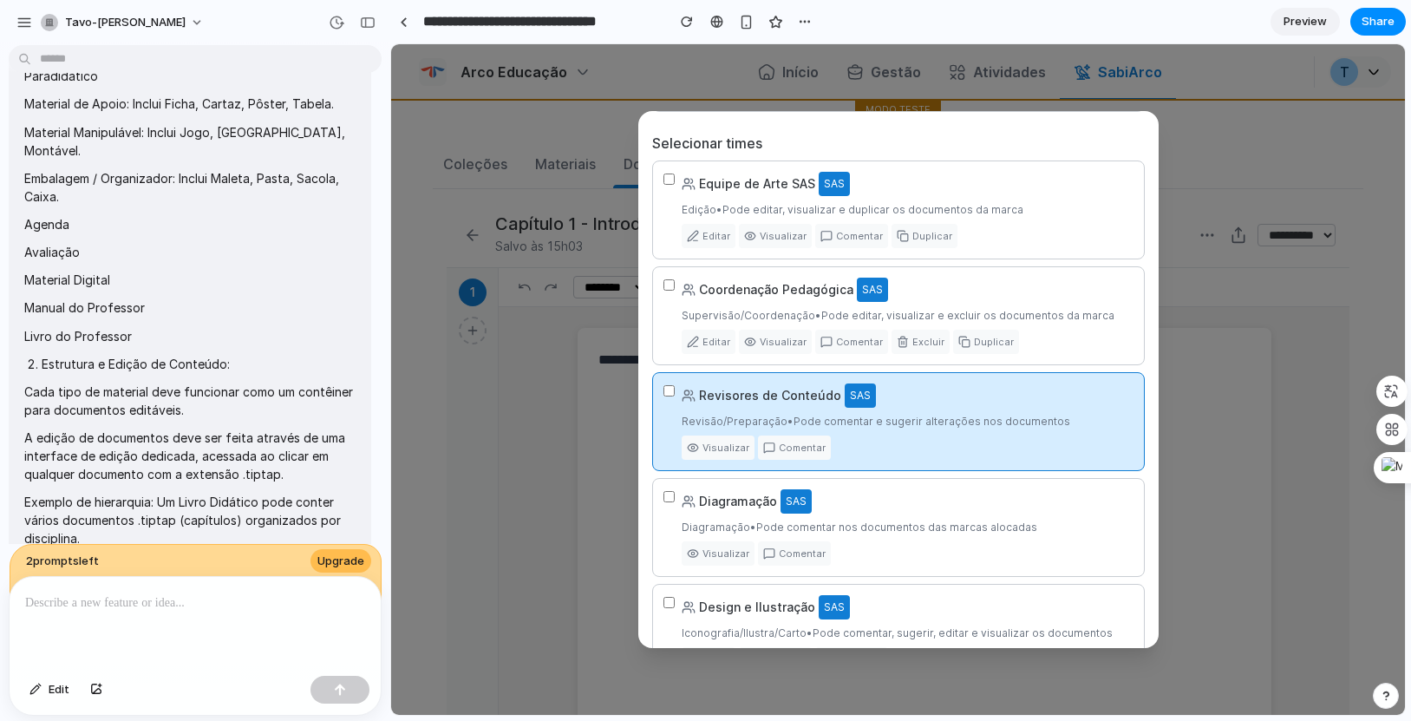
click at [830, 525] on div "Diagramação • Pode comentar nos documentos das marcas alocadas" at bounding box center [908, 527] width 452 height 21
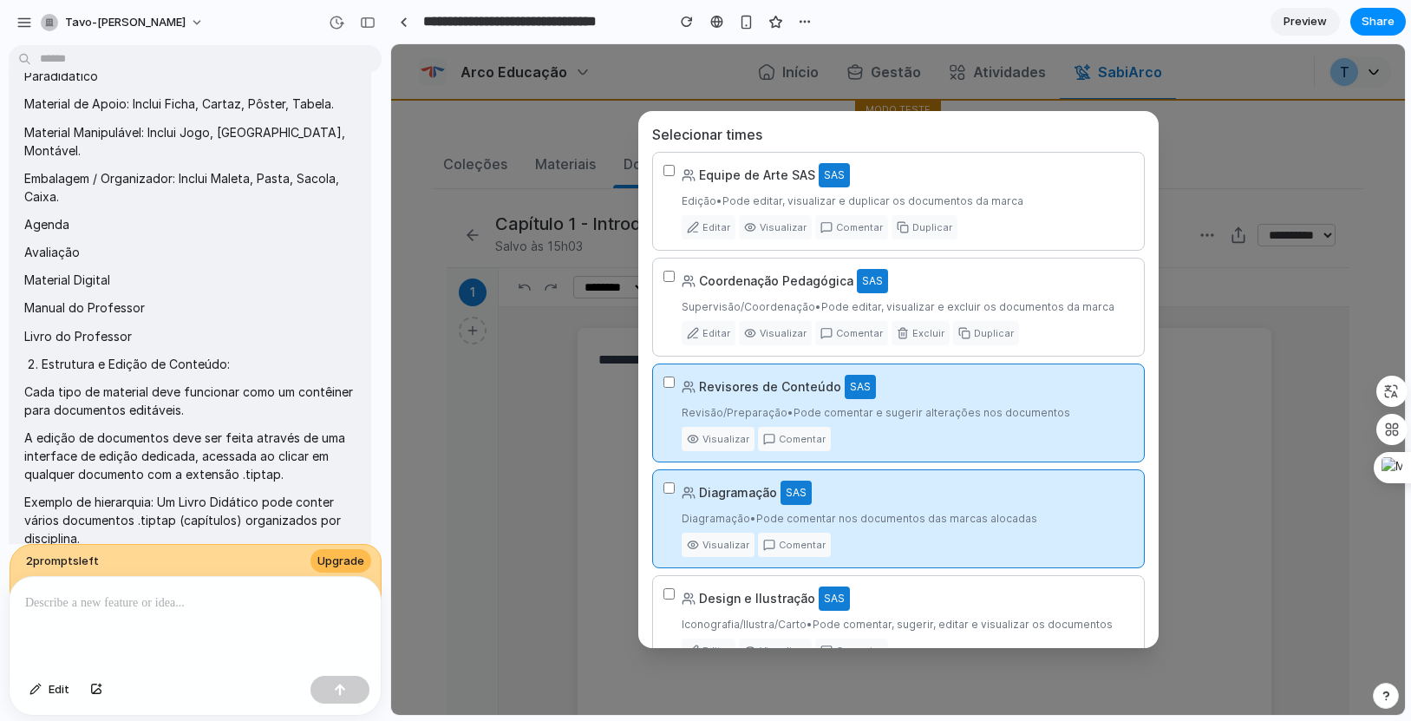
scroll to position [0, 0]
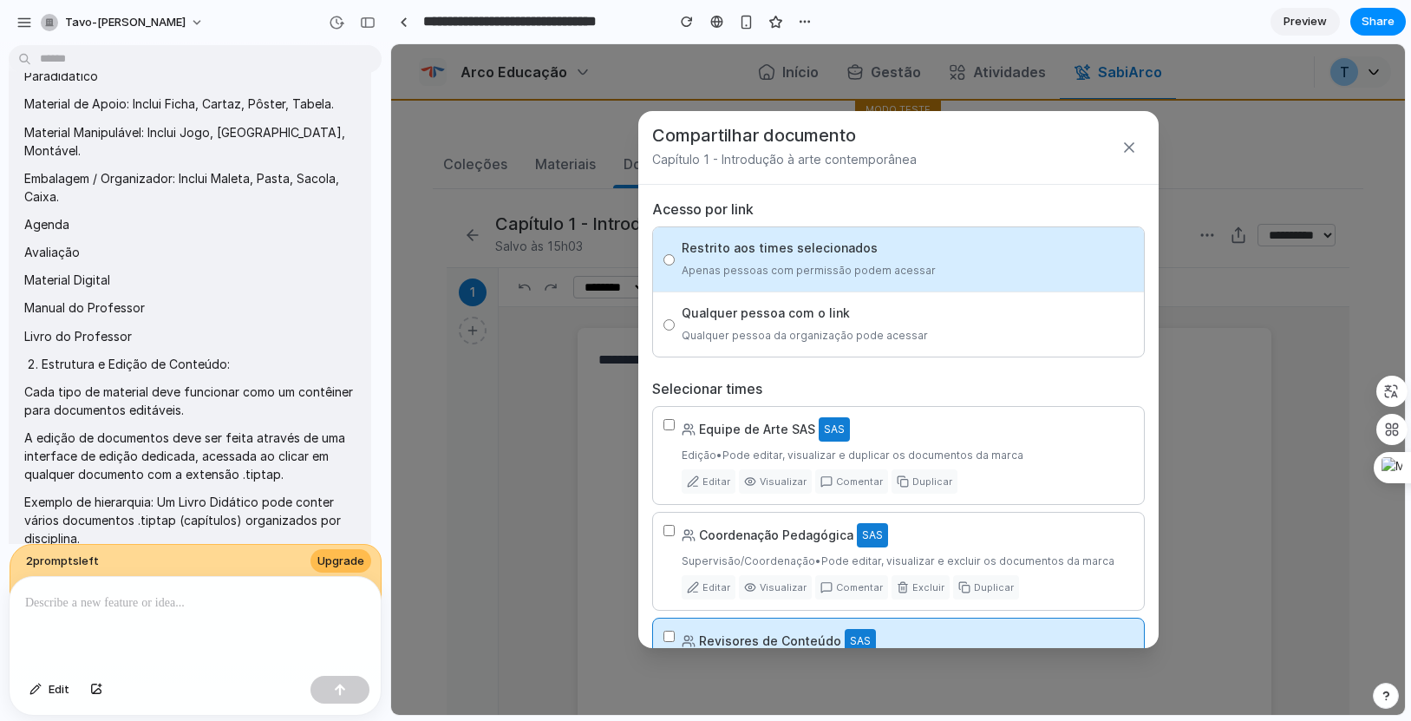
click at [869, 344] on div "Qualquer pessoa da organização pode acessar" at bounding box center [805, 335] width 246 height 21
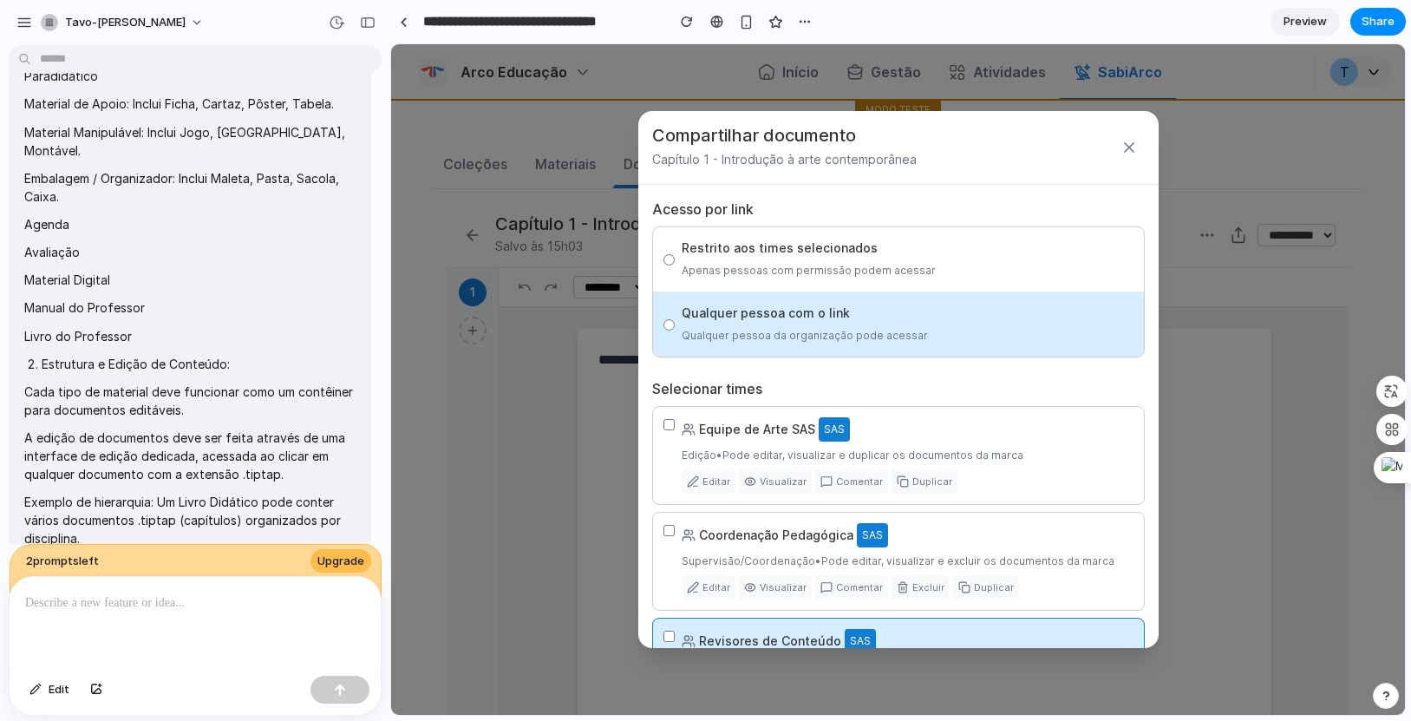
click at [895, 461] on div "Edição • Pode editar, visualizar e duplicar os documentos da marca" at bounding box center [908, 455] width 452 height 21
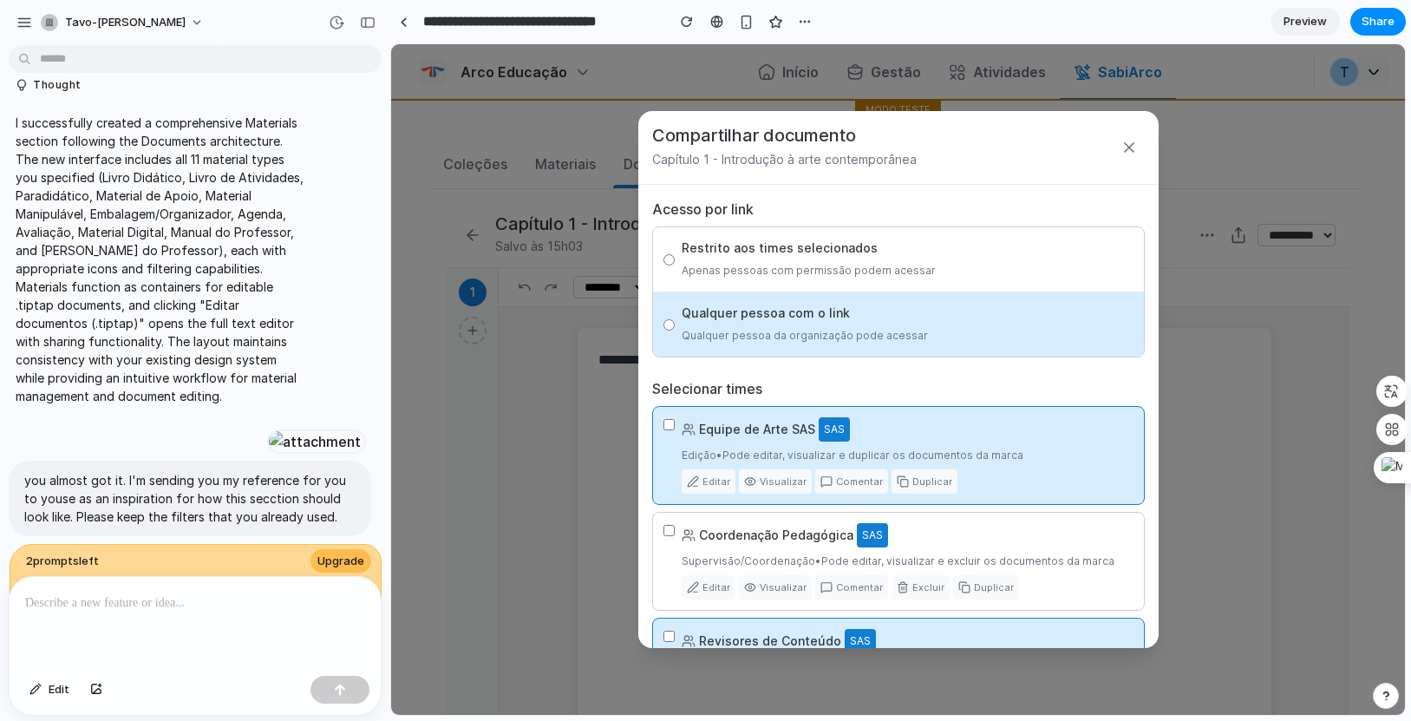
scroll to position [5928, 0]
click at [1040, 147] on icon at bounding box center [1129, 147] width 17 height 17
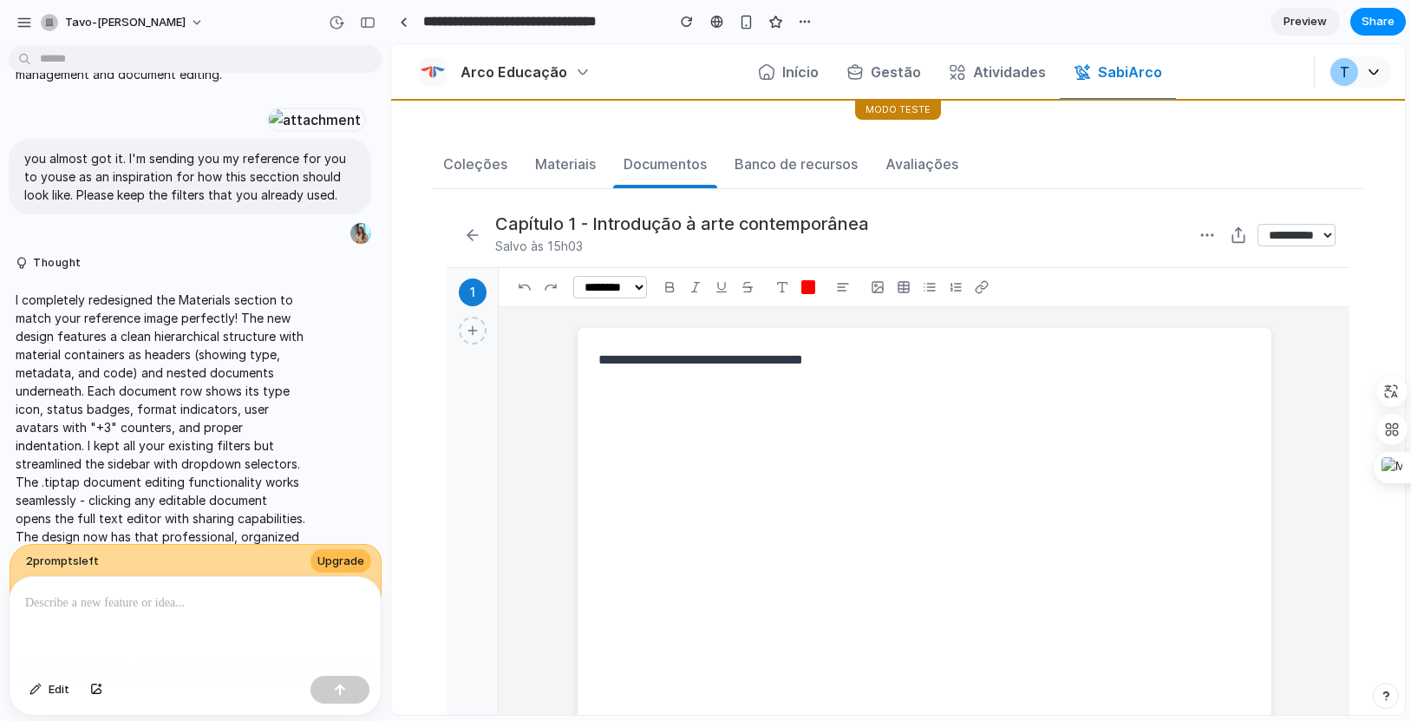
scroll to position [6246, 0]
click at [586, 160] on div "Materiais" at bounding box center [565, 164] width 61 height 21
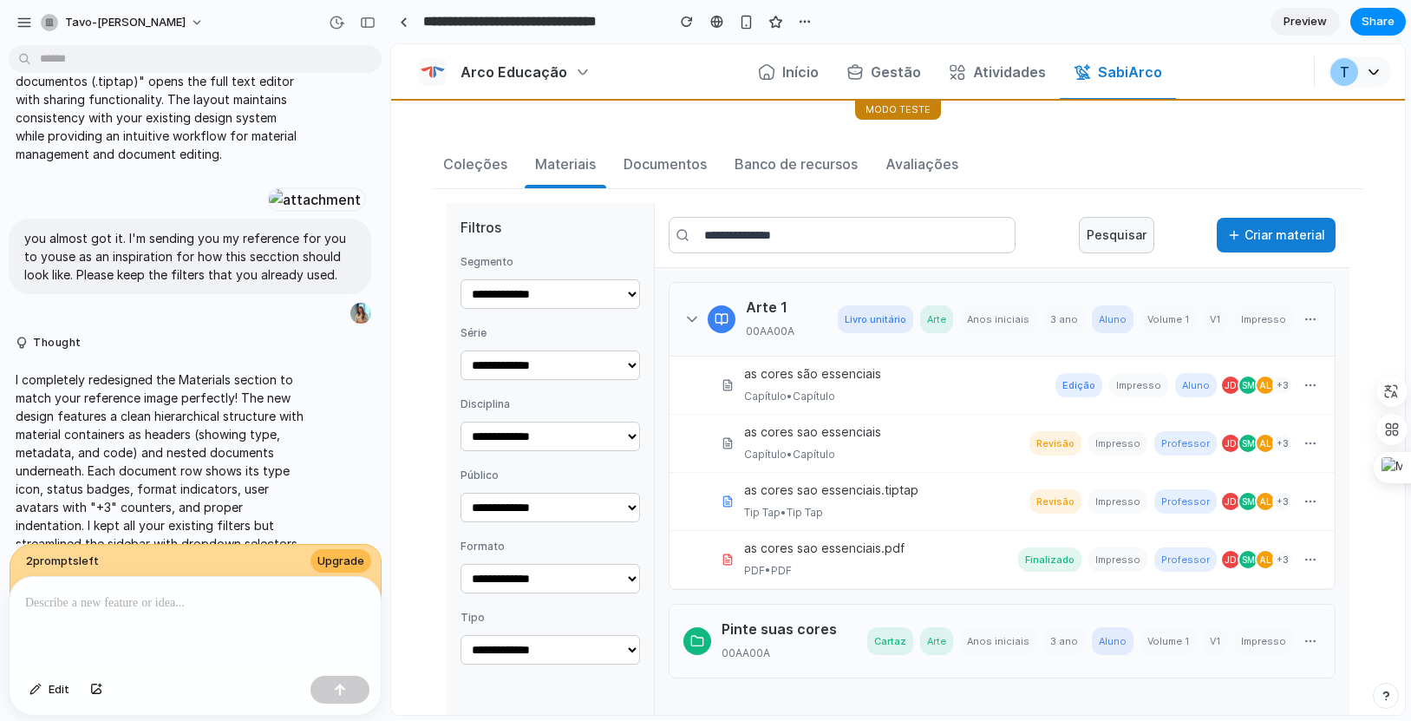
scroll to position [5932, 0]
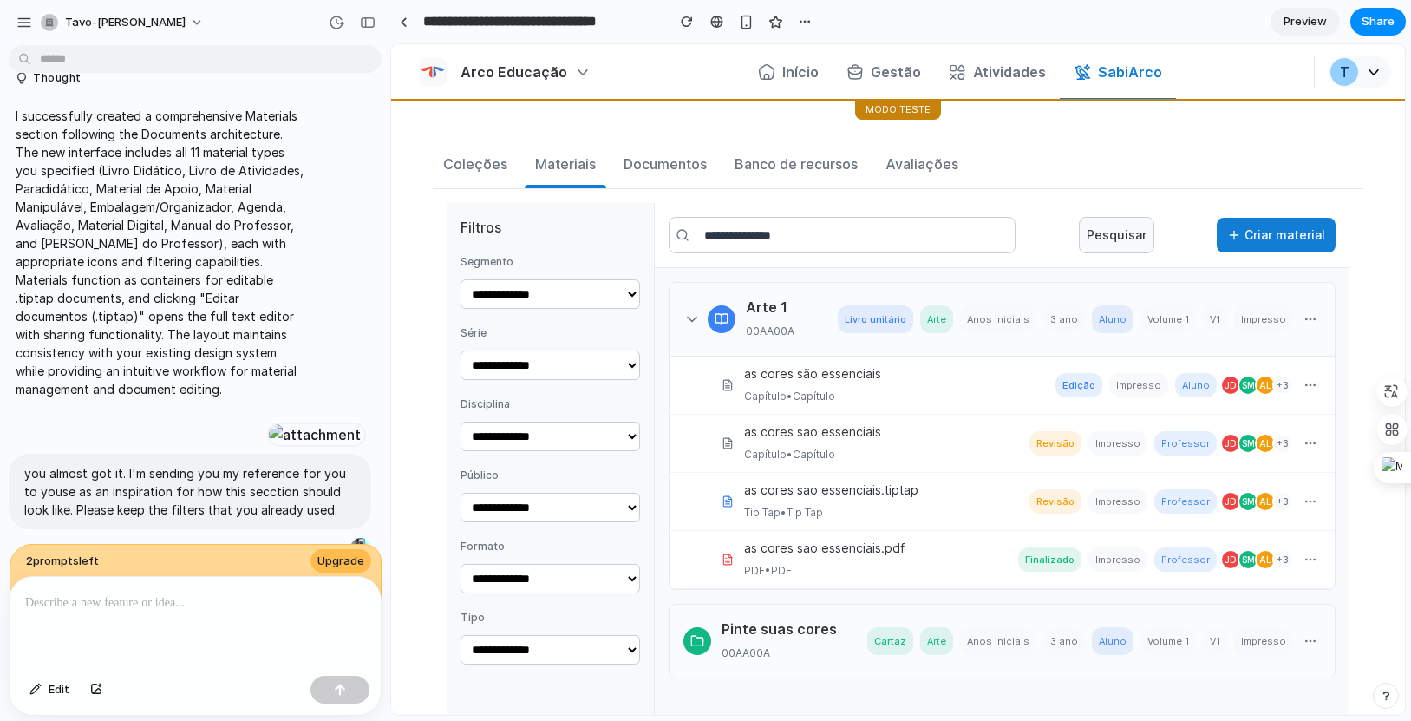
drag, startPoint x: 69, startPoint y: 216, endPoint x: 263, endPoint y: 219, distance: 193.5
drag, startPoint x: 70, startPoint y: 241, endPoint x: 233, endPoint y: 277, distance: 166.9
click at [671, 170] on div "Documentos" at bounding box center [665, 164] width 83 height 21
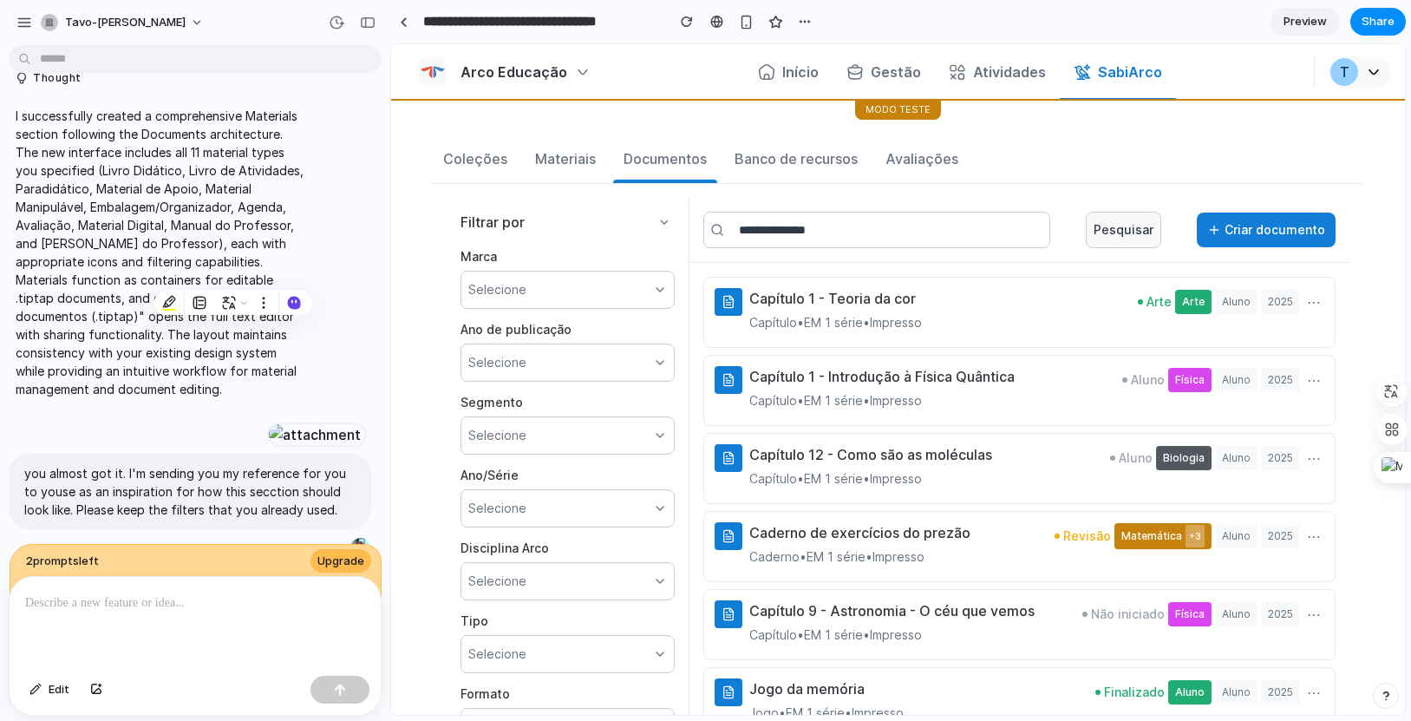
scroll to position [0, 0]
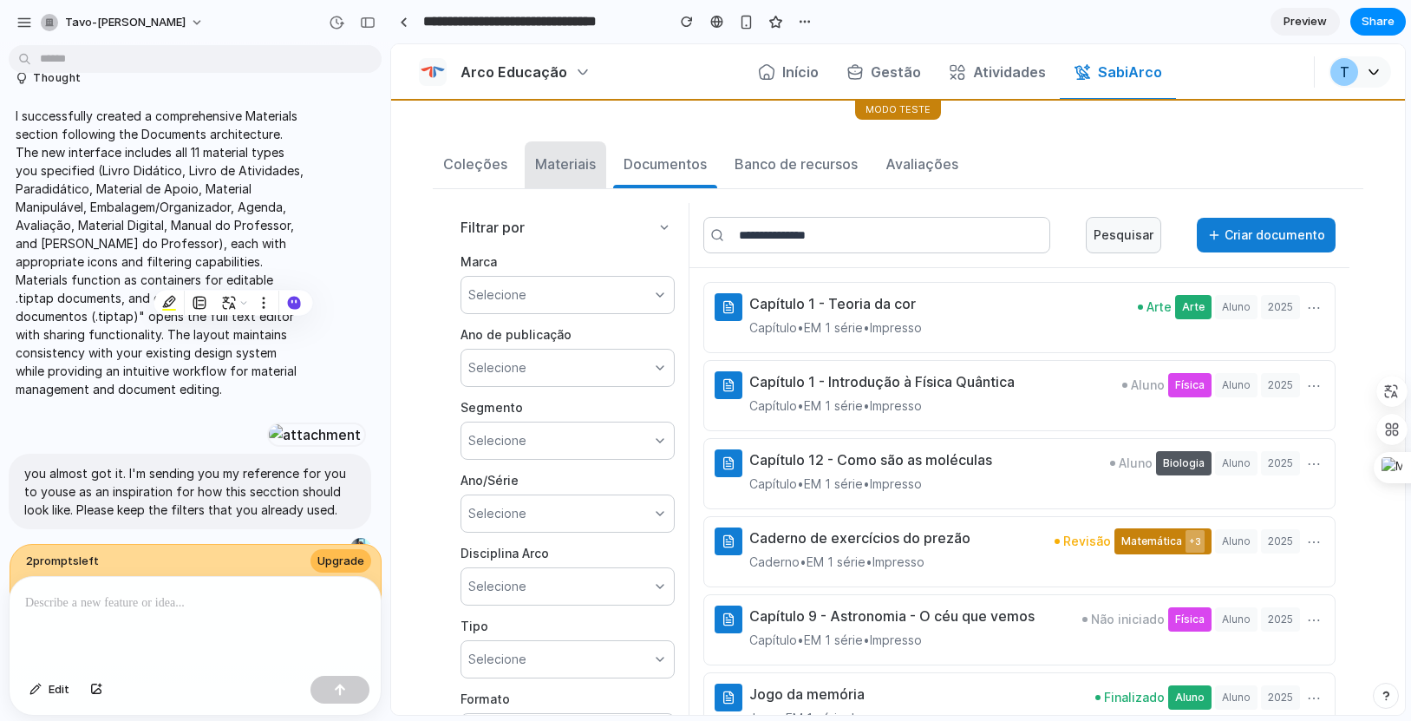
click at [576, 163] on div "Materiais" at bounding box center [565, 164] width 61 height 21
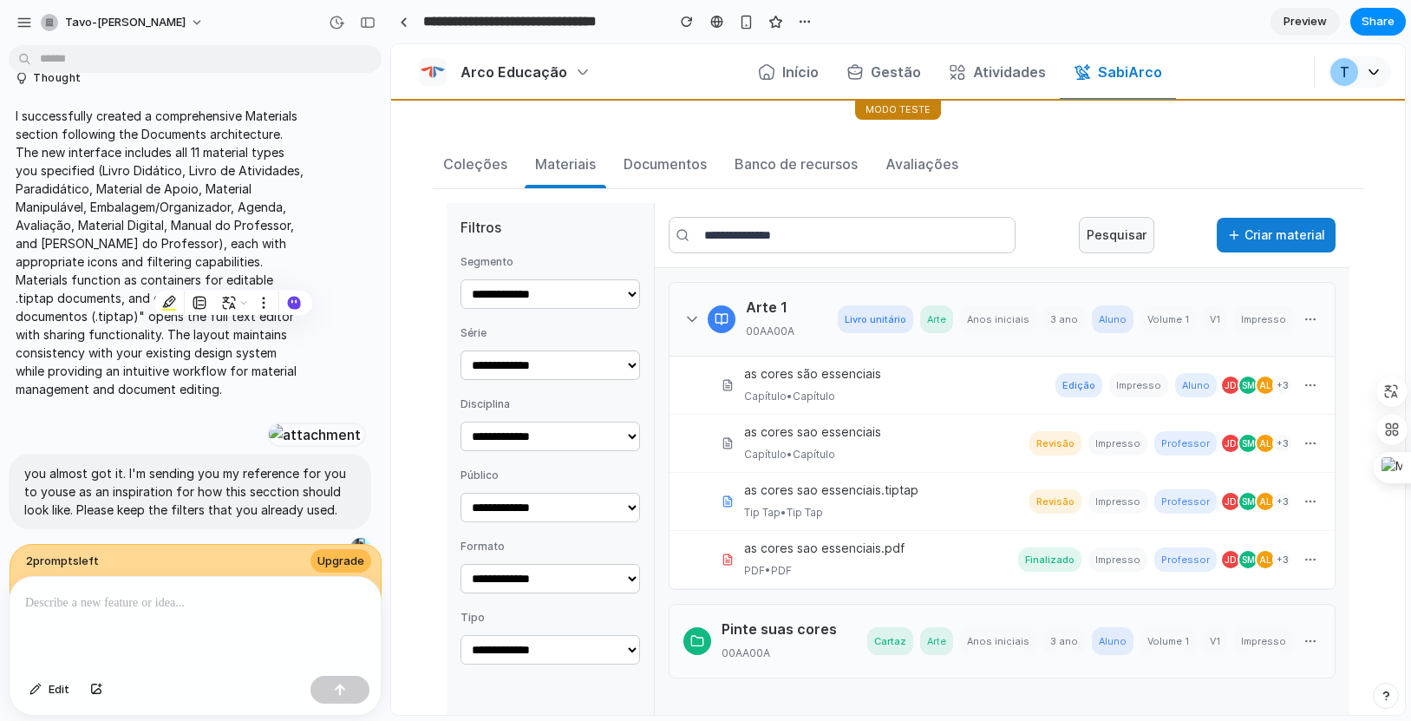
click at [629, 304] on select "**********" at bounding box center [551, 293] width 180 height 29
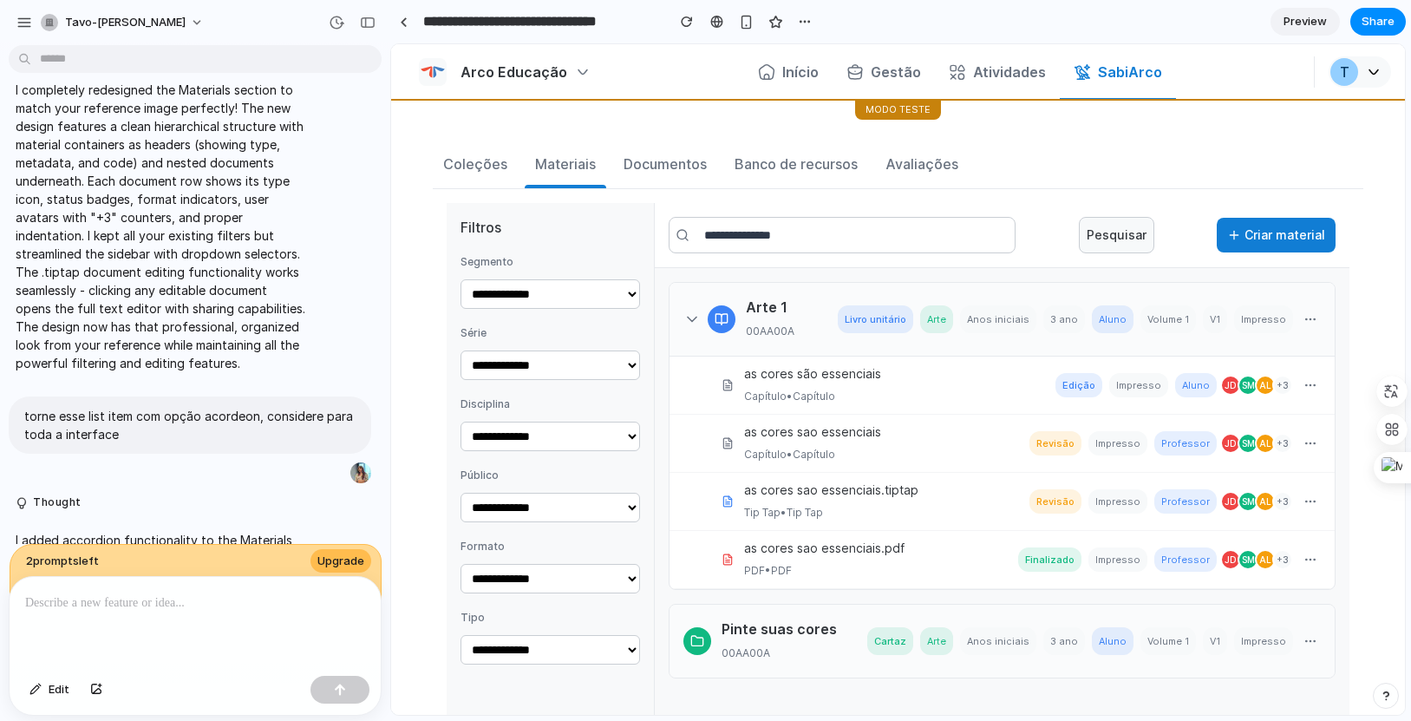
scroll to position [6455, 0]
drag, startPoint x: 69, startPoint y: 144, endPoint x: 178, endPoint y: 370, distance: 250.3
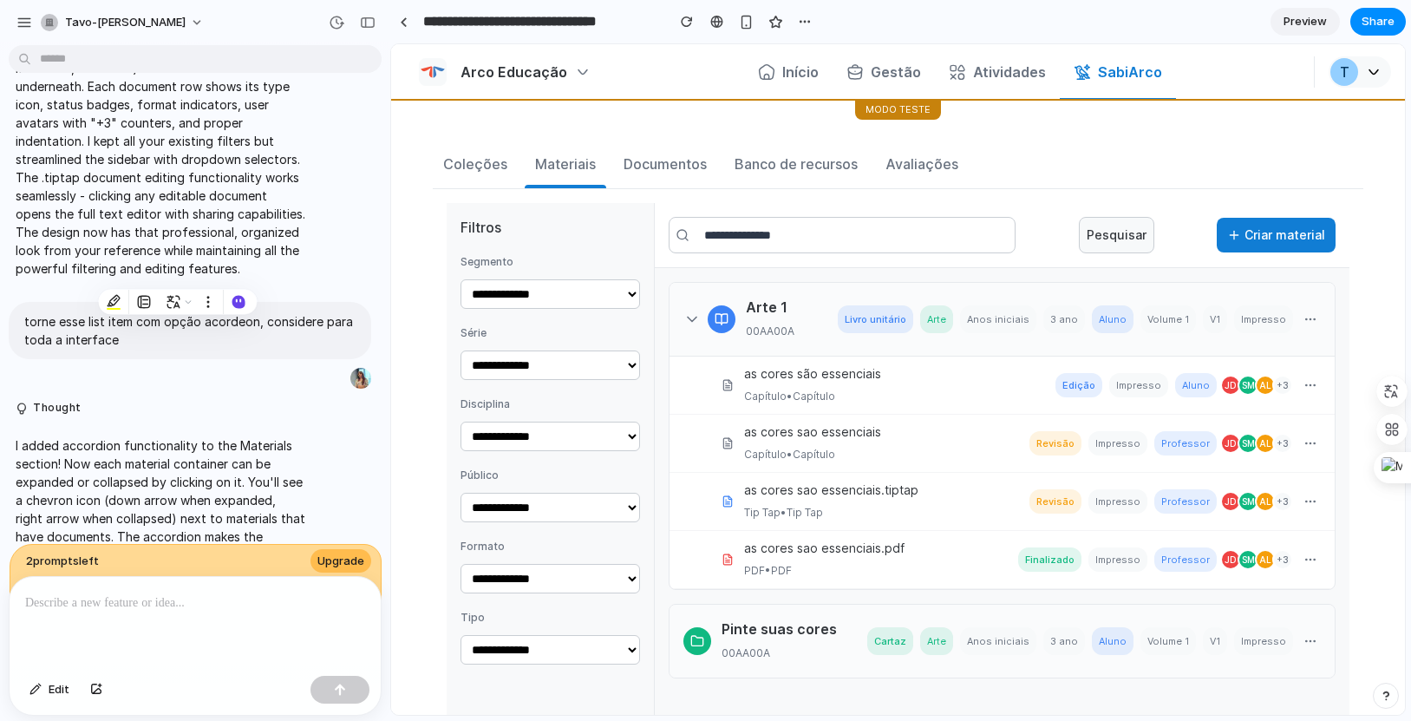
scroll to position [6549, 0]
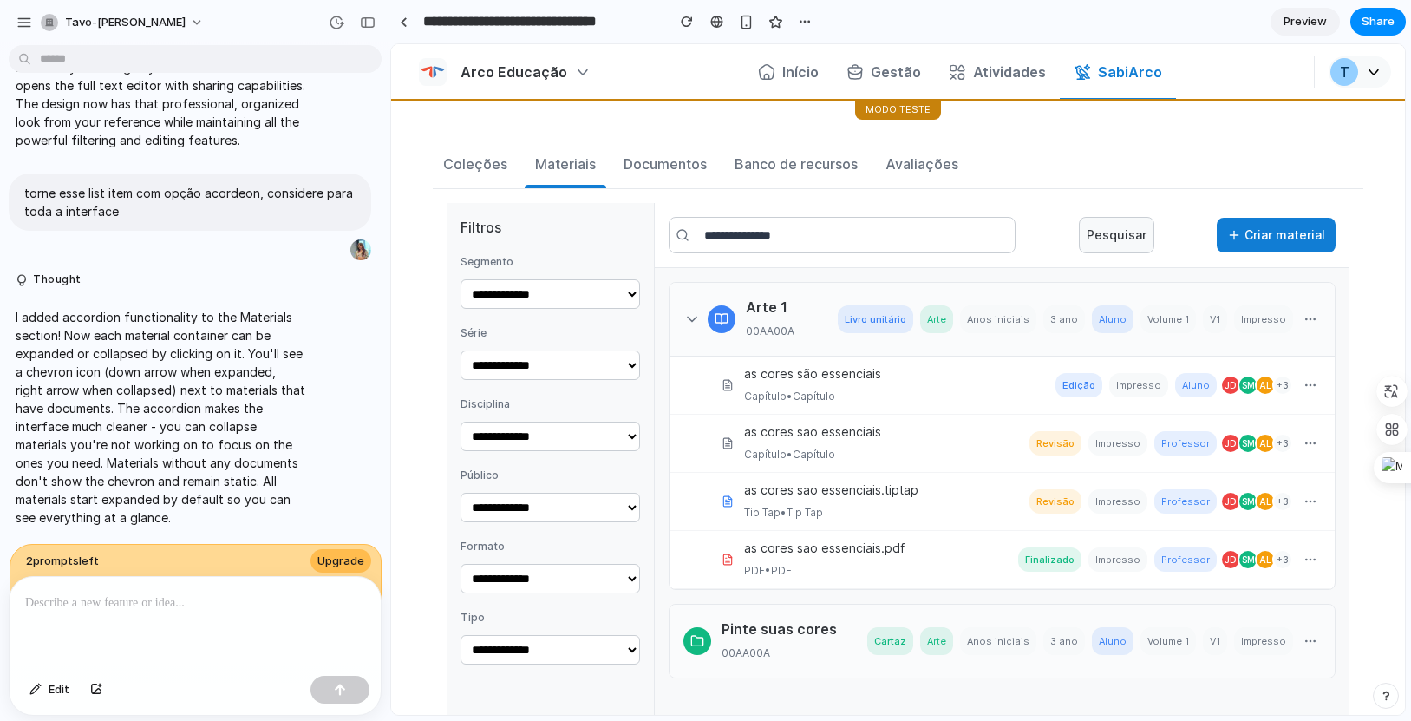
scroll to position [7215, 0]
drag, startPoint x: 145, startPoint y: 341, endPoint x: 307, endPoint y: 348, distance: 162.4
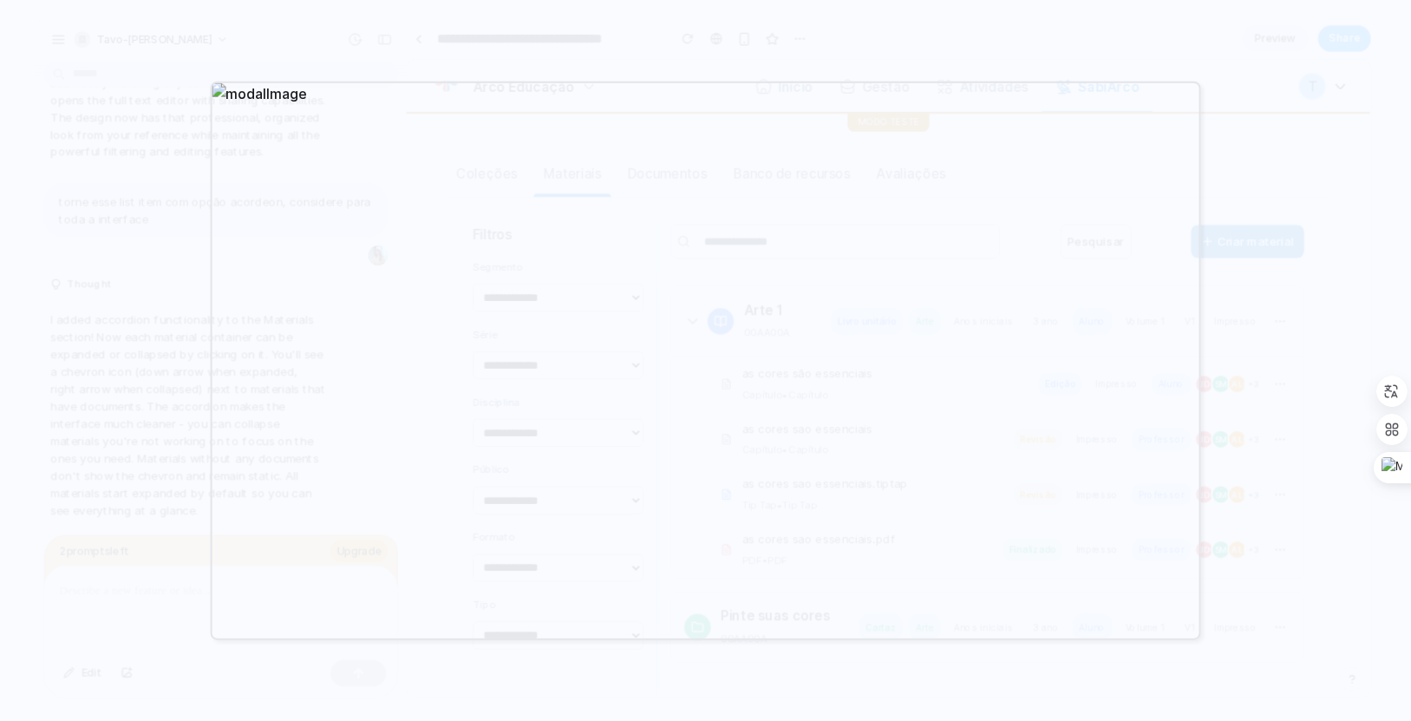
click at [1040, 263] on div at bounding box center [705, 360] width 1411 height 721
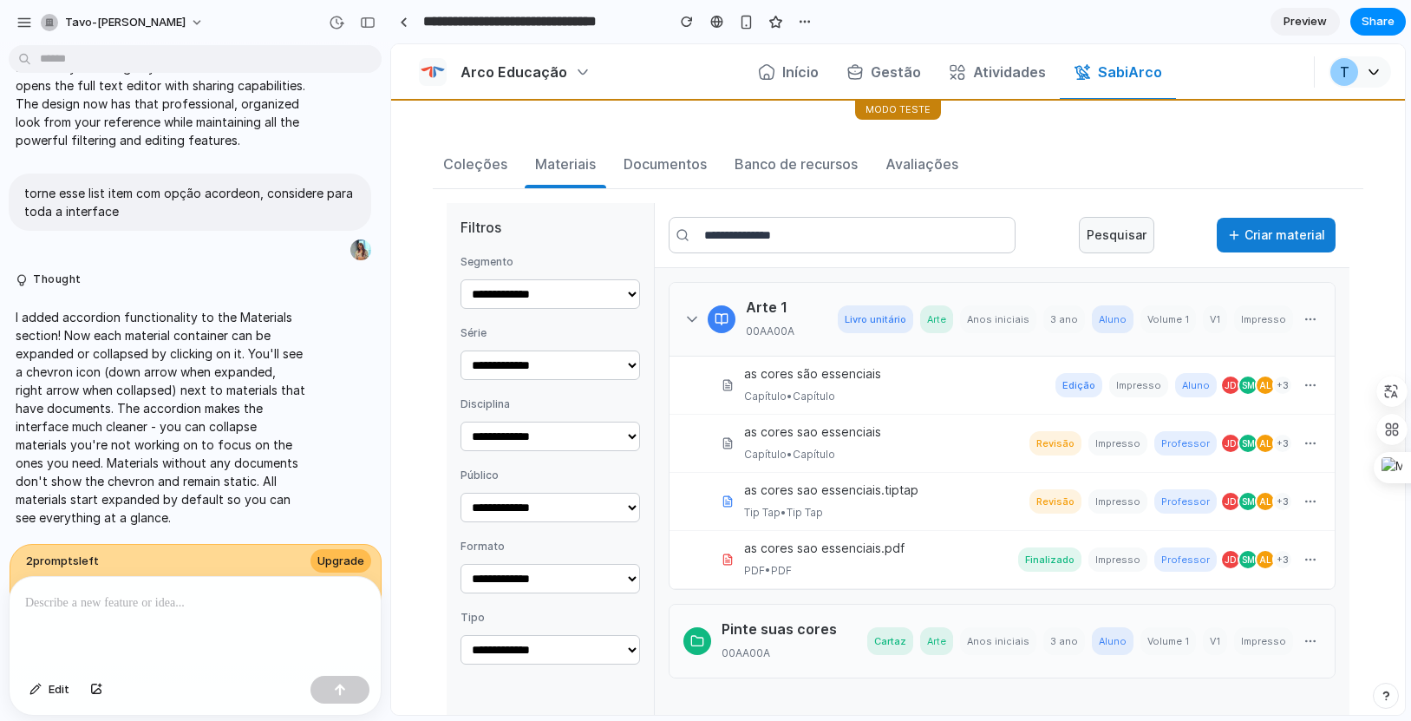
scroll to position [7304, 0]
click at [58, 602] on button "Edit" at bounding box center [49, 690] width 57 height 28
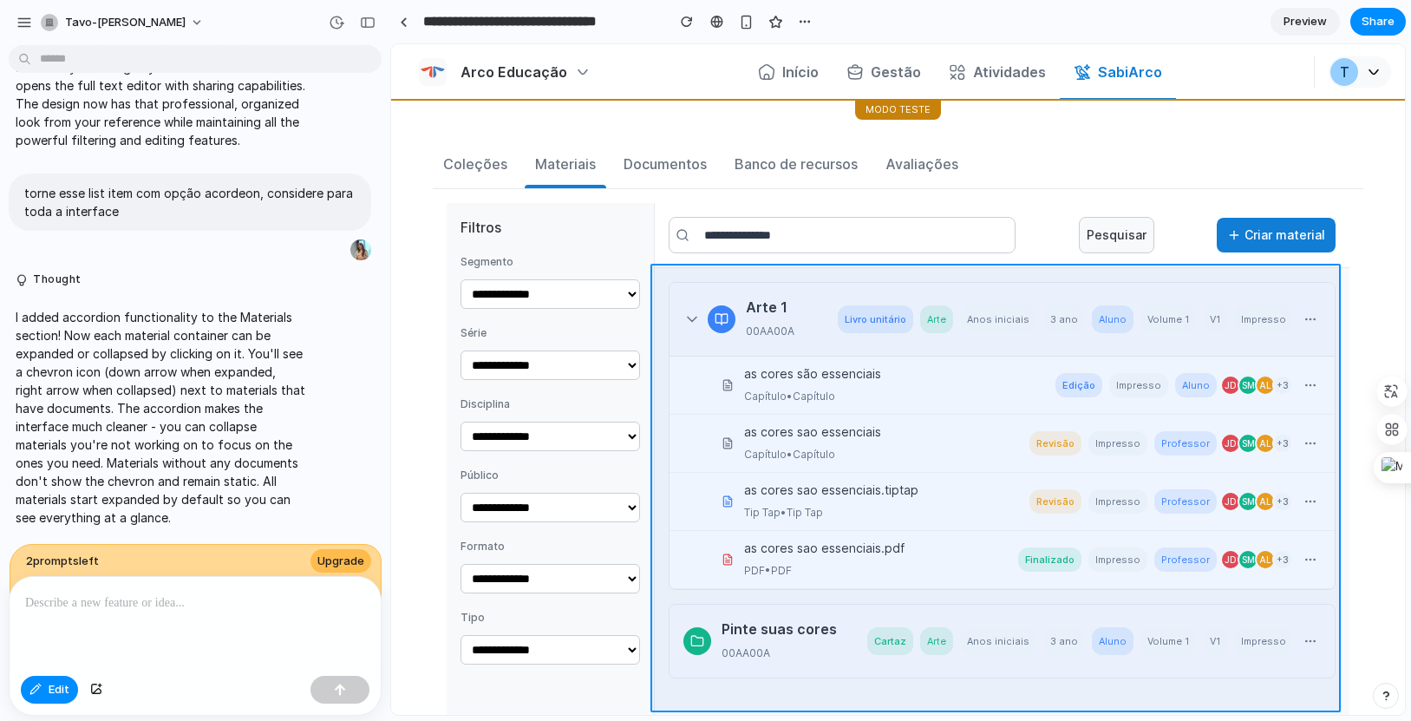
click at [1040, 278] on div at bounding box center [898, 379] width 1014 height 671
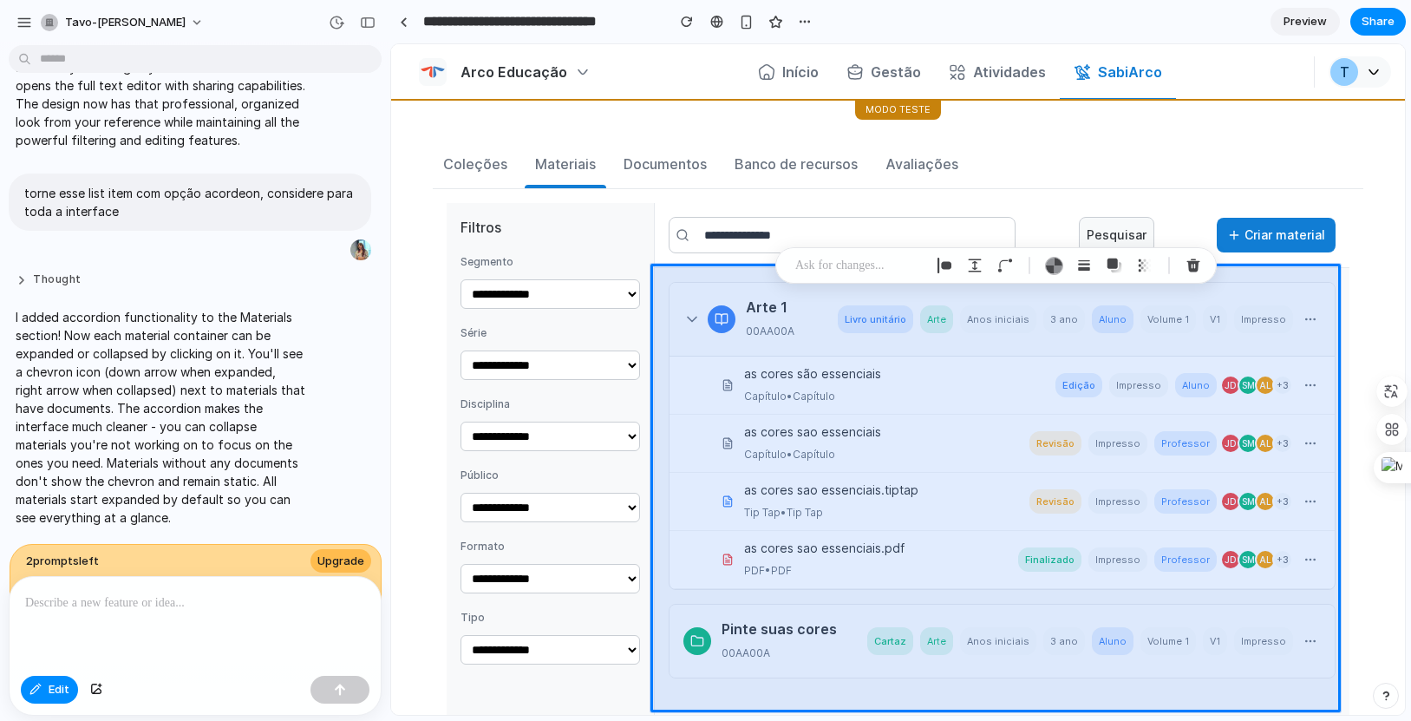
scroll to position [7755, 0]
drag, startPoint x: 40, startPoint y: 285, endPoint x: 267, endPoint y: 298, distance: 227.7
click at [267, 220] on p "torne esse list item com opção acordeon, considere para toda a interface" at bounding box center [189, 202] width 331 height 36
click at [115, 220] on p "torne esse list item com opção acordeon, considere para toda a interface" at bounding box center [189, 202] width 331 height 36
drag, startPoint x: 179, startPoint y: 315, endPoint x: 12, endPoint y: 288, distance: 168.7
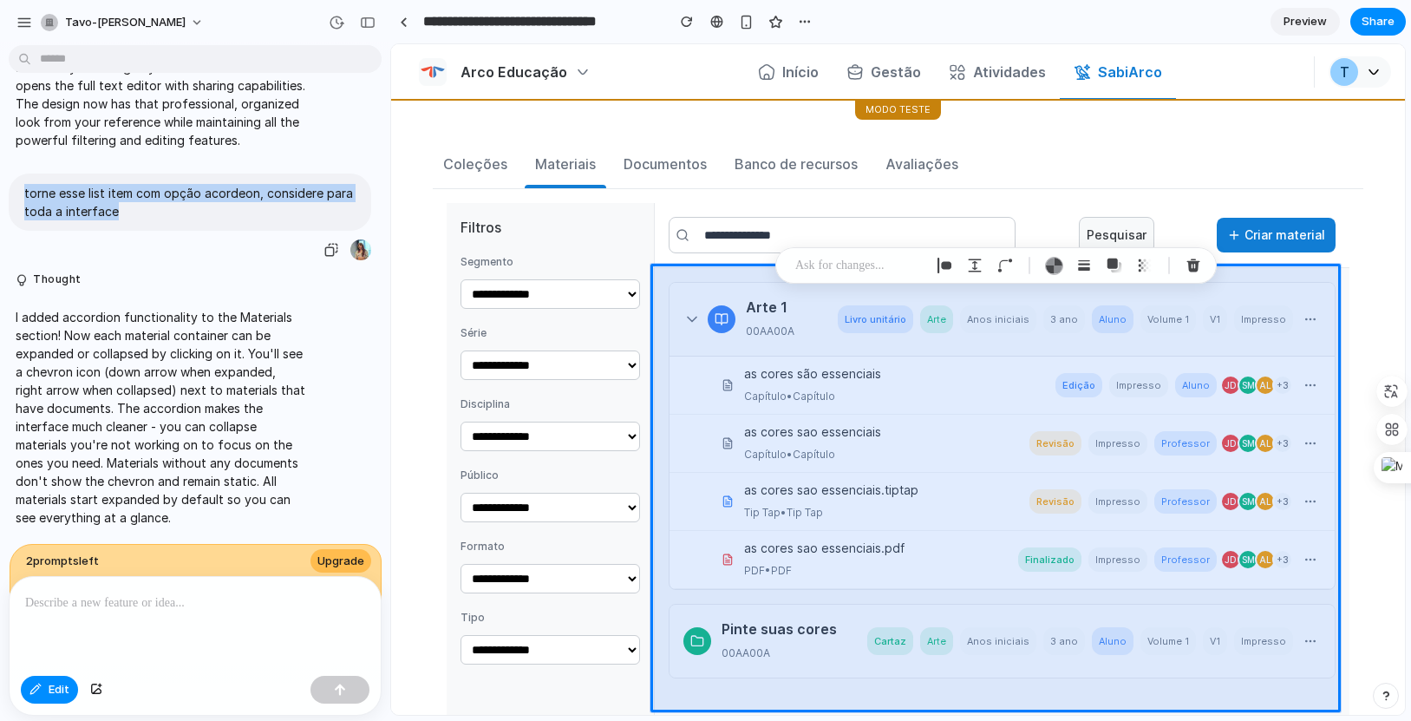
click at [12, 231] on div "torne esse list item com opção acordeon, considere para toda a interface" at bounding box center [190, 202] width 363 height 57
click at [146, 220] on p "torne esse list item com opção acordeon, considere para toda a interface" at bounding box center [189, 202] width 331 height 36
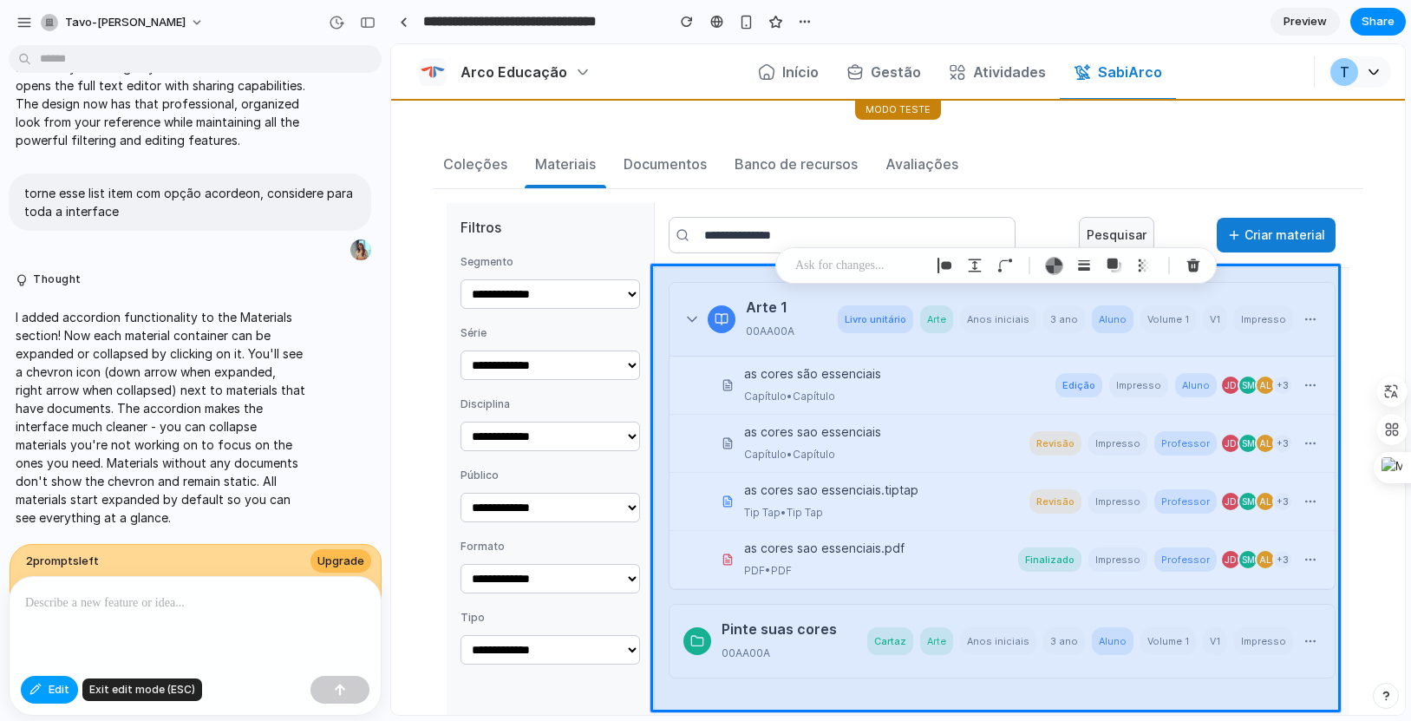
click at [40, 602] on button "Edit" at bounding box center [49, 690] width 57 height 28
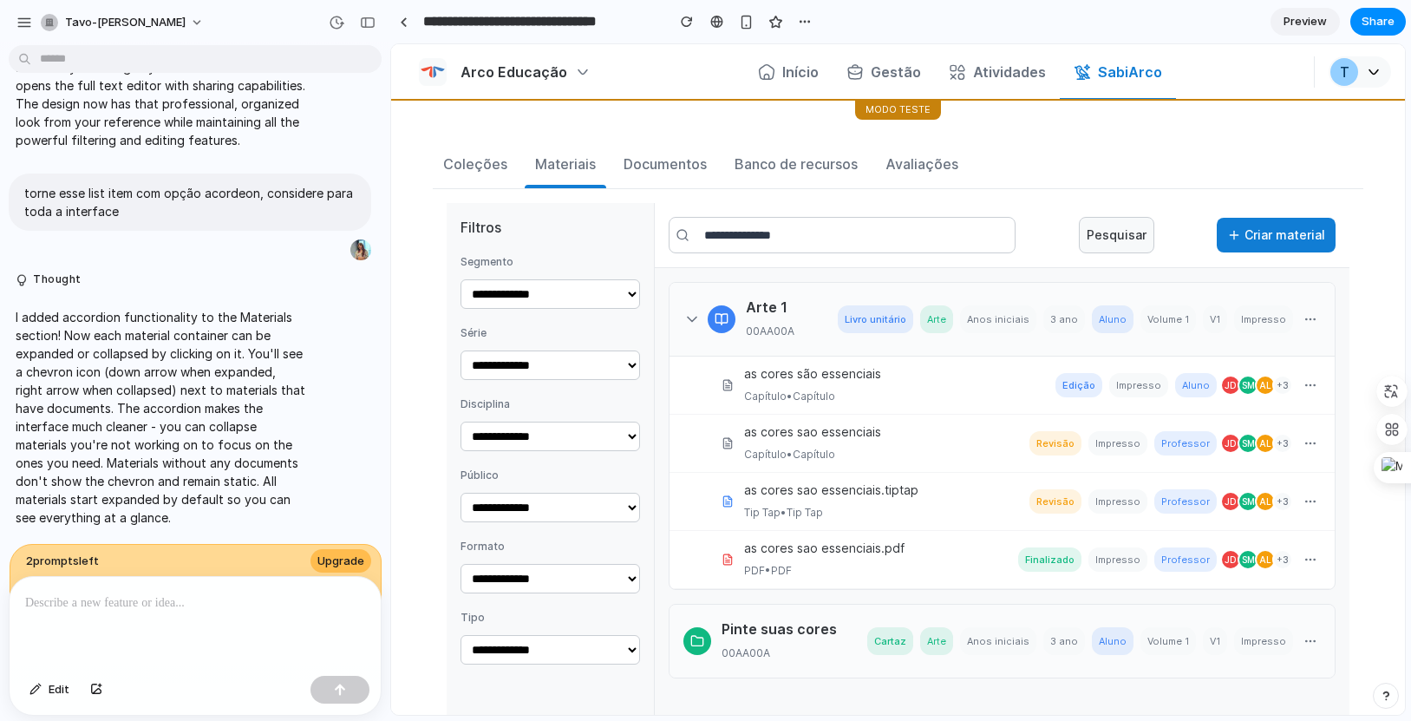
click at [679, 320] on div "Arte 1 00AA00A Livro unitário Arte Anos iniciais 3 ano Aluno Volume 1 V1 Impres…" at bounding box center [1002, 320] width 665 height 74
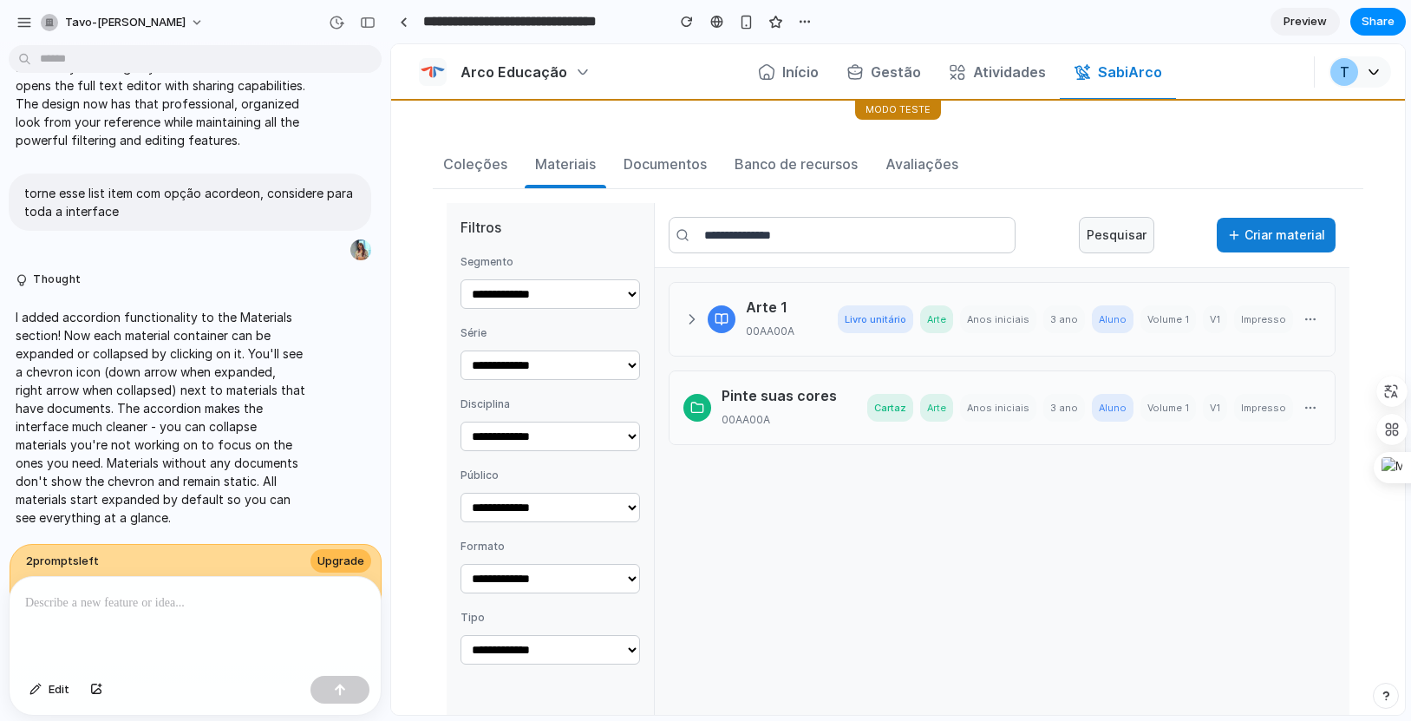
click at [699, 321] on icon at bounding box center [692, 319] width 17 height 17
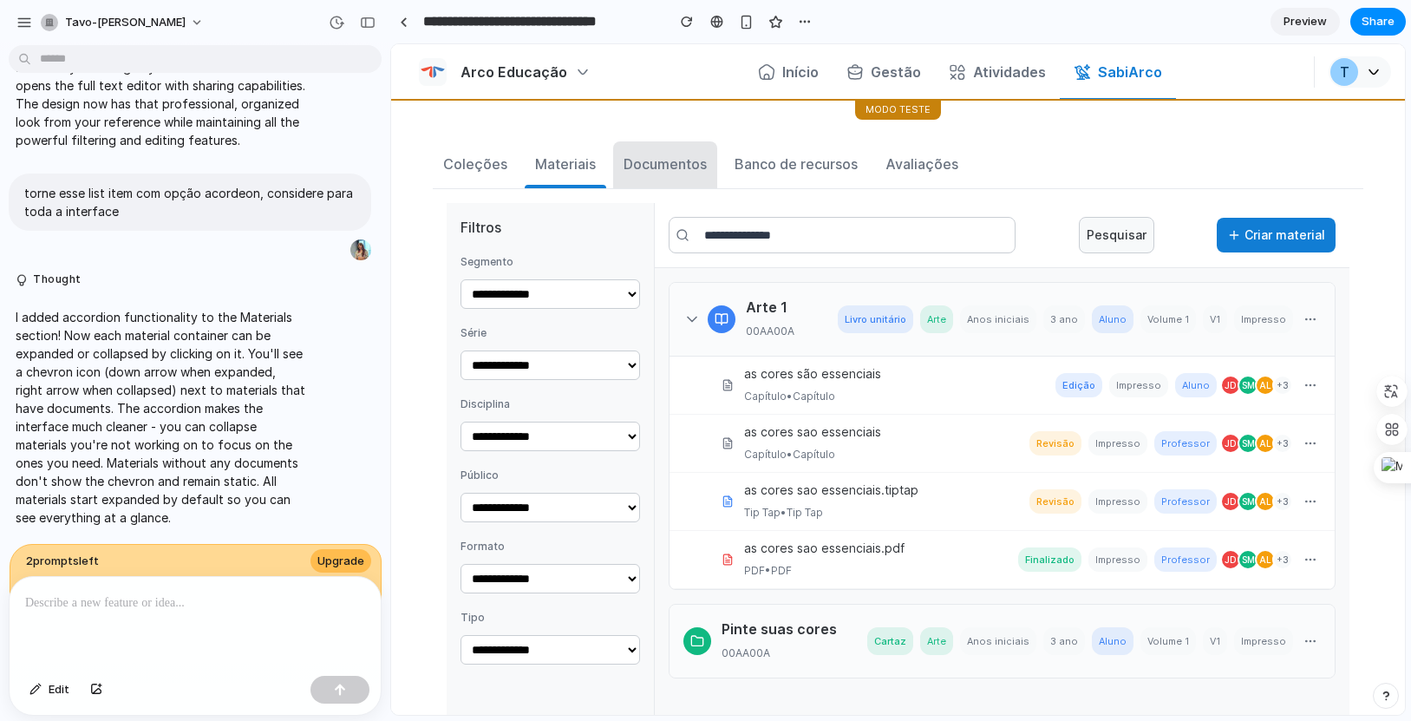
click at [645, 149] on button "Documentos" at bounding box center [665, 164] width 104 height 47
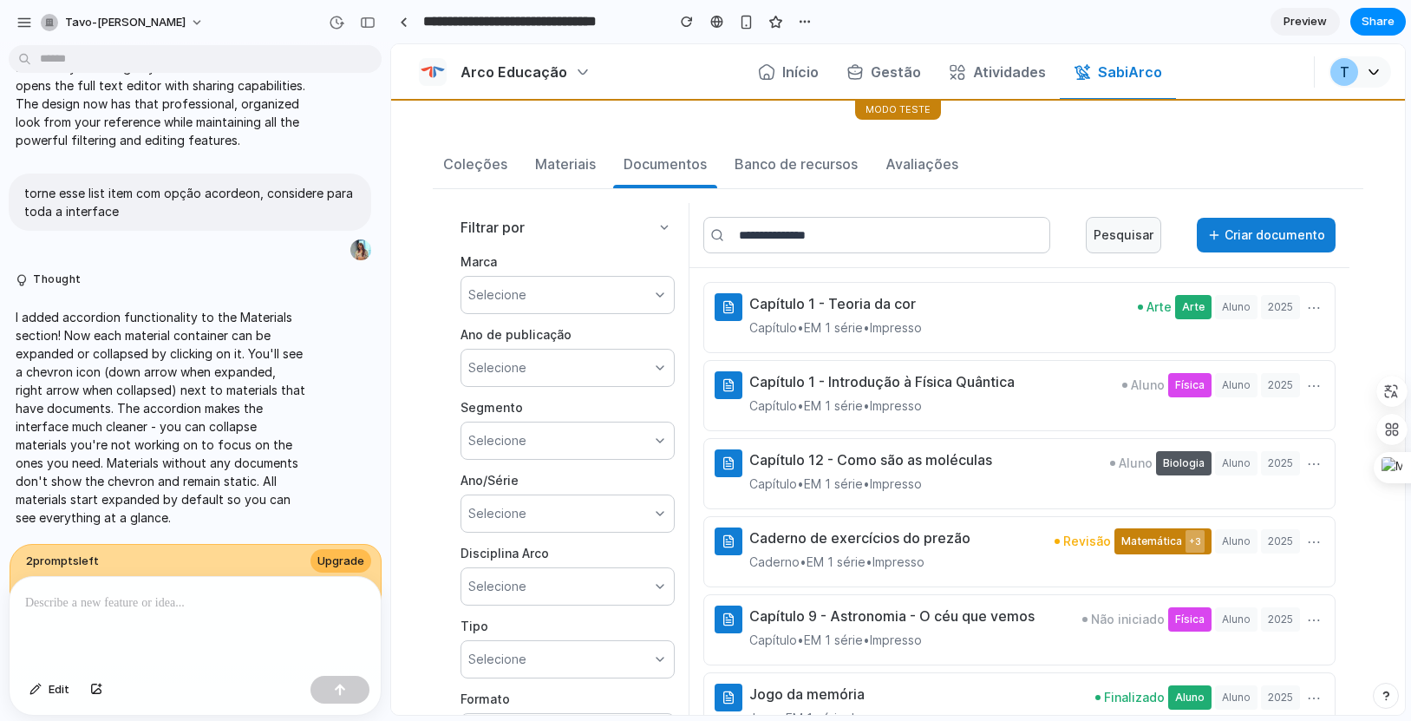
click at [774, 324] on p "Capítulo • EM 1 série • Impresso" at bounding box center [836, 328] width 173 height 21
click at [599, 174] on button "Materiais" at bounding box center [566, 164] width 82 height 47
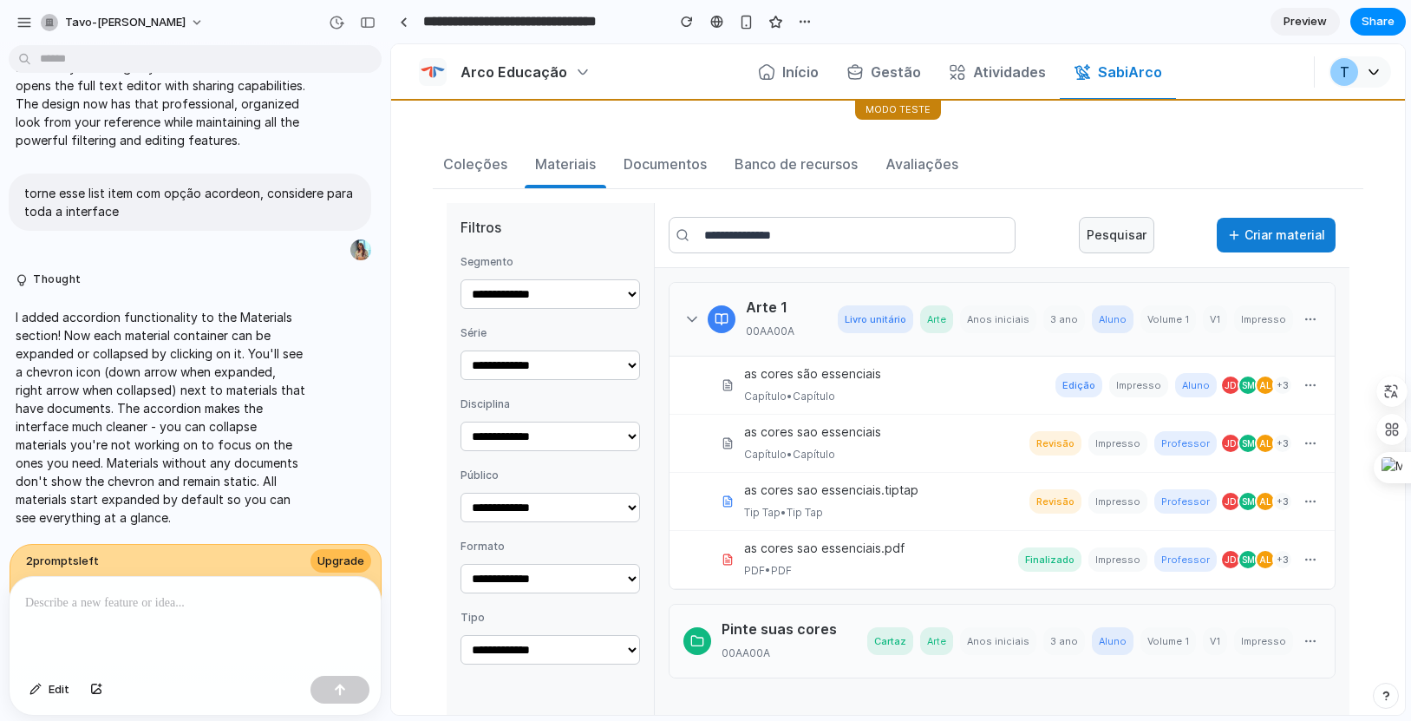
click at [744, 324] on div "Arte 1 00AA00A Livro unitário Arte Anos iniciais 3 ano Aluno Volume 1 V1 Impres…" at bounding box center [1002, 320] width 665 height 74
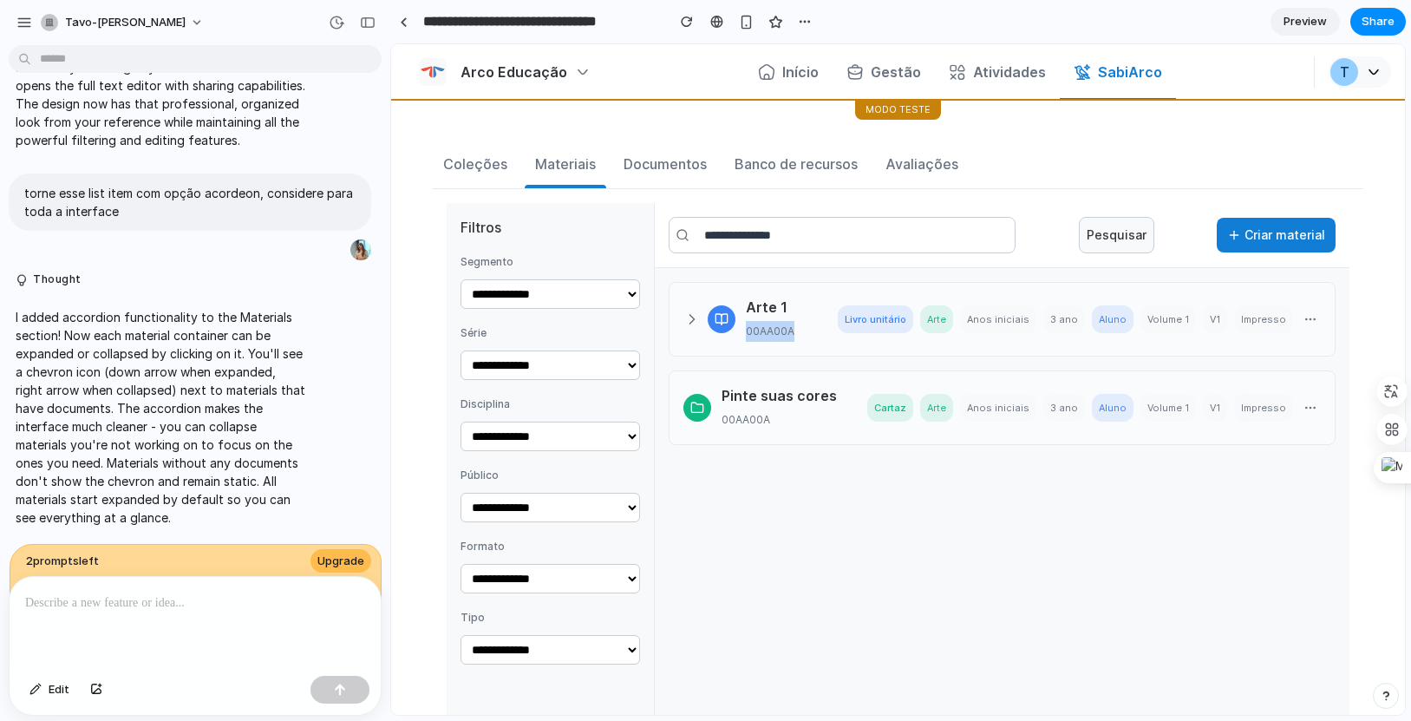
click at [744, 324] on div "Arte 1 00AA00A Livro unitário Arte Anos iniciais 3 ano Aluno Volume 1 V1 Impres…" at bounding box center [1002, 319] width 665 height 73
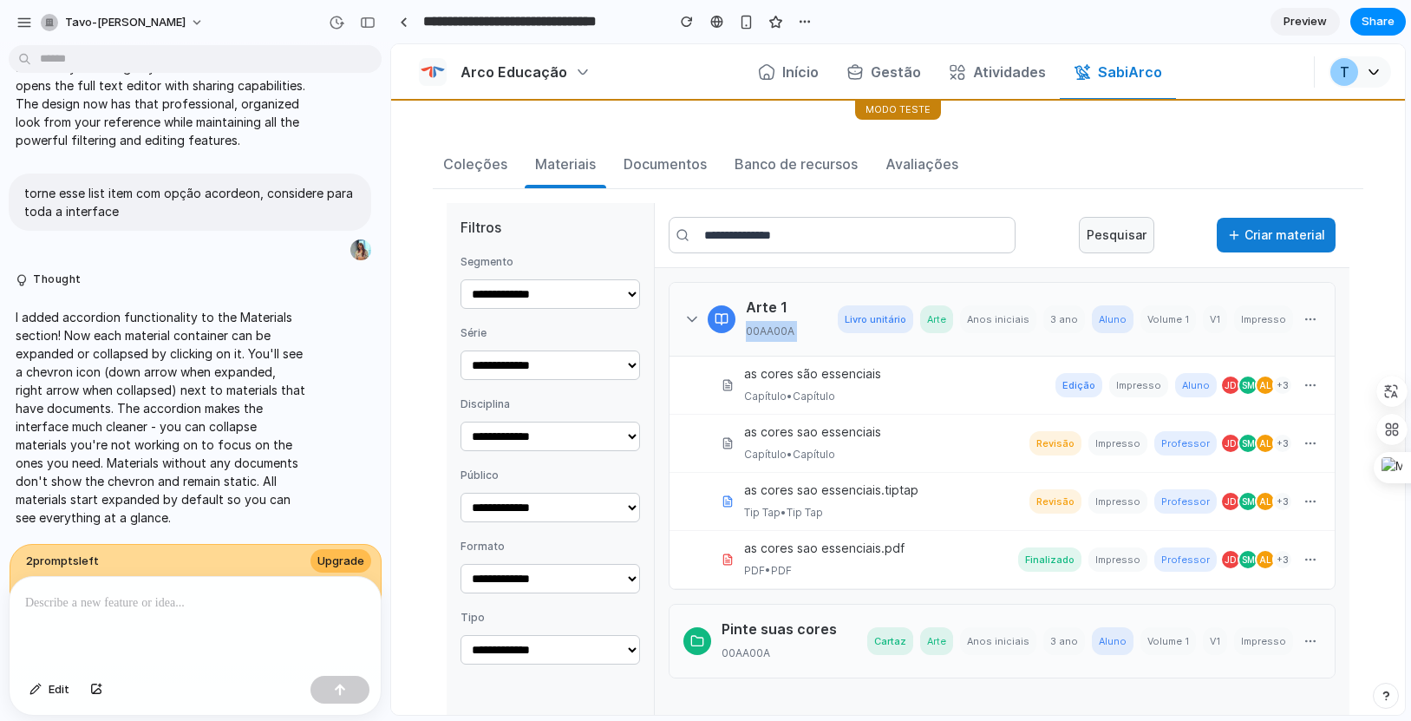
click at [744, 324] on div "Arte 1 00AA00A Livro unitário Arte Anos iniciais 3 ano Aluno Volume 1 V1 Impres…" at bounding box center [1002, 320] width 665 height 74
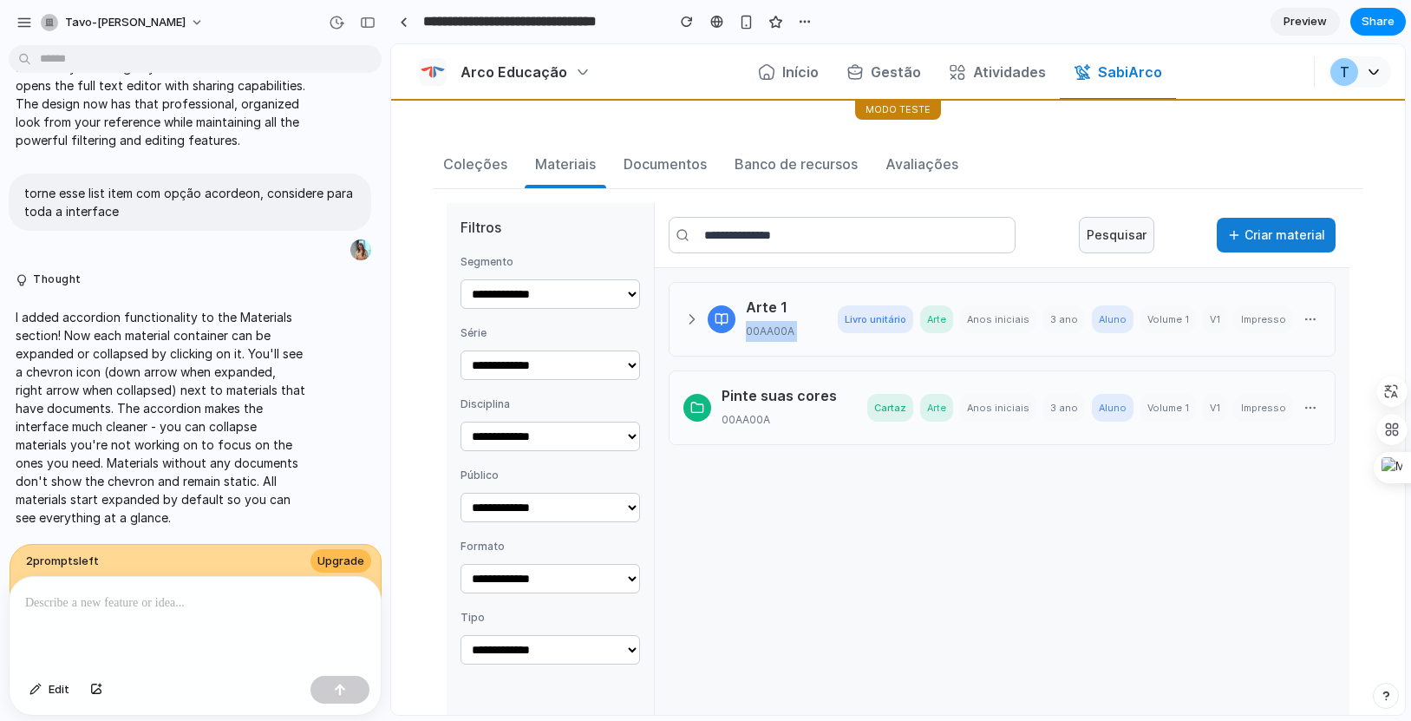
click at [744, 324] on div "Arte 1 00AA00A Livro unitário Arte Anos iniciais 3 ano Aluno Volume 1 V1 Impres…" at bounding box center [1002, 319] width 665 height 73
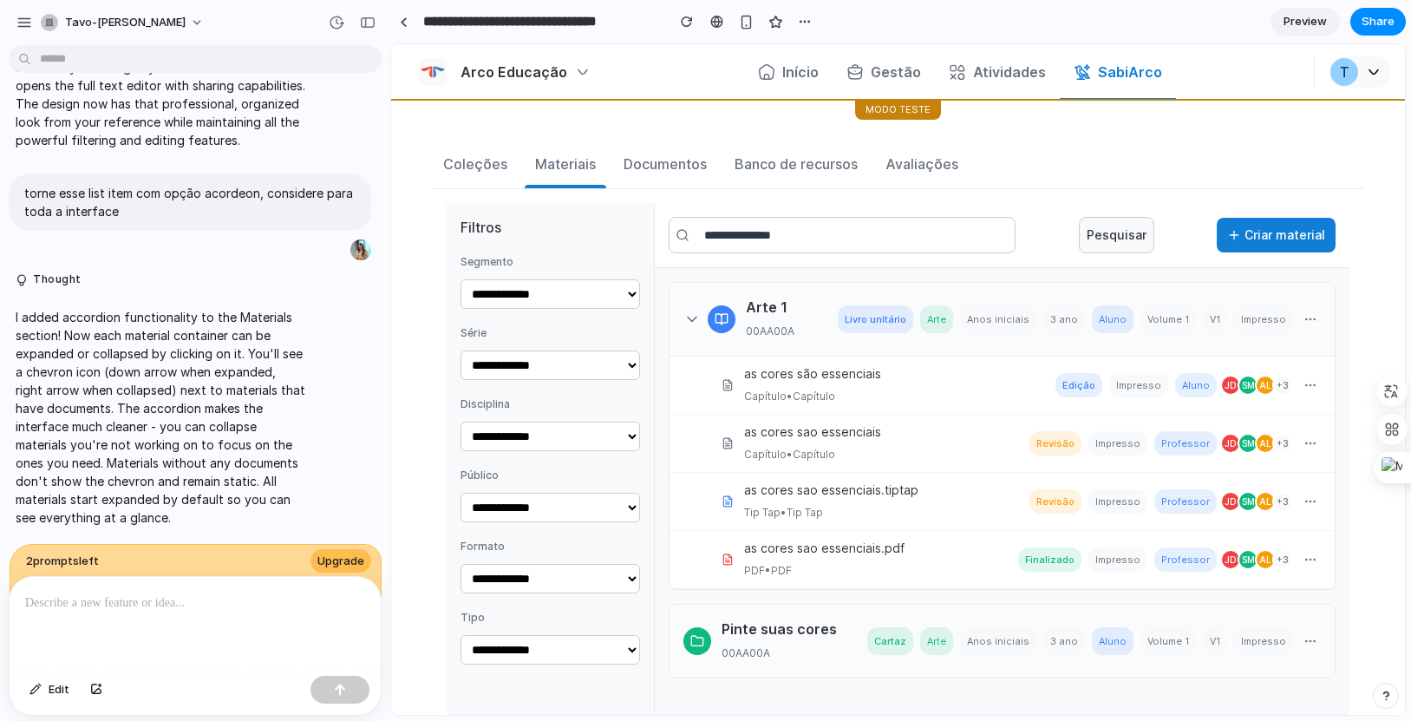
click at [747, 326] on div "00AA00A" at bounding box center [792, 331] width 92 height 21
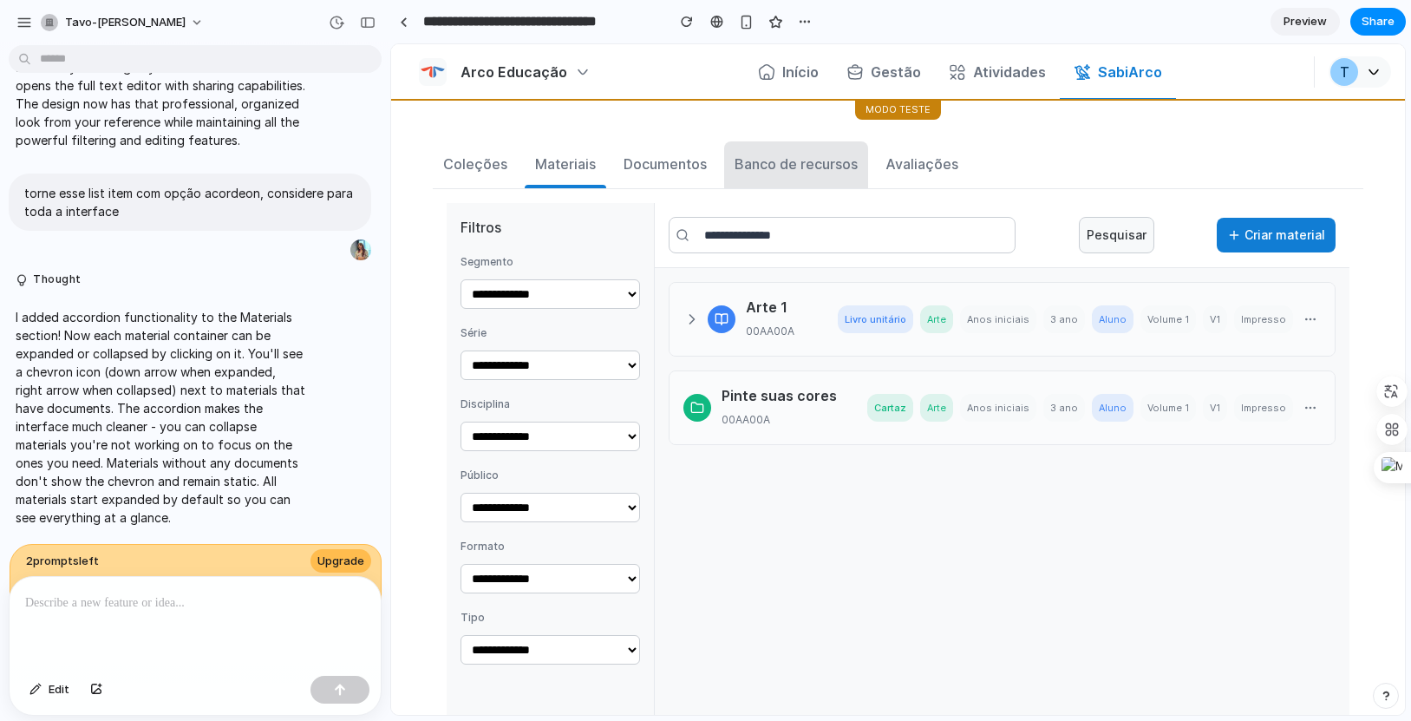
click at [809, 173] on div "Banco de recursos" at bounding box center [796, 164] width 123 height 21
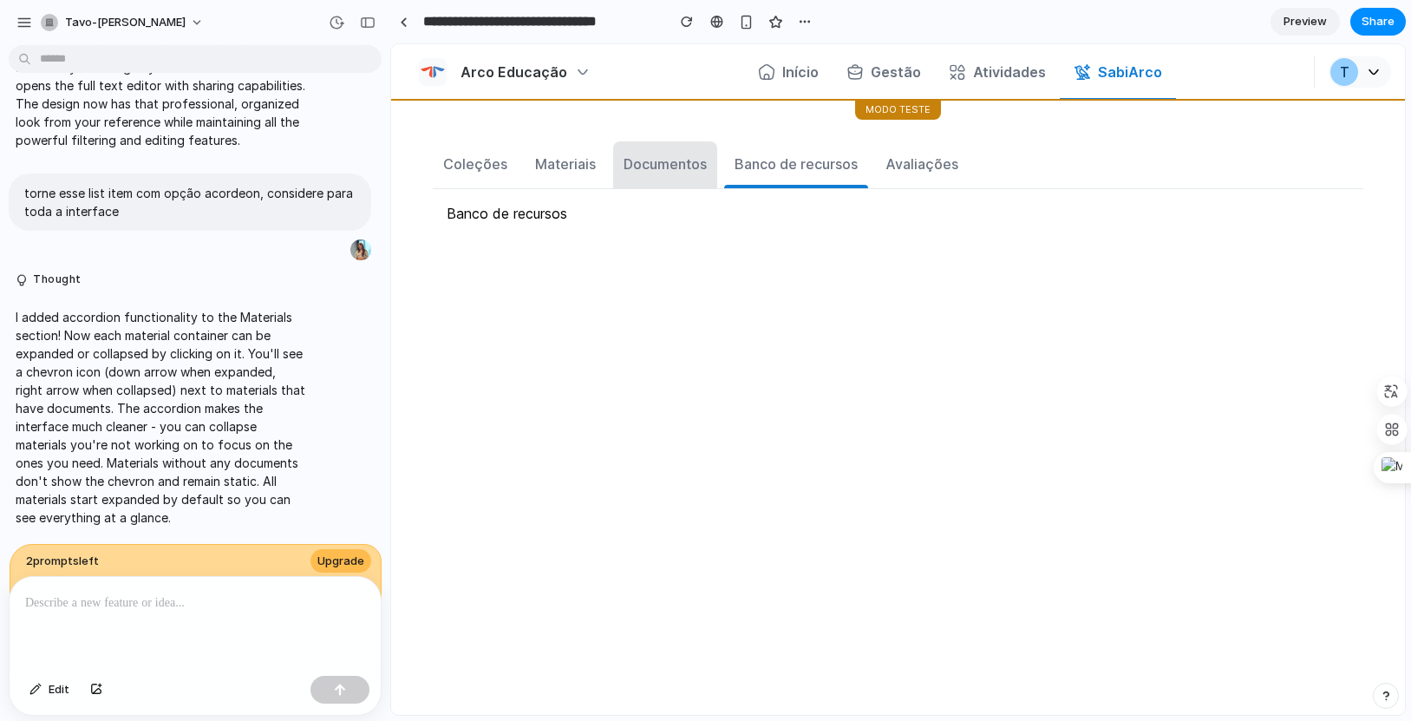
click at [635, 161] on div "Documentos" at bounding box center [665, 164] width 83 height 21
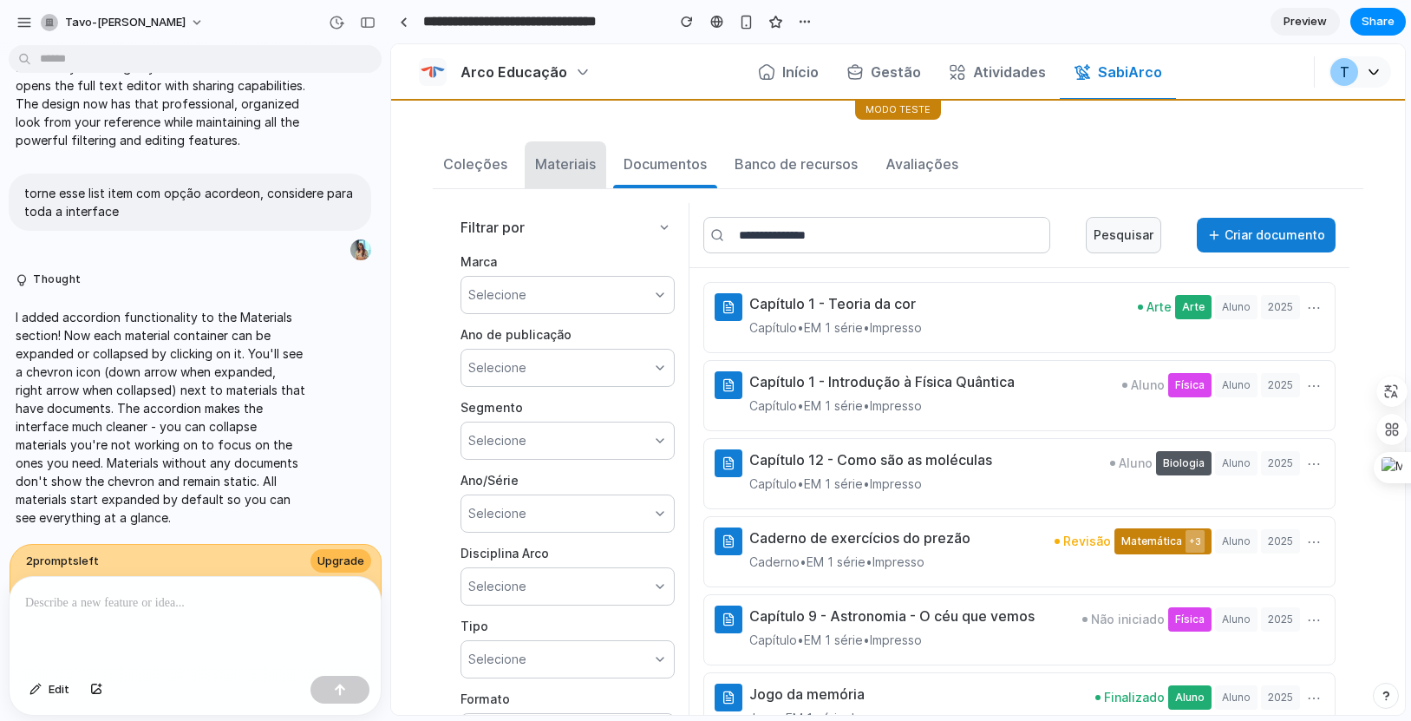
click at [560, 171] on div "Materiais" at bounding box center [565, 164] width 61 height 21
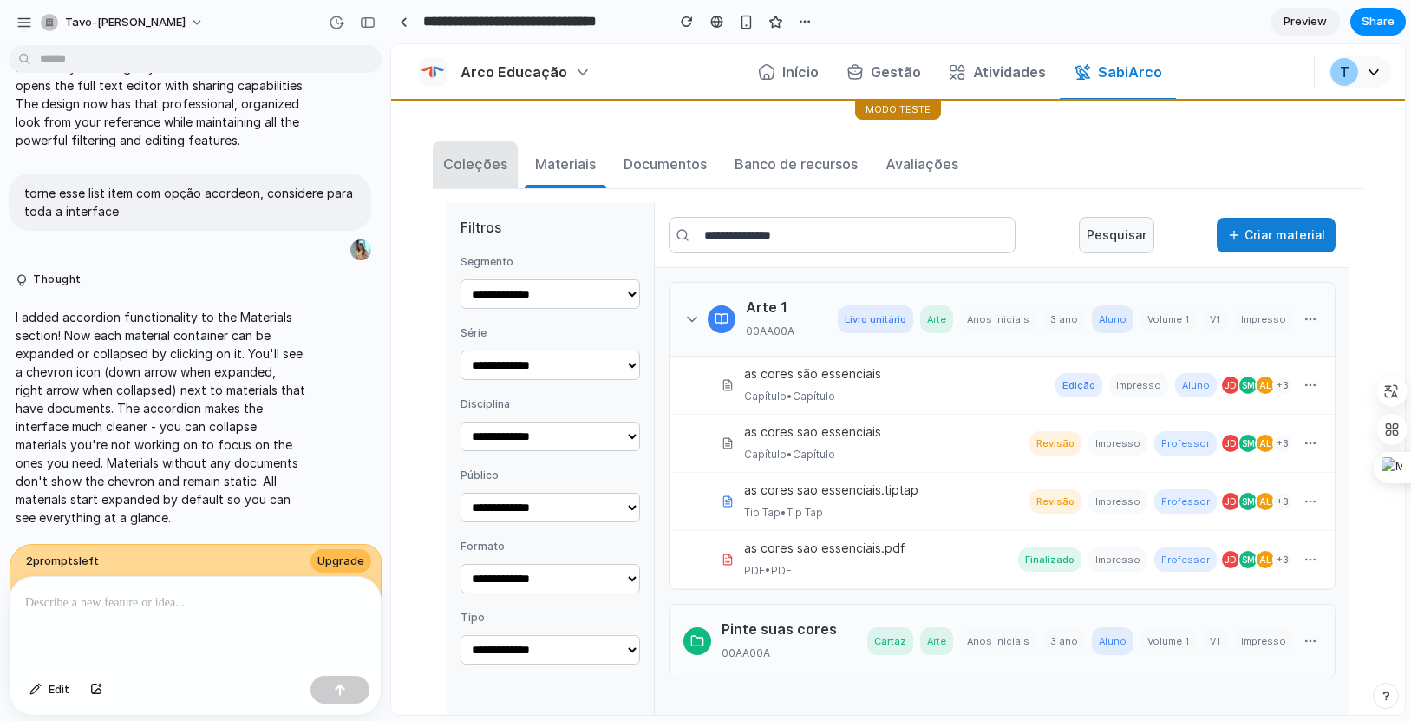
click at [455, 174] on div "Coleções" at bounding box center [475, 164] width 64 height 21
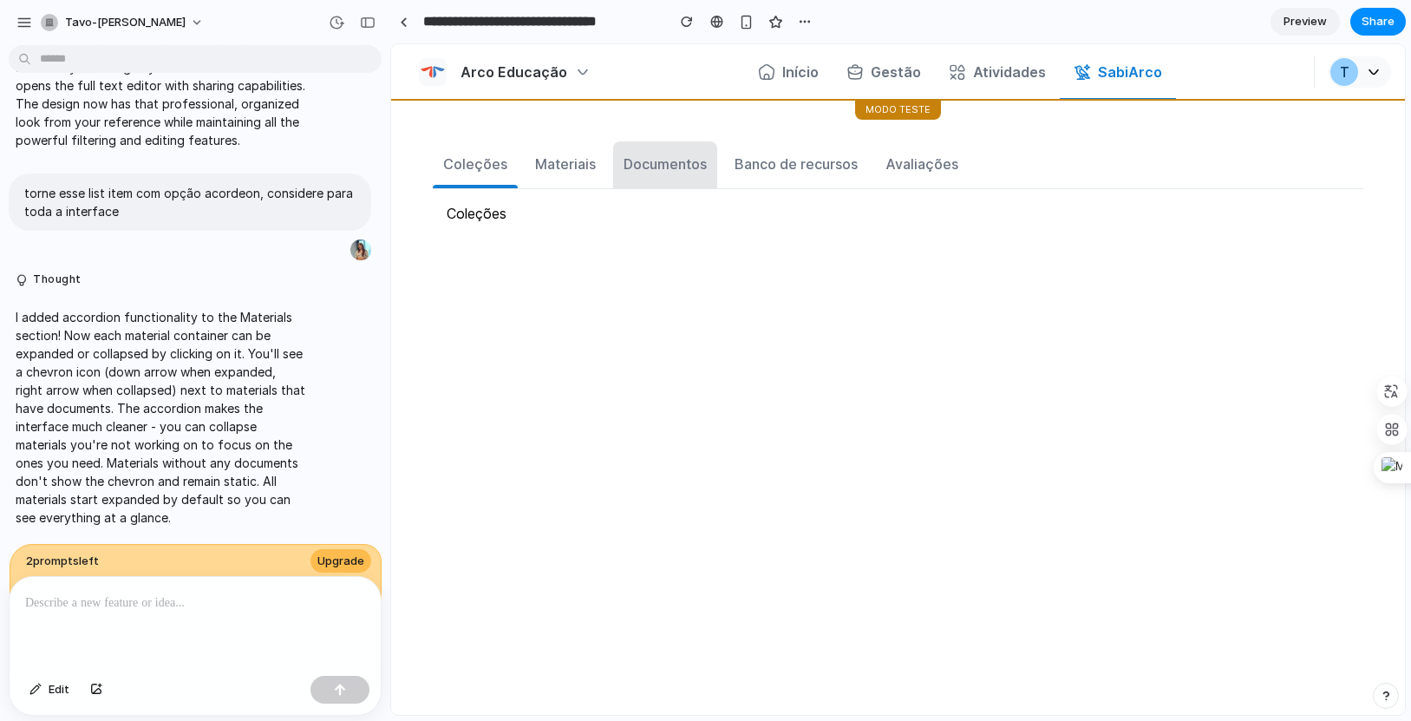
click at [613, 175] on button "Documentos" at bounding box center [665, 164] width 104 height 47
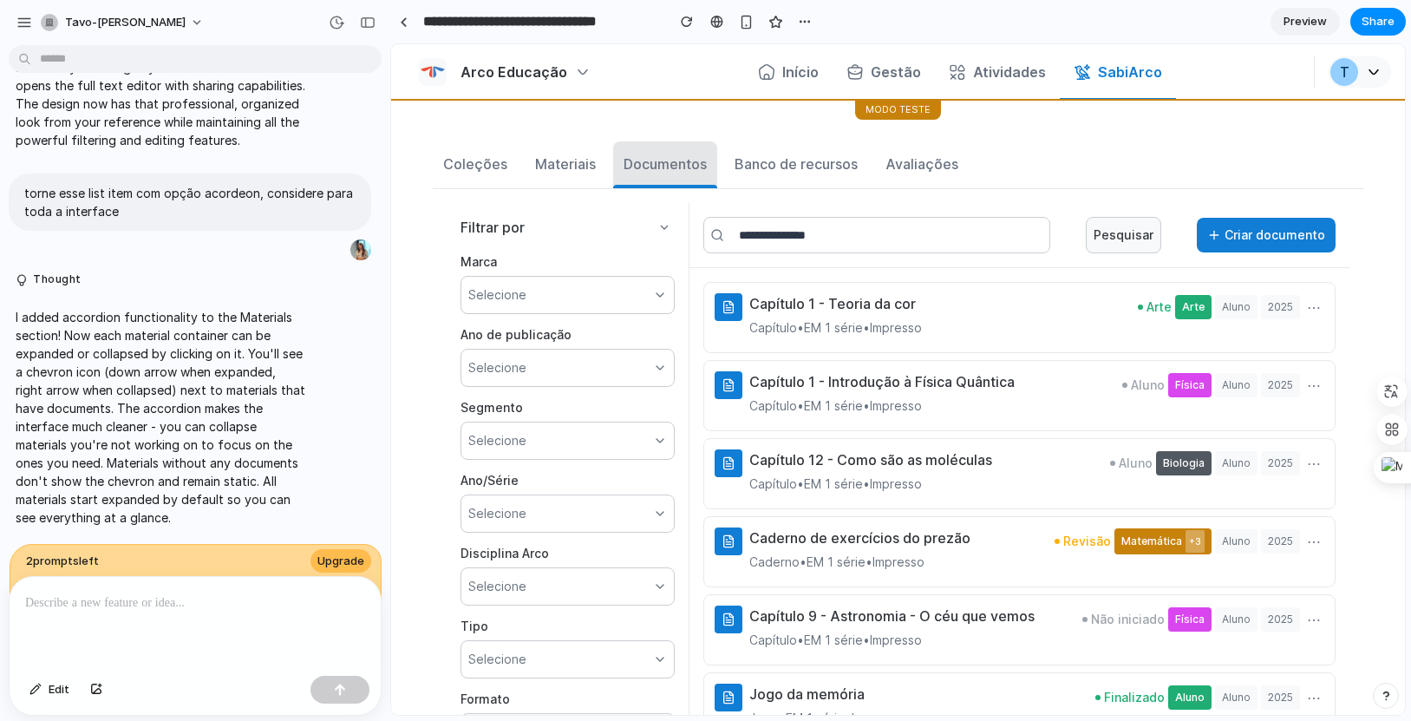
drag, startPoint x: 684, startPoint y: 162, endPoint x: 716, endPoint y: 167, distance: 31.5
click at [684, 162] on div "Documentos" at bounding box center [665, 164] width 83 height 21
drag, startPoint x: 794, startPoint y: 163, endPoint x: 802, endPoint y: 167, distance: 9.3
click at [794, 163] on div "Banco de recursos" at bounding box center [796, 164] width 123 height 21
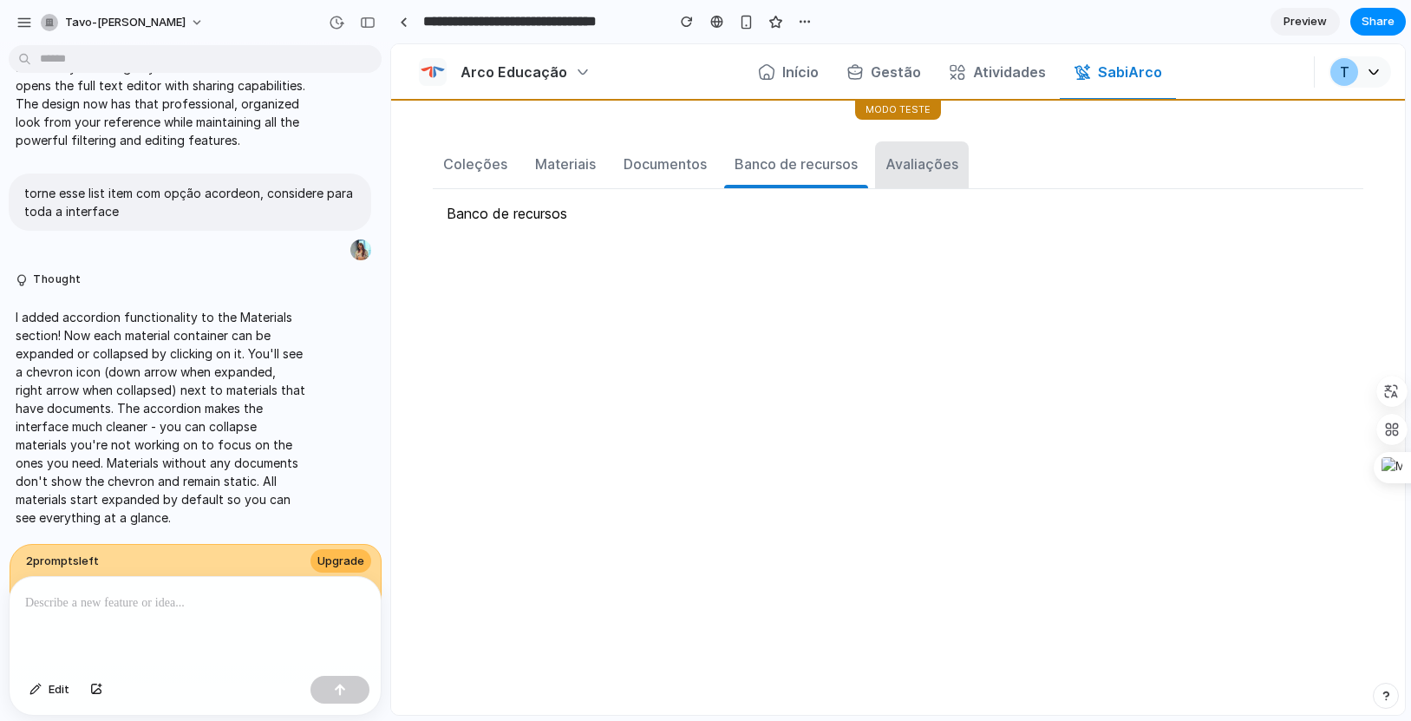
click at [904, 171] on div "Avaliações" at bounding box center [922, 164] width 73 height 21
click at [784, 174] on button "Banco de recursos" at bounding box center [796, 164] width 144 height 47
click at [625, 174] on button "Documentos" at bounding box center [665, 164] width 104 height 47
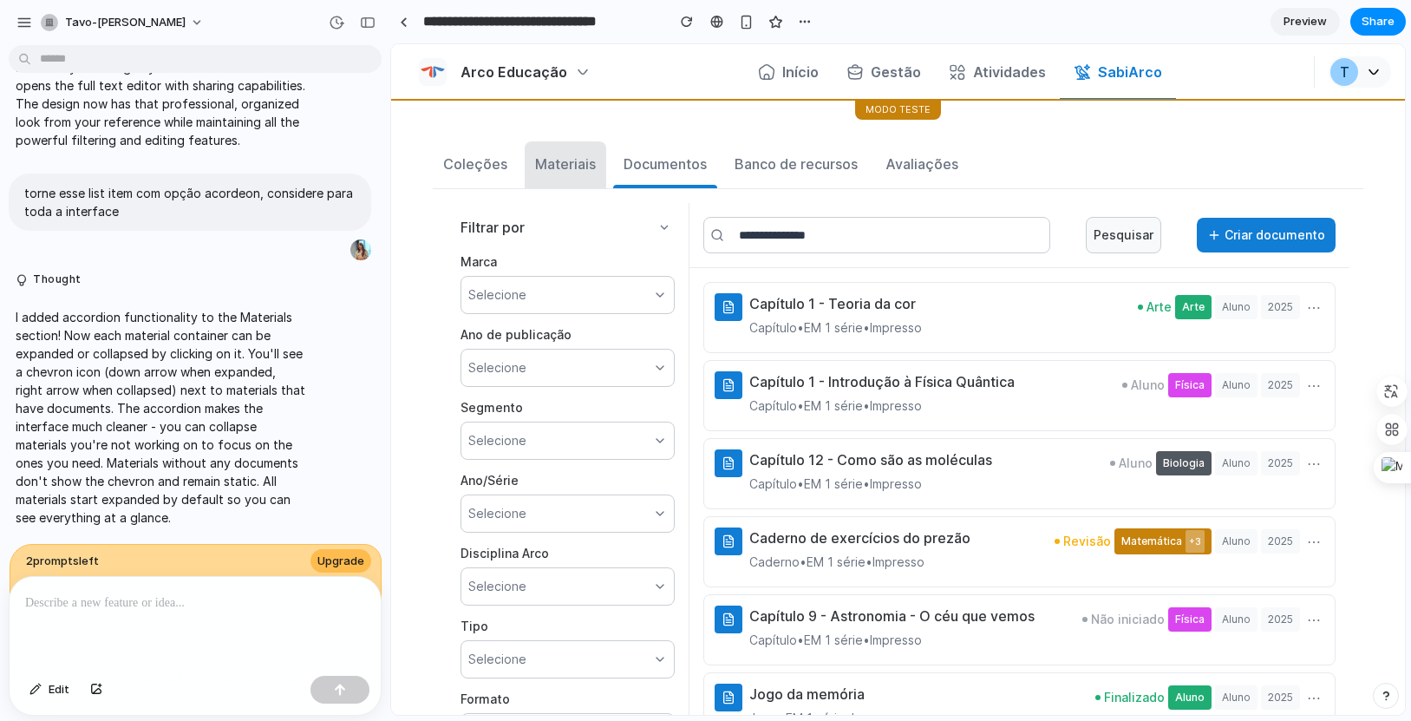
click at [525, 181] on button "Materiais" at bounding box center [566, 164] width 82 height 47
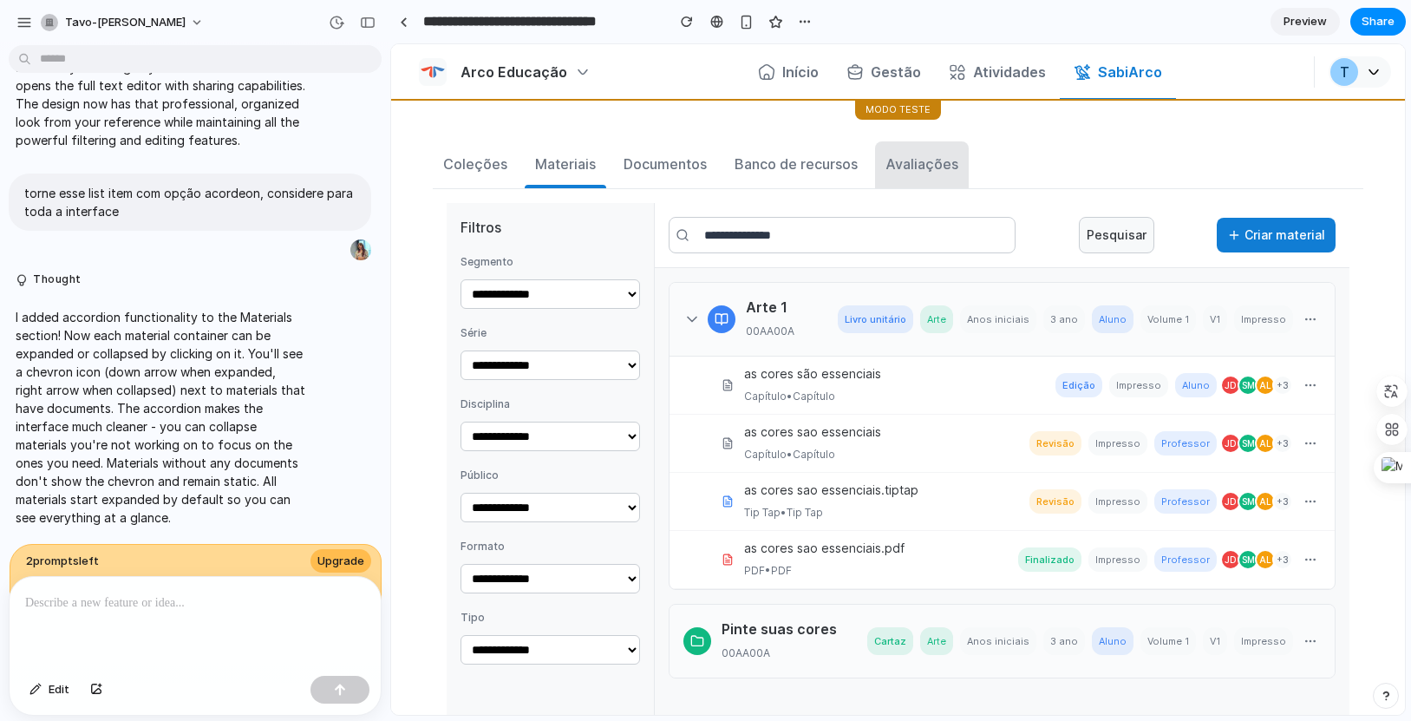
click at [906, 155] on div "Avaliações" at bounding box center [922, 164] width 73 height 21
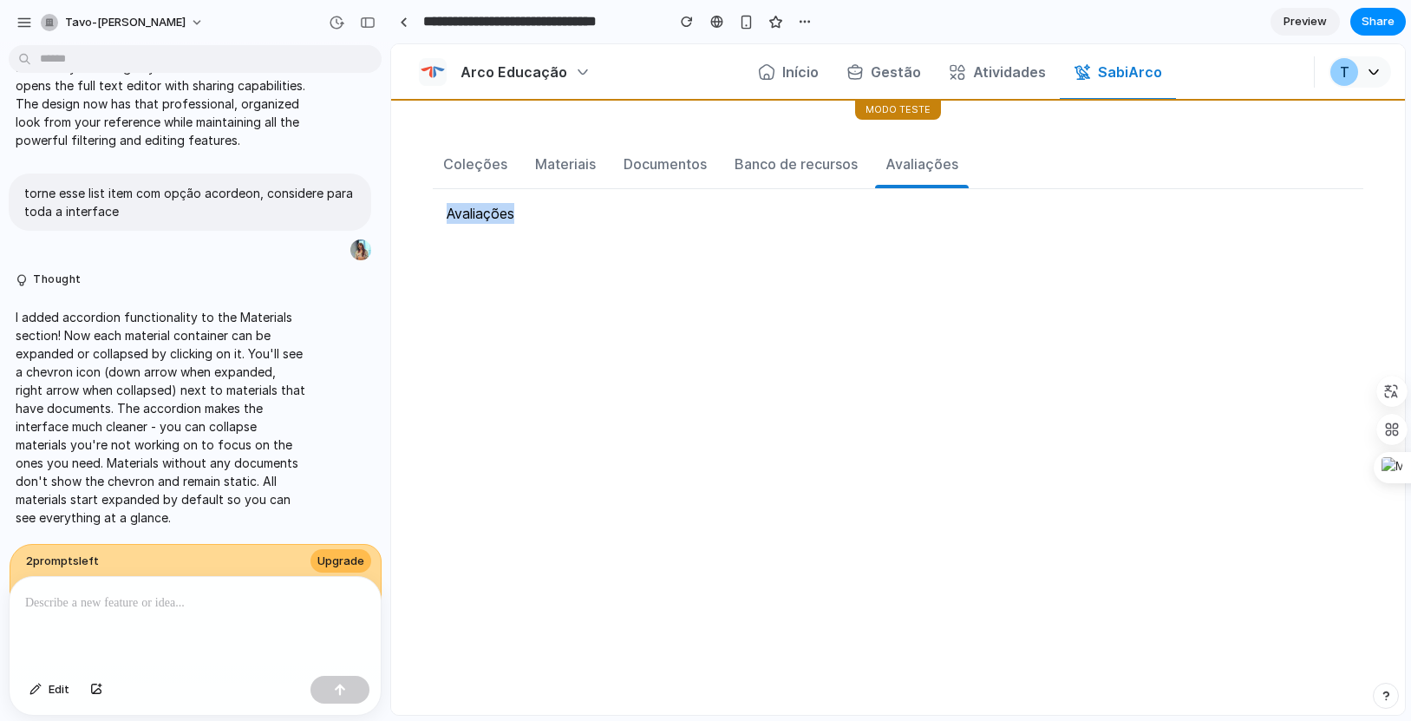
drag, startPoint x: 503, startPoint y: 230, endPoint x: 420, endPoint y: 208, distance: 86.1
click at [420, 208] on main "Coleções Materiais Documentos Banco de recursos Avaliações Avaliações" at bounding box center [898, 358] width 1014 height 517
click at [796, 178] on button "Banco de recursos" at bounding box center [796, 164] width 144 height 47
drag, startPoint x: 668, startPoint y: 218, endPoint x: 445, endPoint y: 215, distance: 223.0
click at [445, 215] on div "Banco de recursos" at bounding box center [898, 213] width 931 height 49
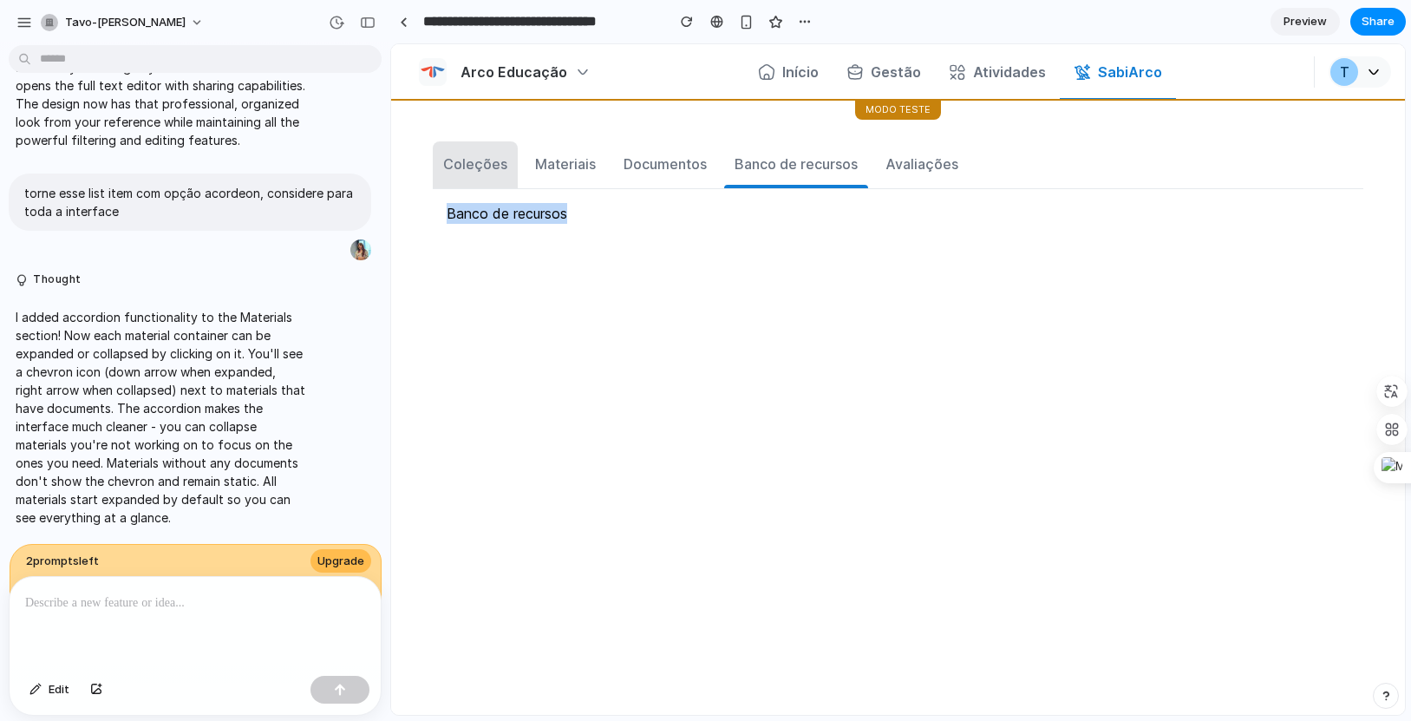
click at [452, 163] on div "Coleções" at bounding box center [475, 164] width 64 height 21
drag, startPoint x: 565, startPoint y: 219, endPoint x: 435, endPoint y: 213, distance: 129.4
click at [435, 213] on div "Coleções" at bounding box center [898, 213] width 931 height 49
click at [566, 232] on div "Coleções" at bounding box center [898, 213] width 931 height 49
drag, startPoint x: 508, startPoint y: 222, endPoint x: 390, endPoint y: 211, distance: 118.5
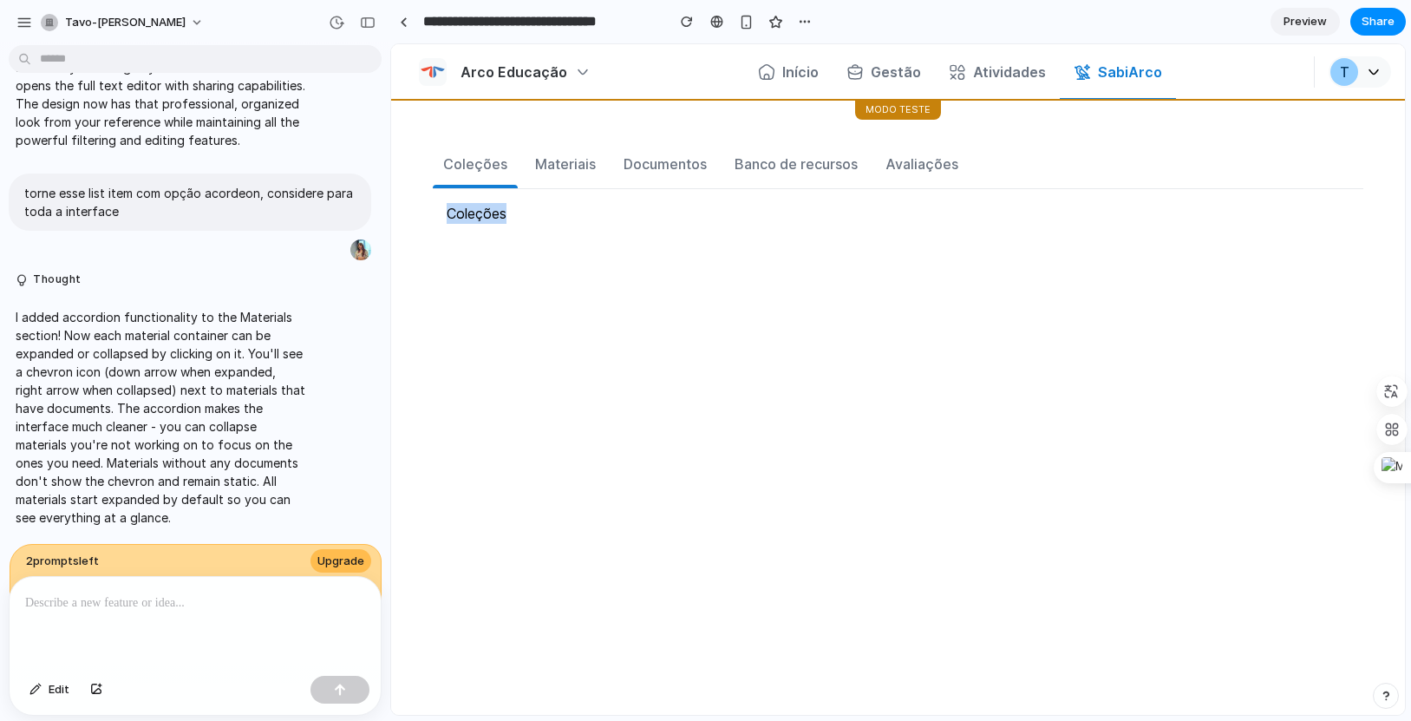
click at [391, 211] on main "Coleções Materiais Documentos Banco de recursos Avaliações Coleções" at bounding box center [898, 358] width 1014 height 517
click at [568, 167] on div "Materiais" at bounding box center [565, 164] width 61 height 21
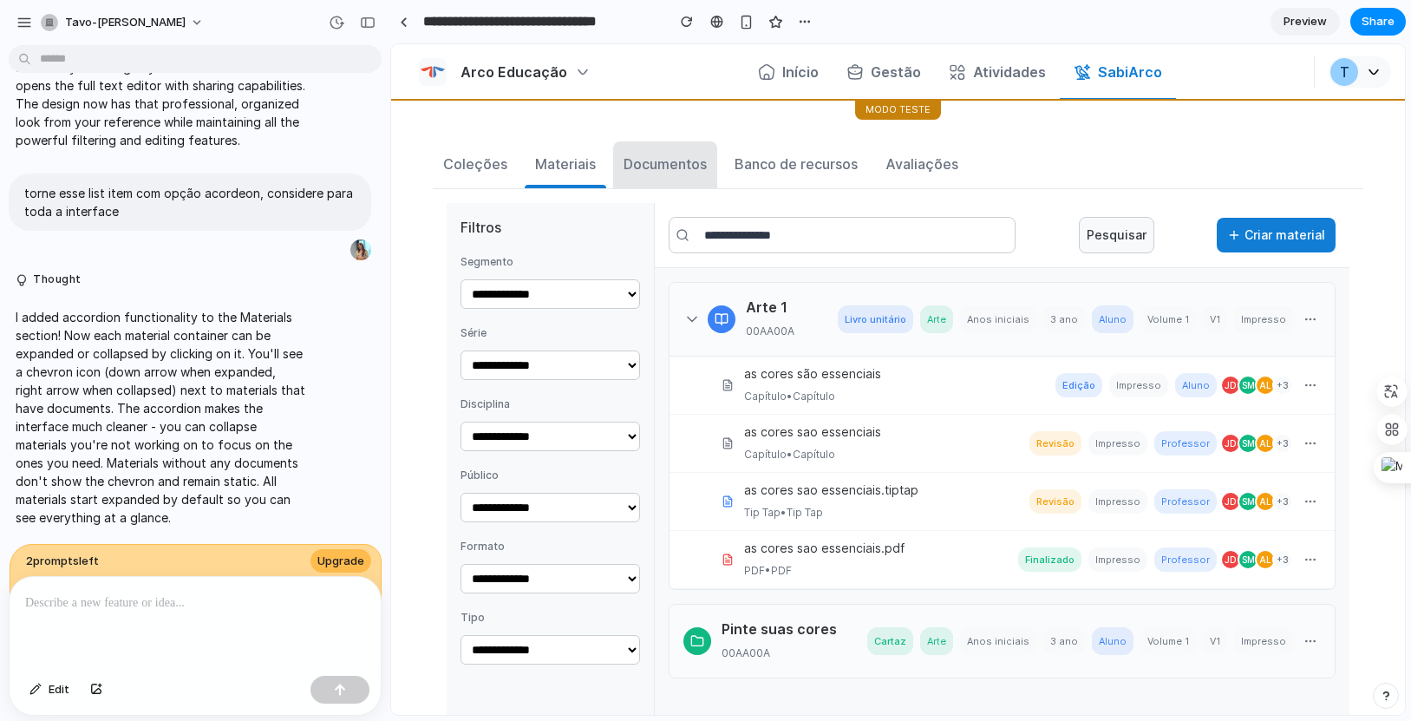
click at [695, 167] on div "Documentos" at bounding box center [665, 164] width 83 height 21
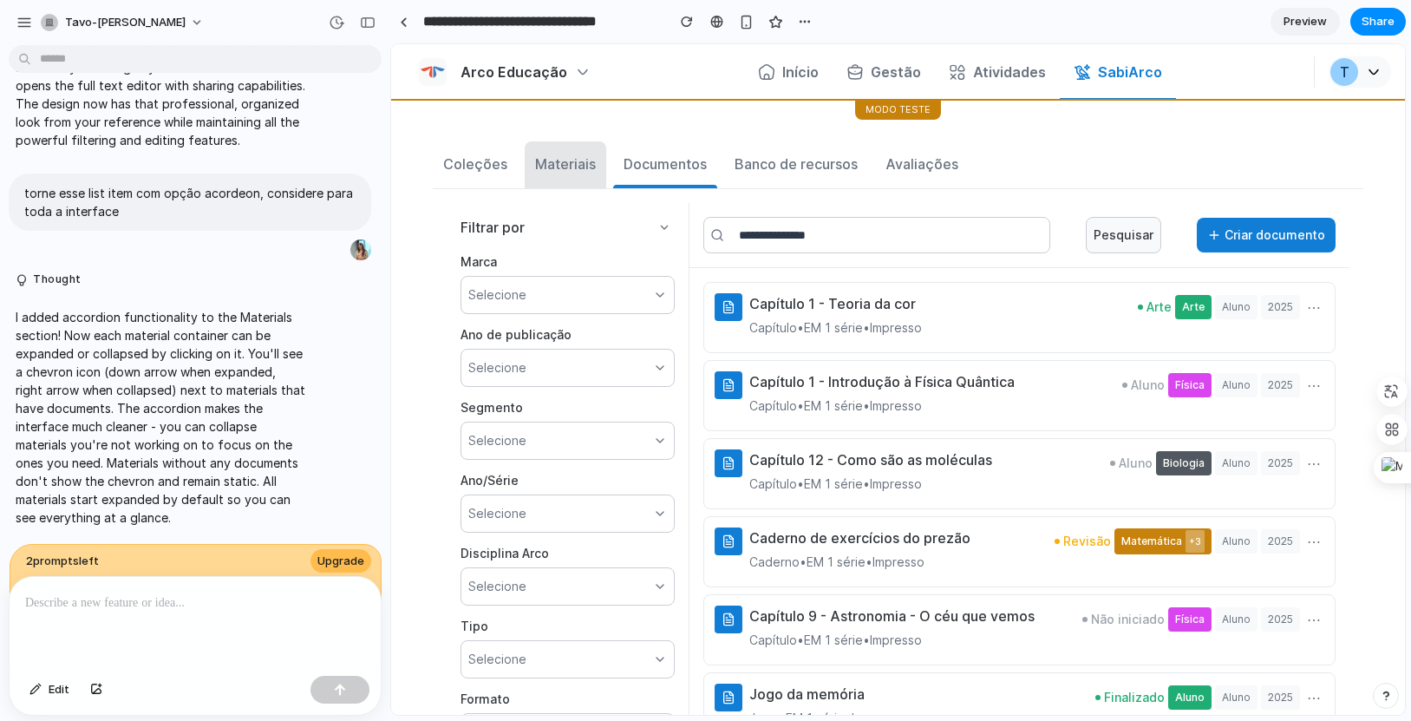
click at [576, 163] on div "Materiais" at bounding box center [565, 164] width 61 height 21
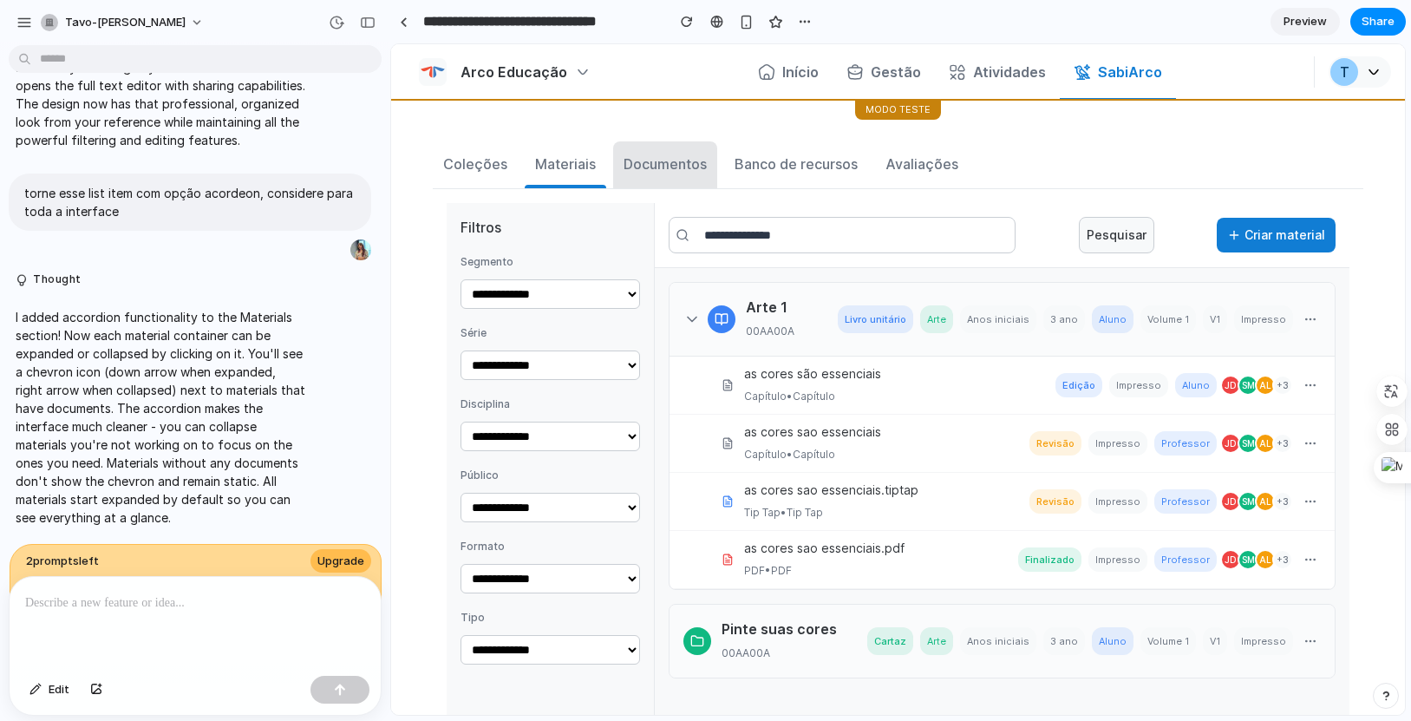
click at [671, 168] on div "Documentos" at bounding box center [665, 164] width 83 height 21
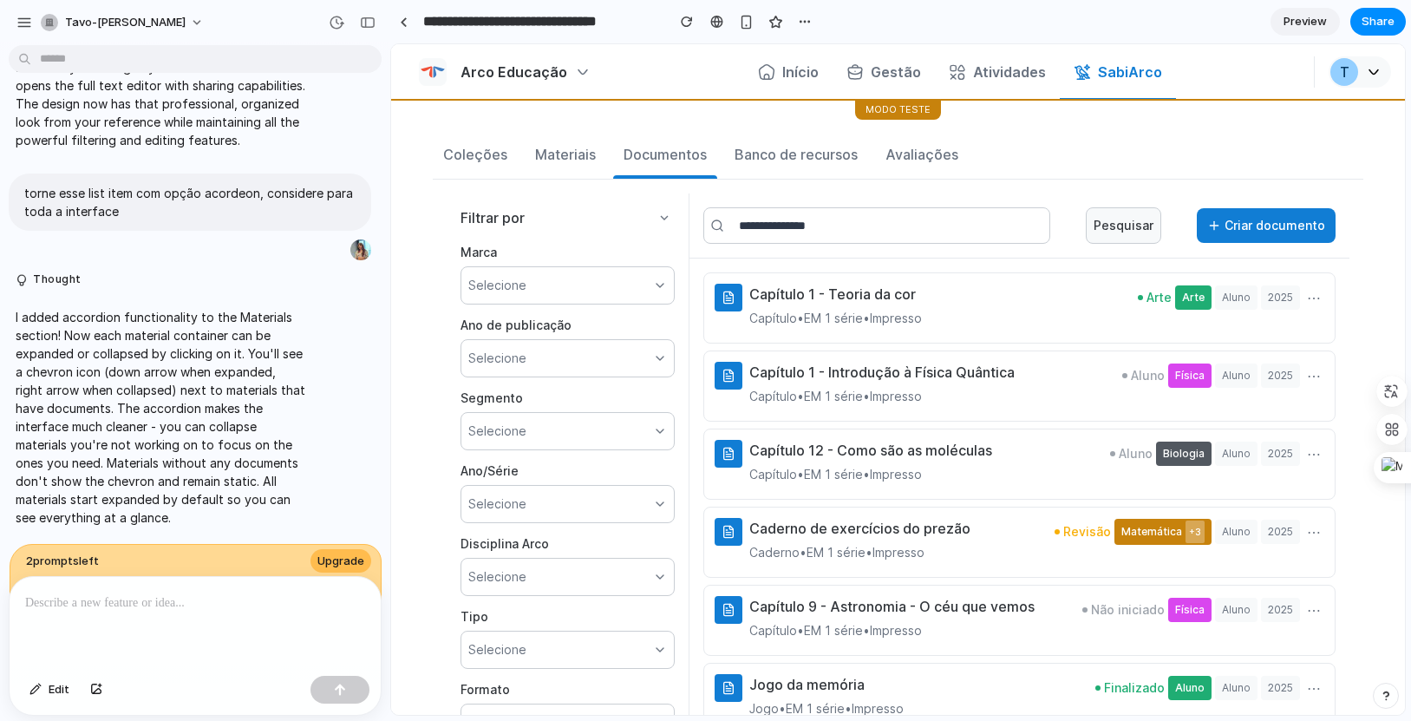
scroll to position [0, 0]
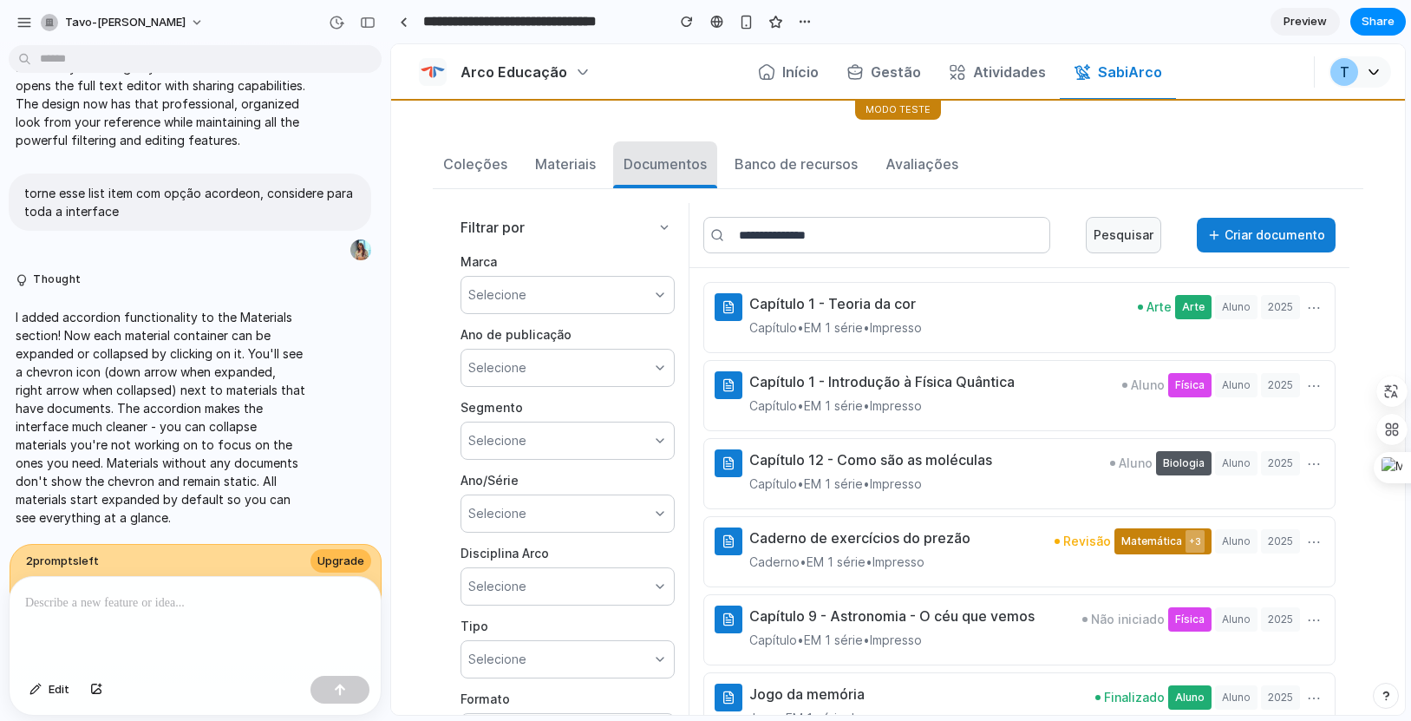
click at [644, 154] on div "Documentos" at bounding box center [665, 164] width 83 height 21
click at [809, 165] on div "Banco de recursos" at bounding box center [796, 164] width 123 height 21
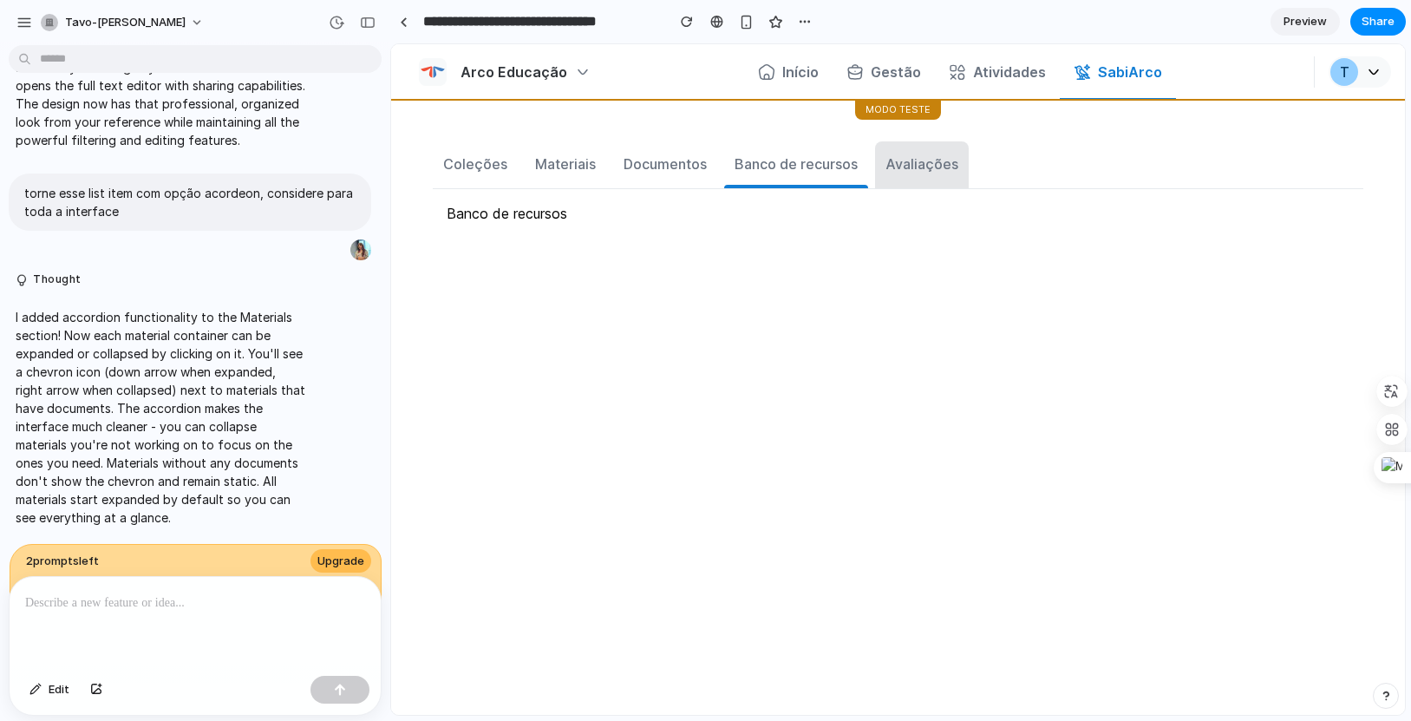
click at [962, 163] on button "Avaliações" at bounding box center [922, 164] width 94 height 47
click at [831, 168] on div "Banco de recursos" at bounding box center [796, 164] width 123 height 21
click at [659, 158] on div "Documentos" at bounding box center [665, 164] width 83 height 21
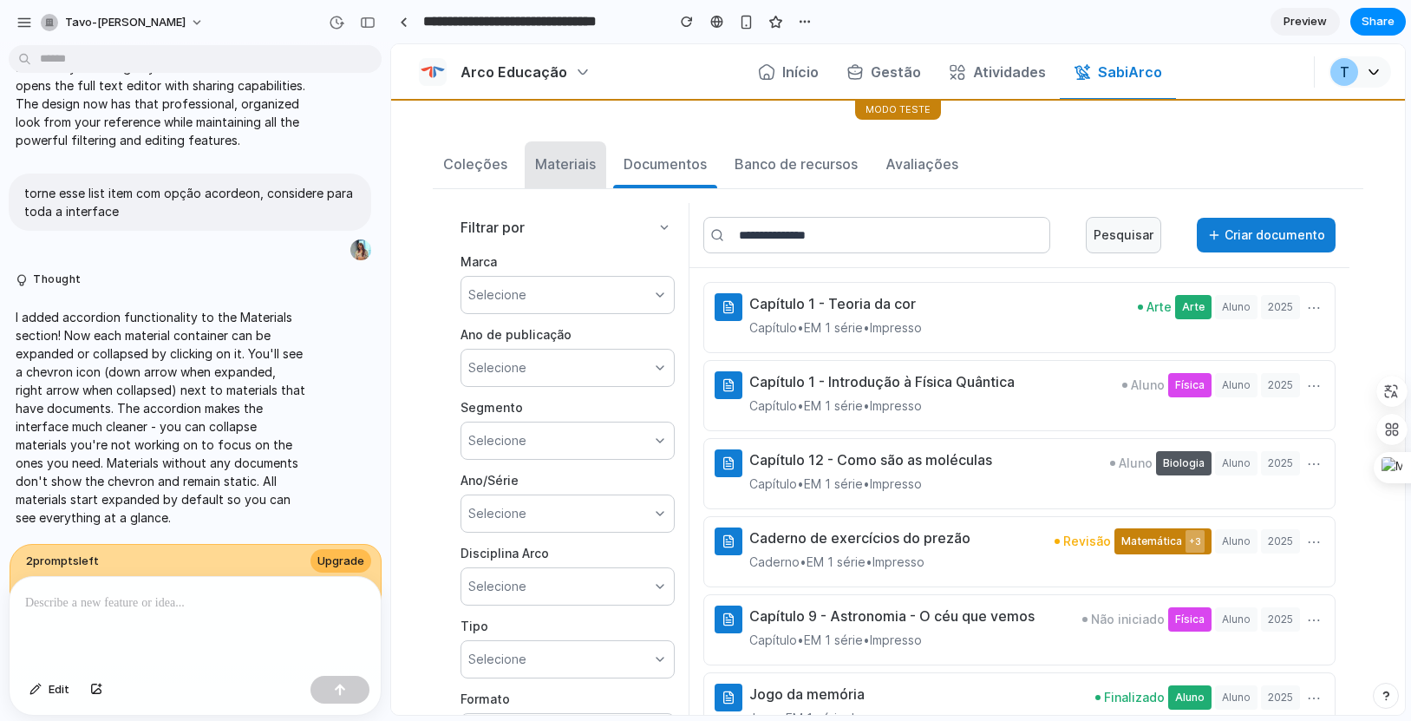
click at [592, 169] on div "Materiais" at bounding box center [565, 164] width 61 height 21
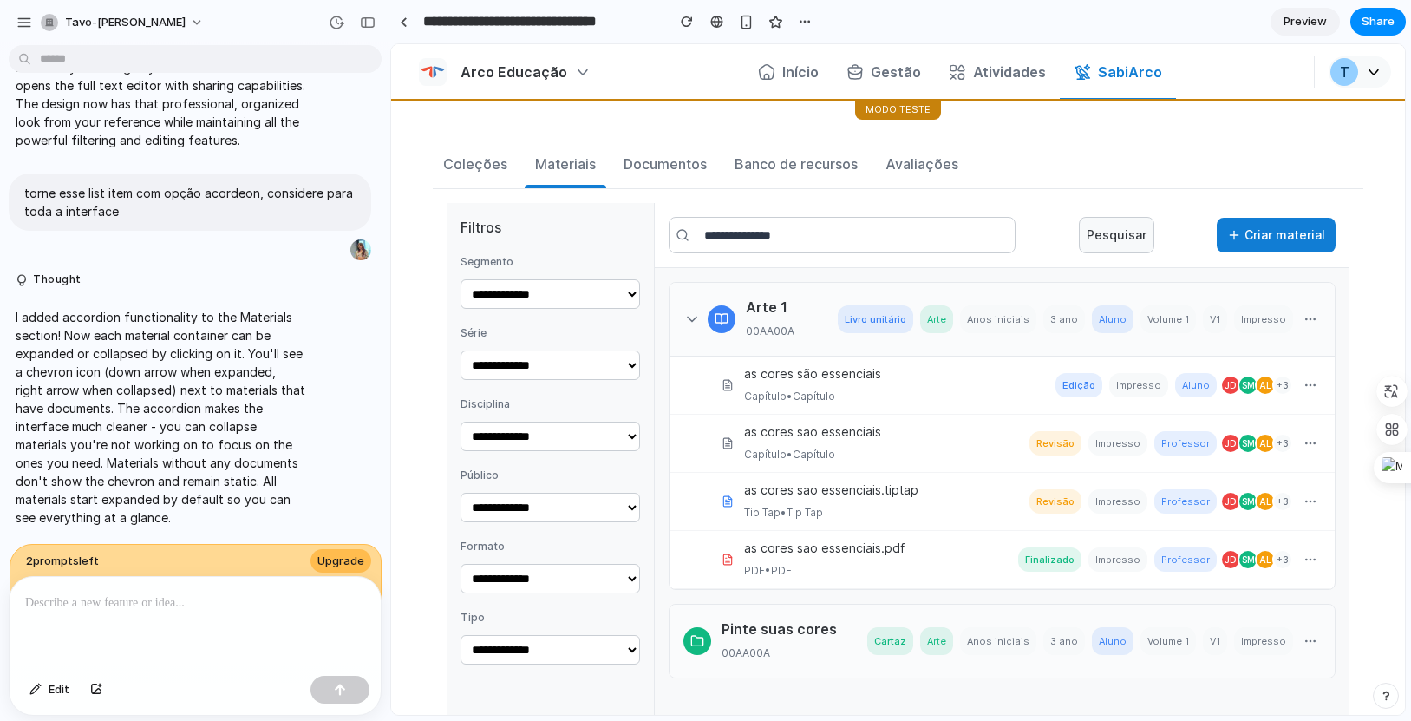
click at [419, 154] on main "**********" at bounding box center [898, 514] width 1014 height 829
click at [535, 160] on div "Materiais" at bounding box center [565, 164] width 61 height 21
click at [480, 172] on div "Coleções" at bounding box center [475, 164] width 64 height 21
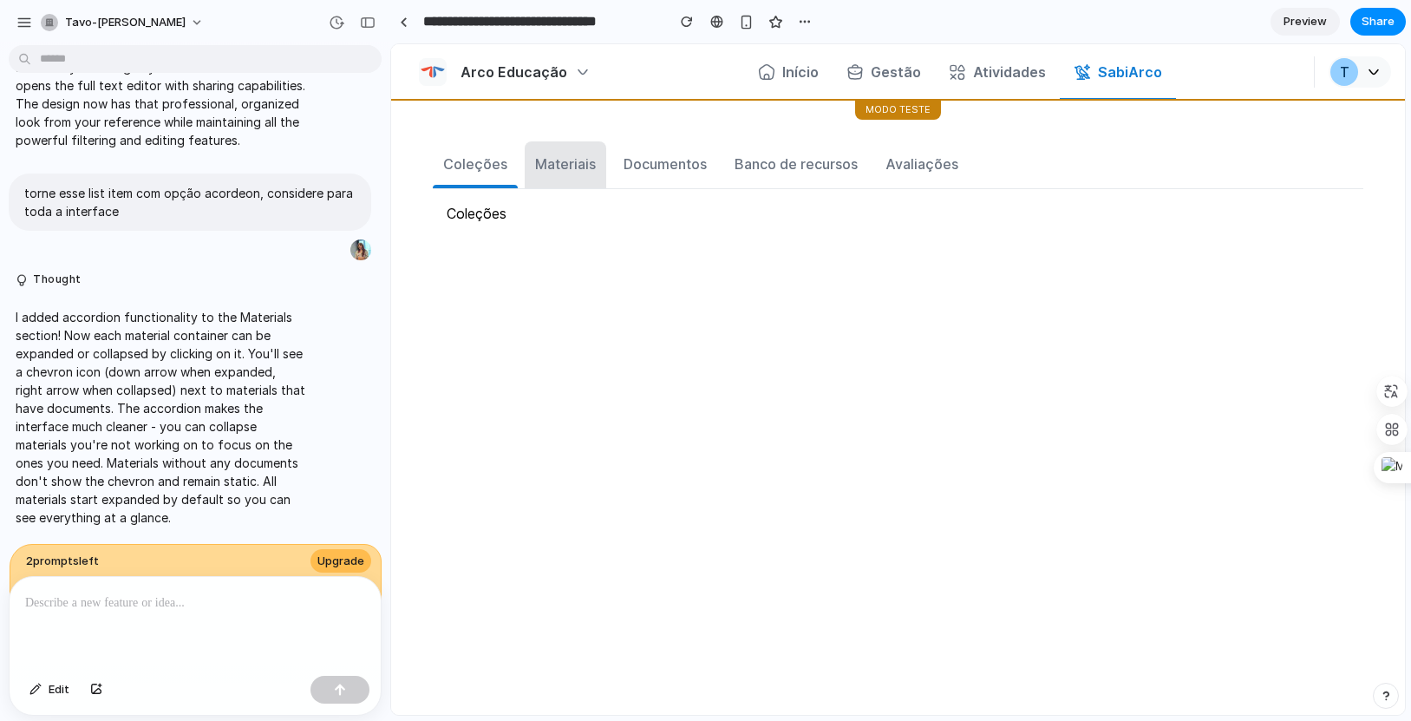
click at [596, 165] on button "Materiais" at bounding box center [566, 164] width 82 height 47
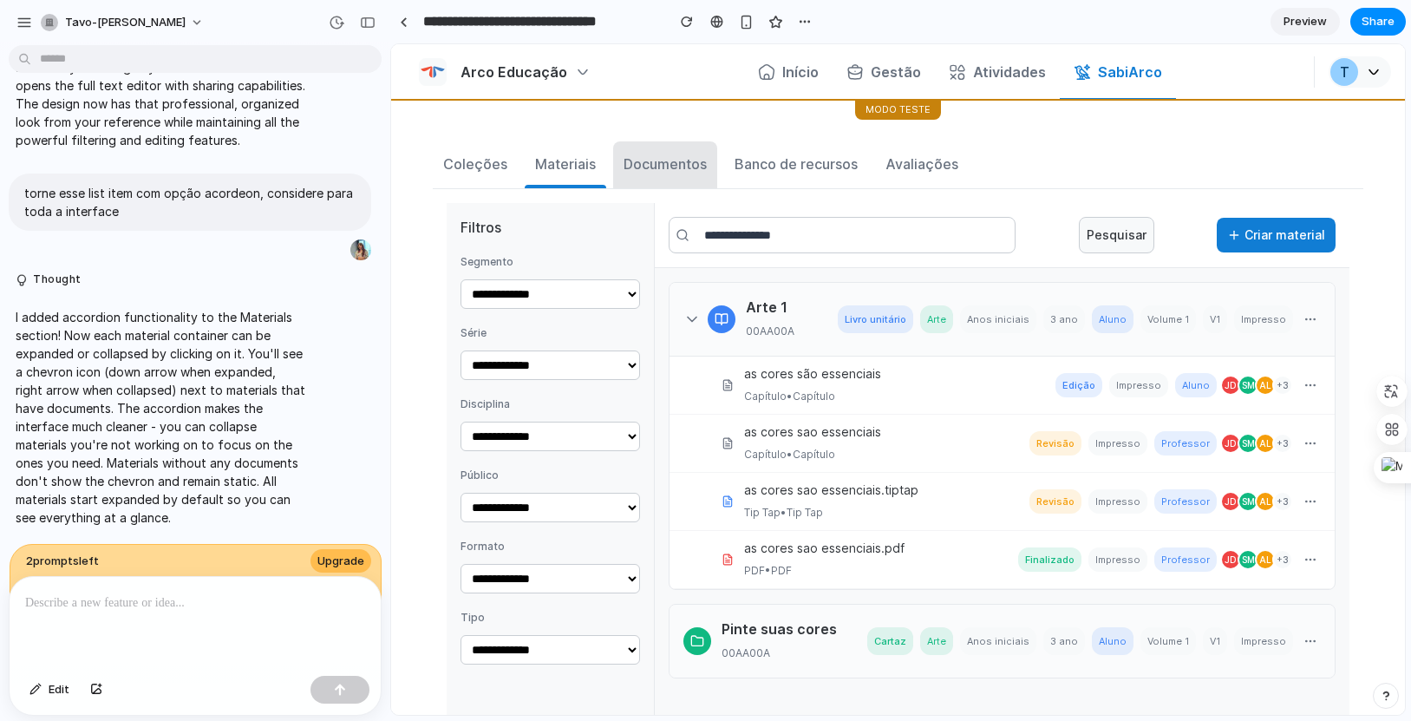
click at [678, 151] on button "Documentos" at bounding box center [665, 164] width 104 height 47
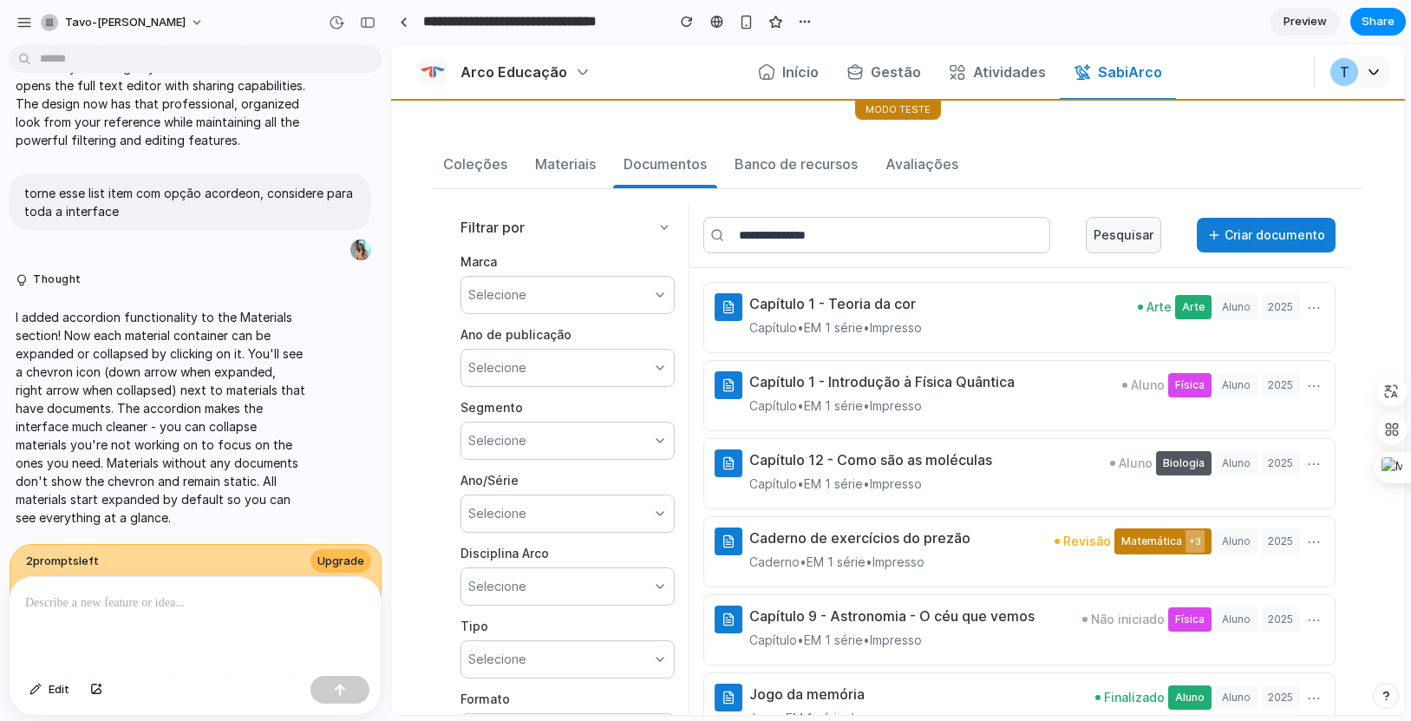
click at [665, 233] on icon at bounding box center [665, 227] width 14 height 14
click at [656, 297] on icon at bounding box center [660, 295] width 14 height 14
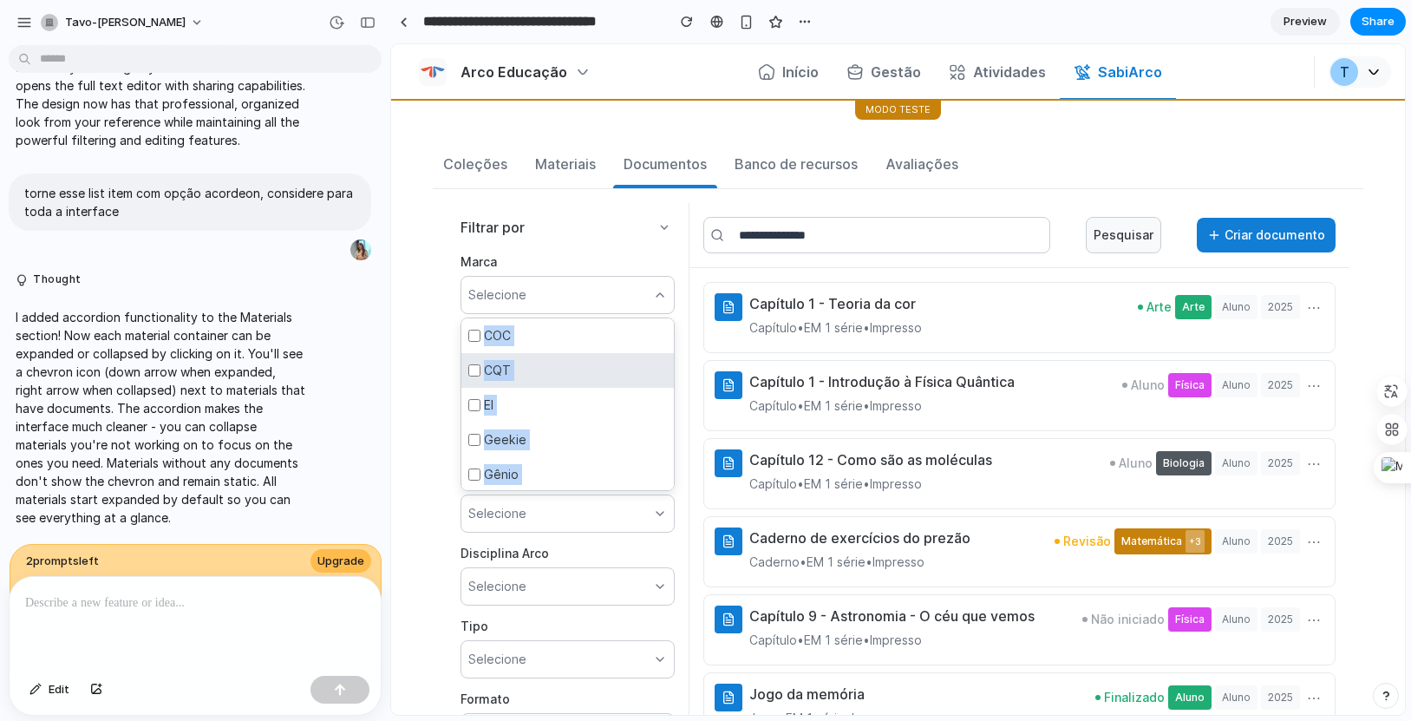
click at [558, 353] on div "CQT" at bounding box center [568, 370] width 213 height 35
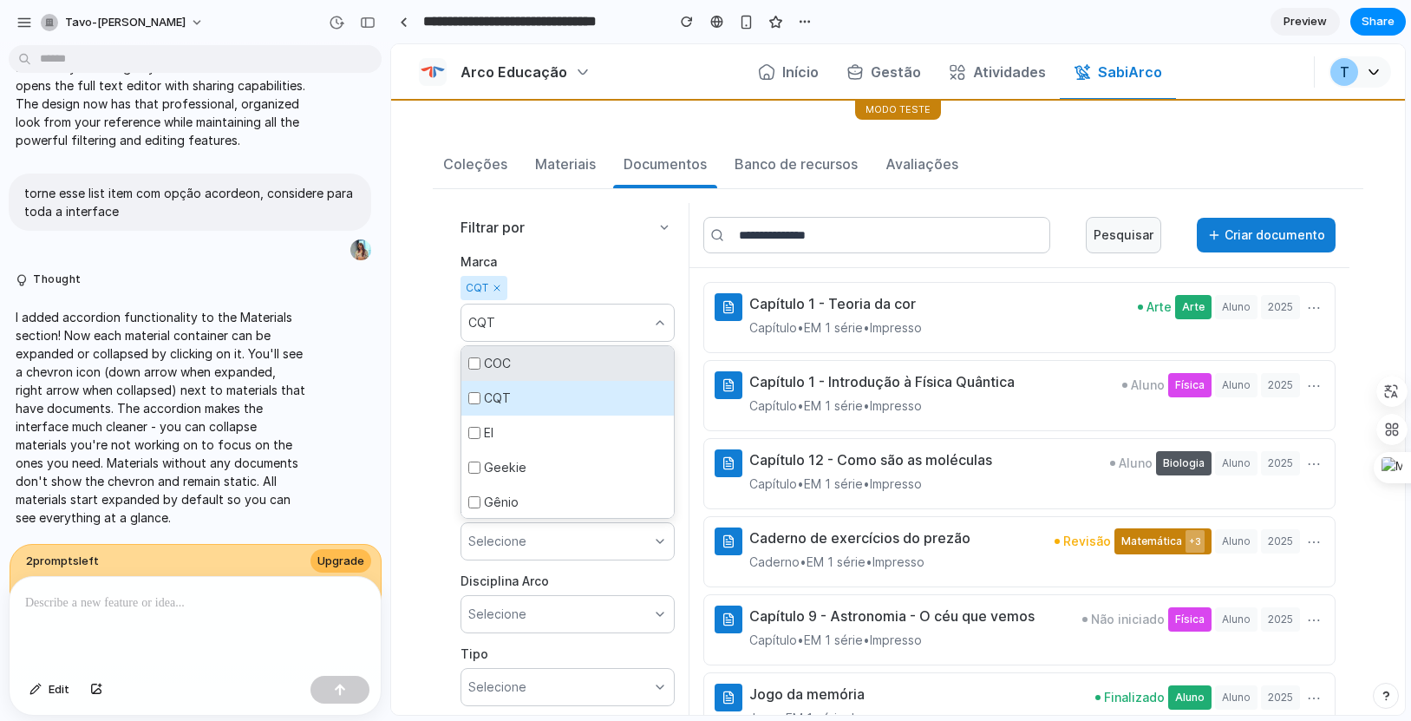
click at [558, 366] on div "COC" at bounding box center [568, 363] width 213 height 35
click at [553, 402] on div "CQT" at bounding box center [568, 398] width 213 height 35
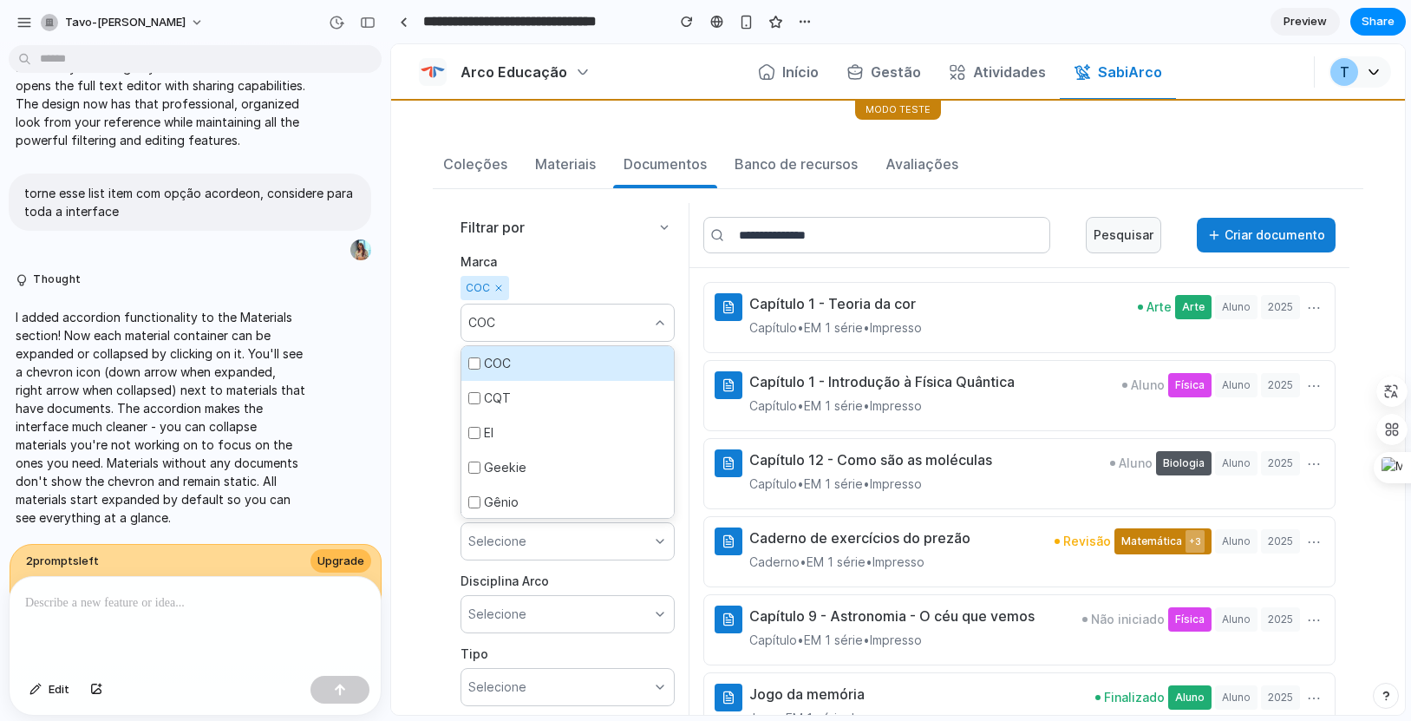
click at [568, 361] on div "COC" at bounding box center [568, 363] width 213 height 35
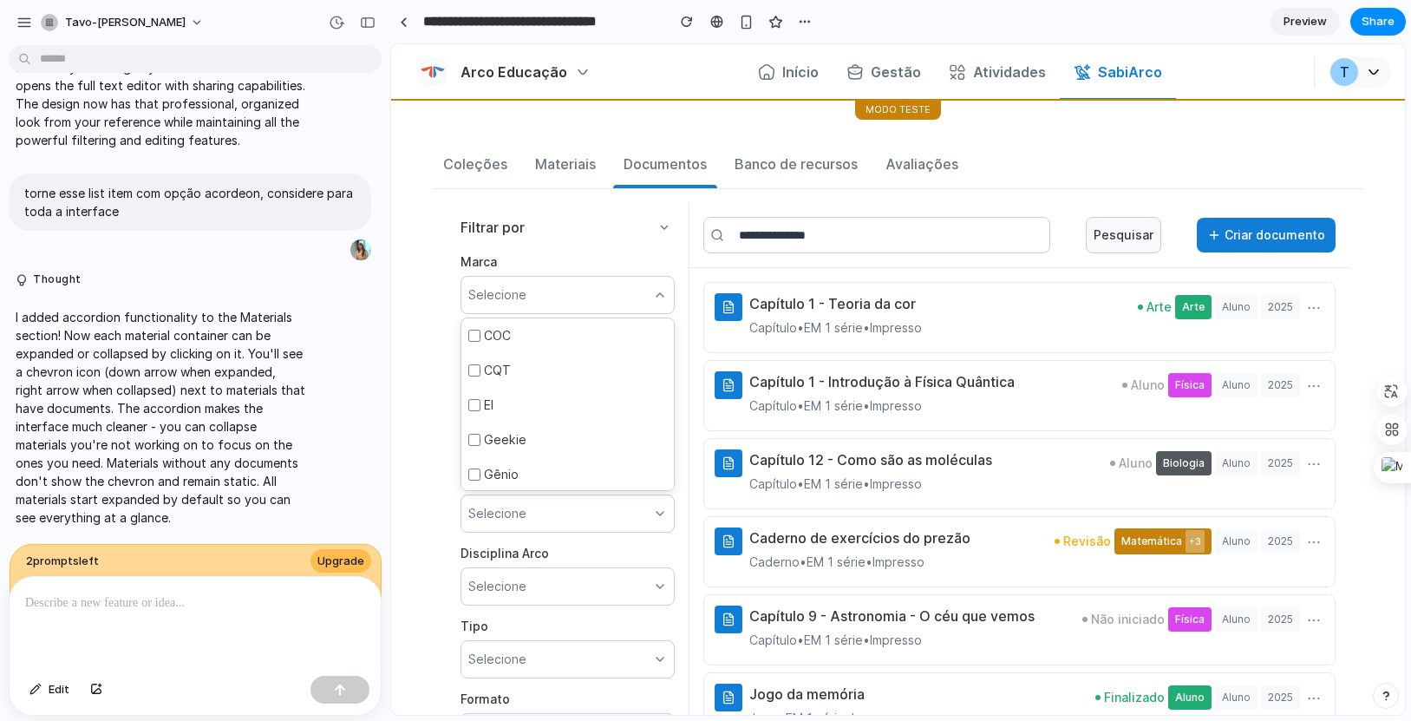
click at [672, 294] on div "Selecione" at bounding box center [568, 295] width 214 height 38
